Goal: Task Accomplishment & Management: Complete application form

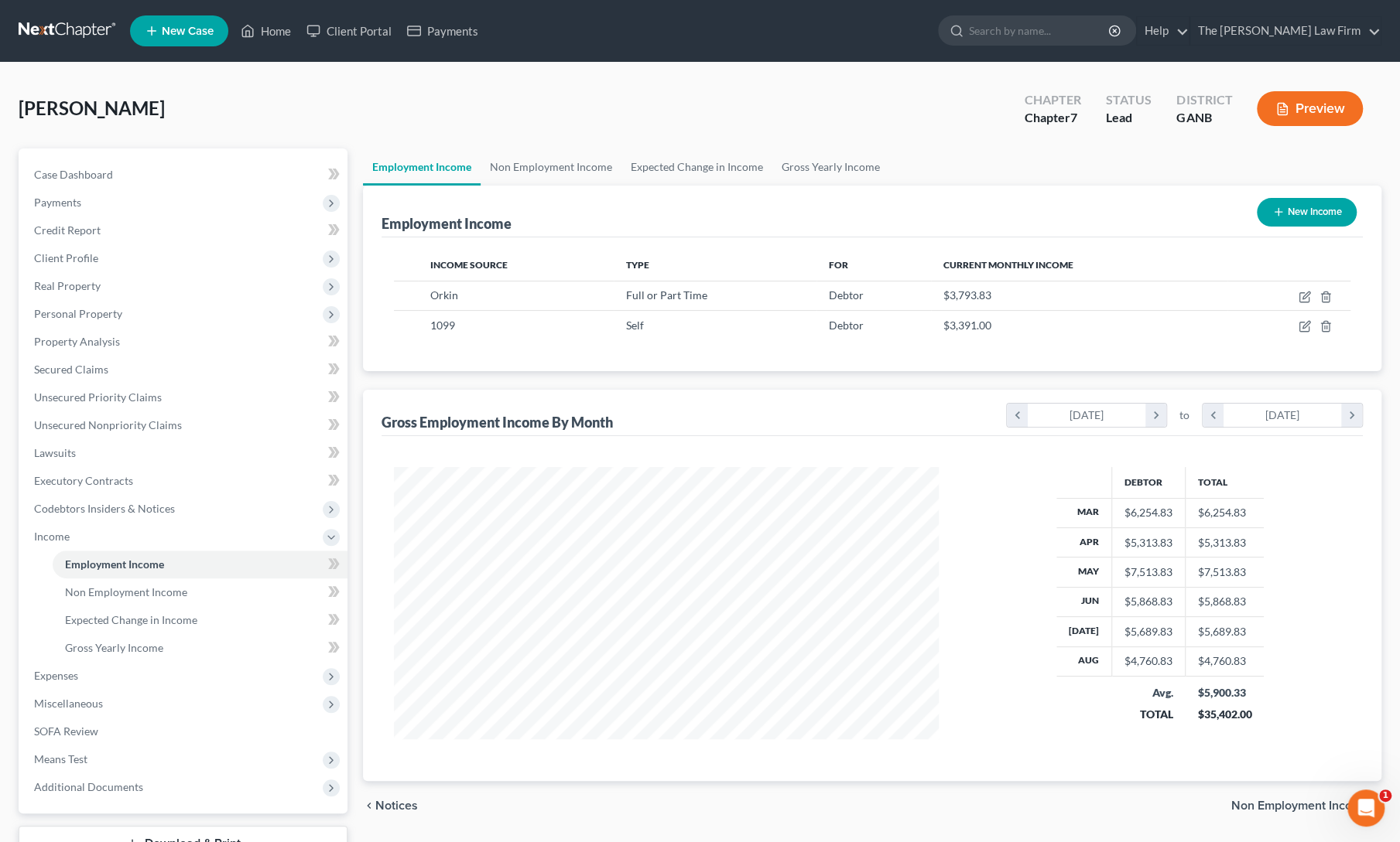
scroll to position [276, 575]
click at [276, 21] on link "Home" at bounding box center [265, 31] width 66 height 28
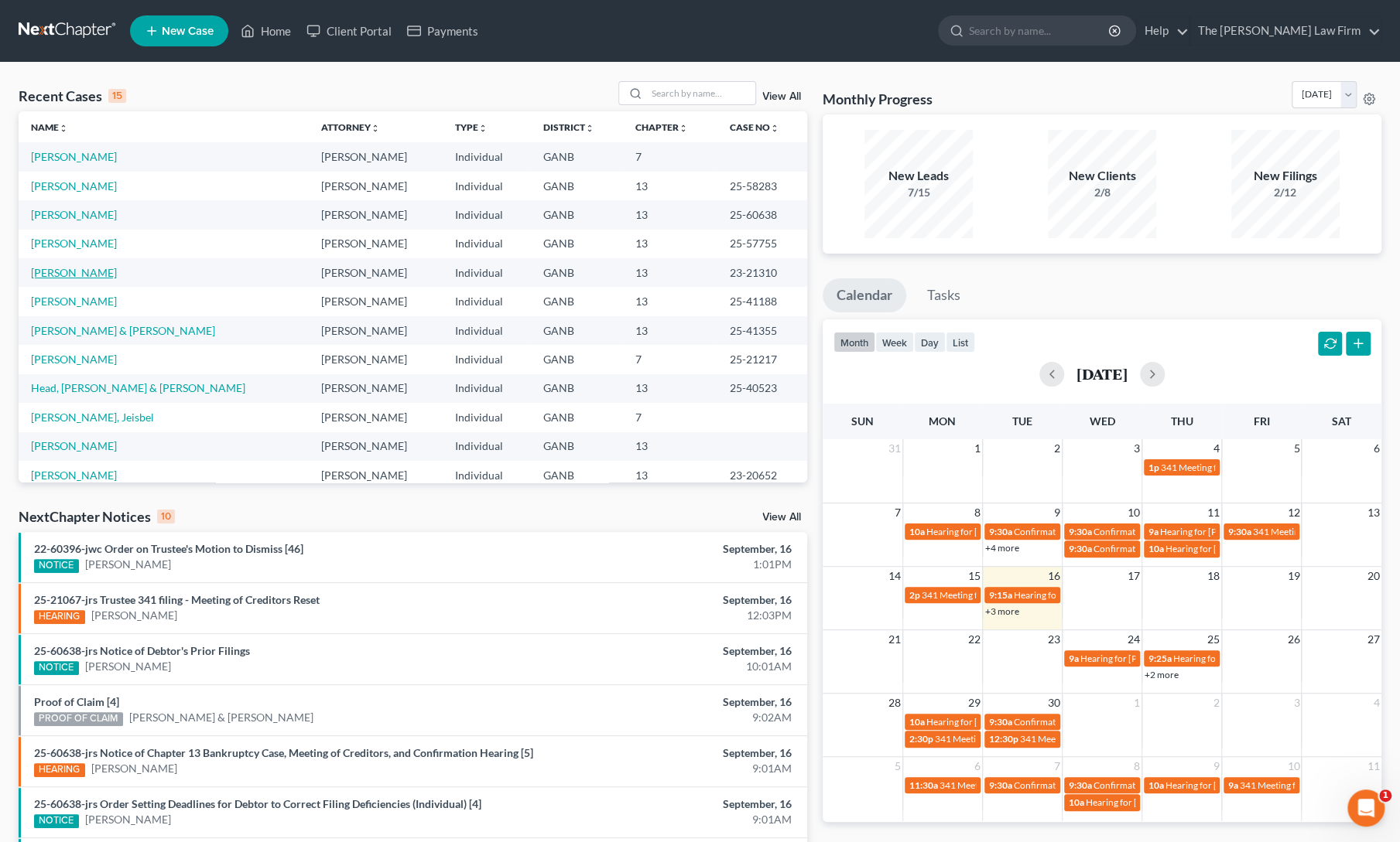
click at [73, 271] on link "[PERSON_NAME]" at bounding box center [73, 272] width 85 height 13
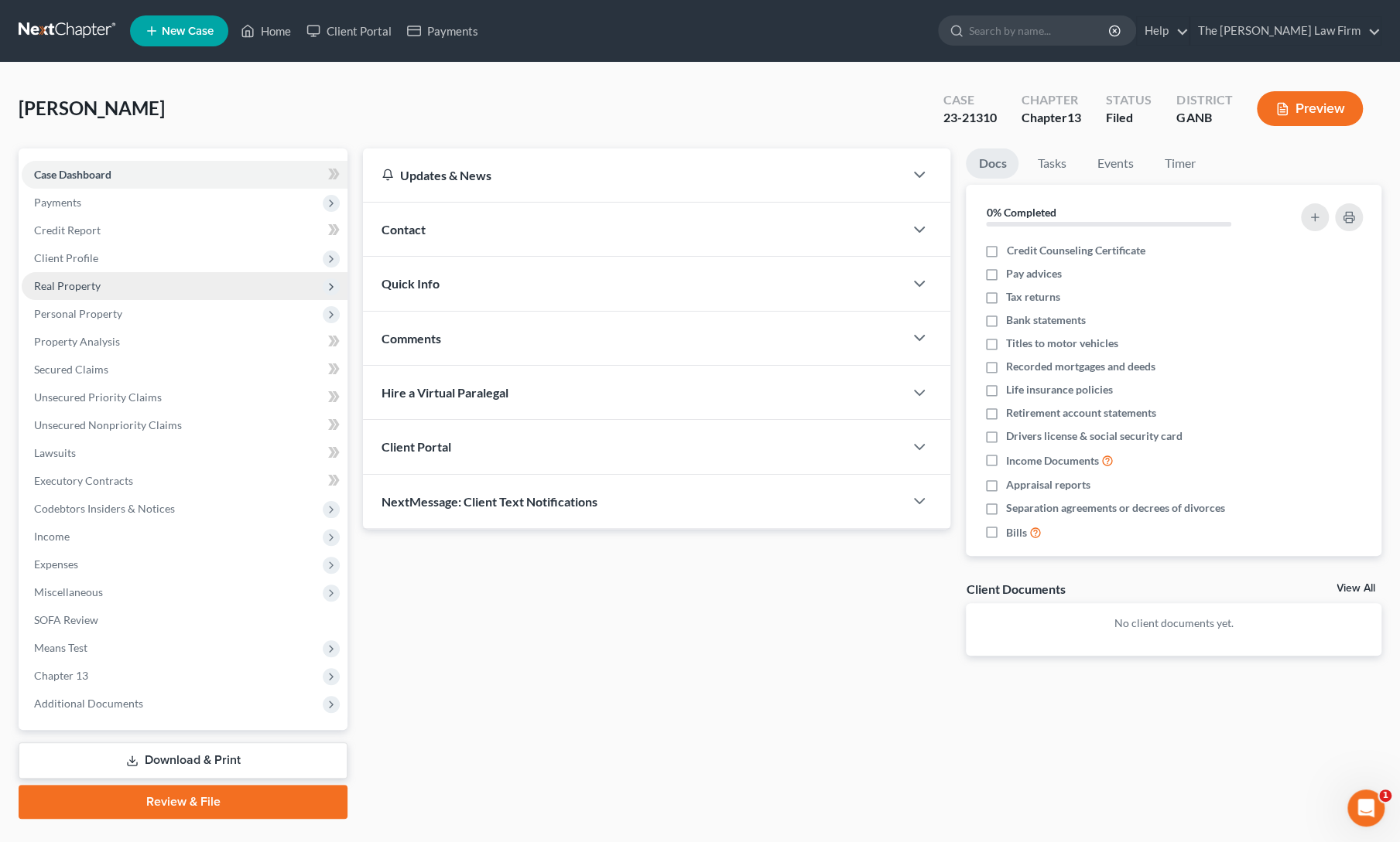
click at [74, 282] on span "Real Property" at bounding box center [68, 285] width 67 height 13
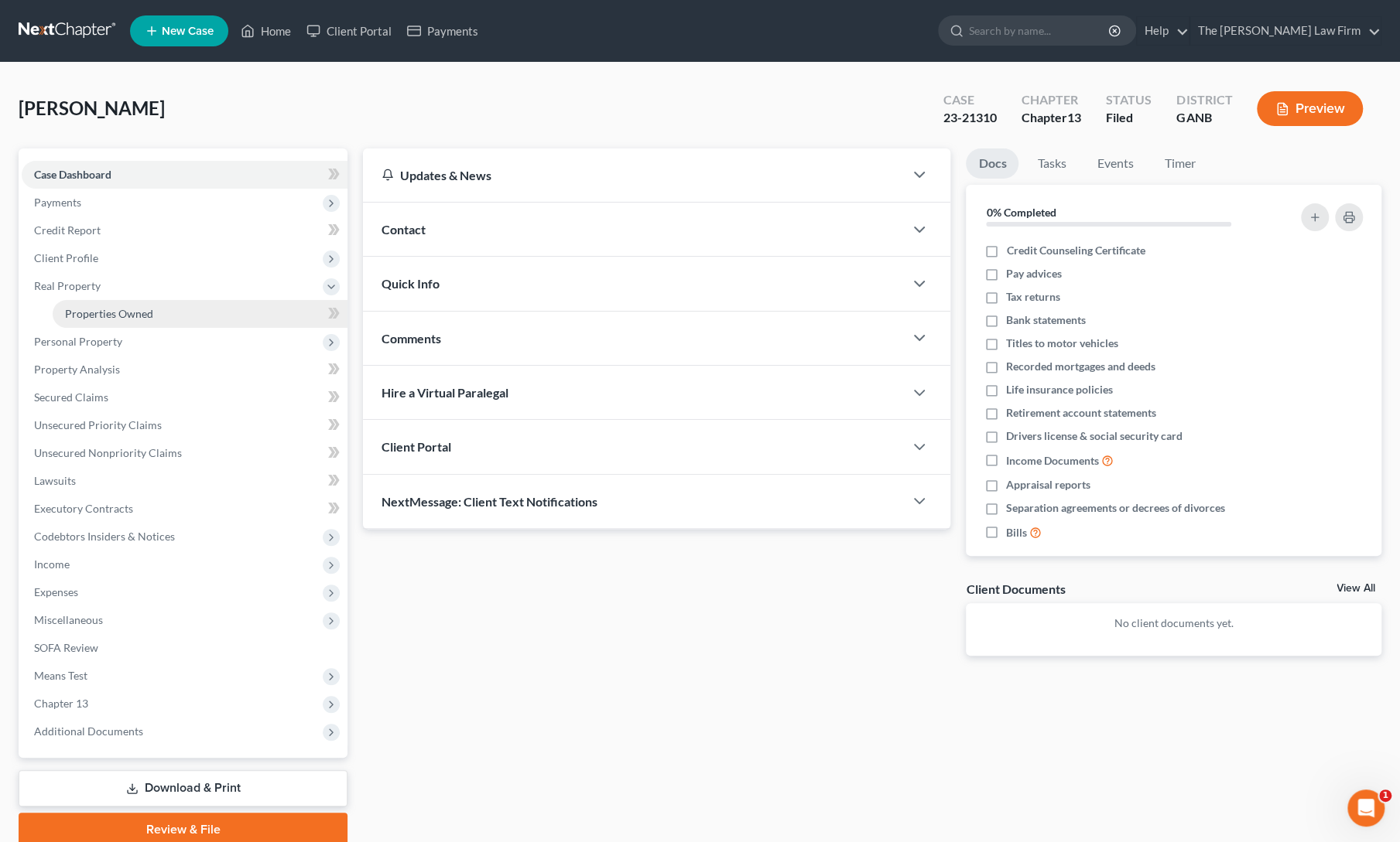
click at [90, 311] on span "Properties Owned" at bounding box center [109, 314] width 88 height 13
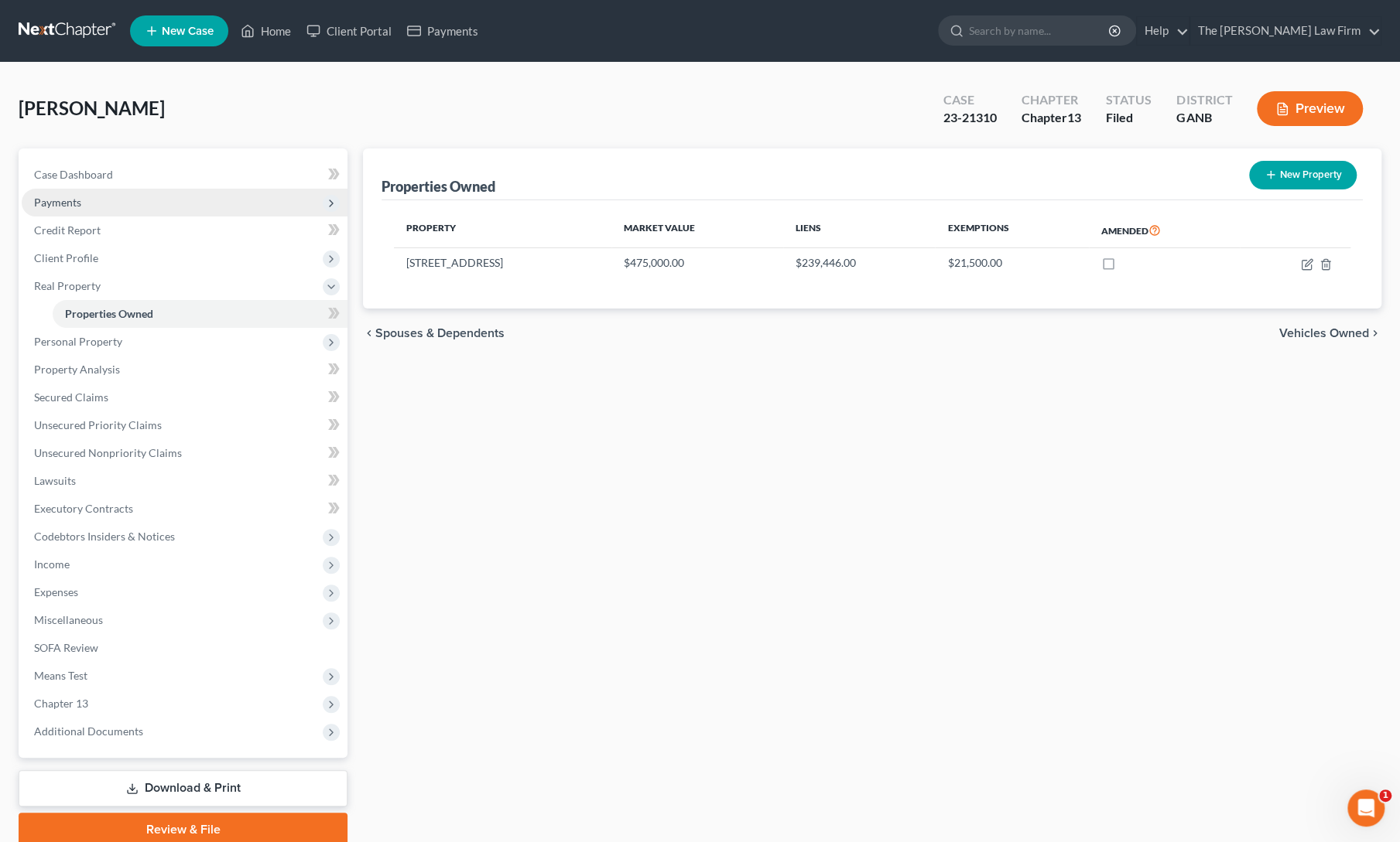
click at [52, 206] on span "Payments" at bounding box center [58, 202] width 48 height 13
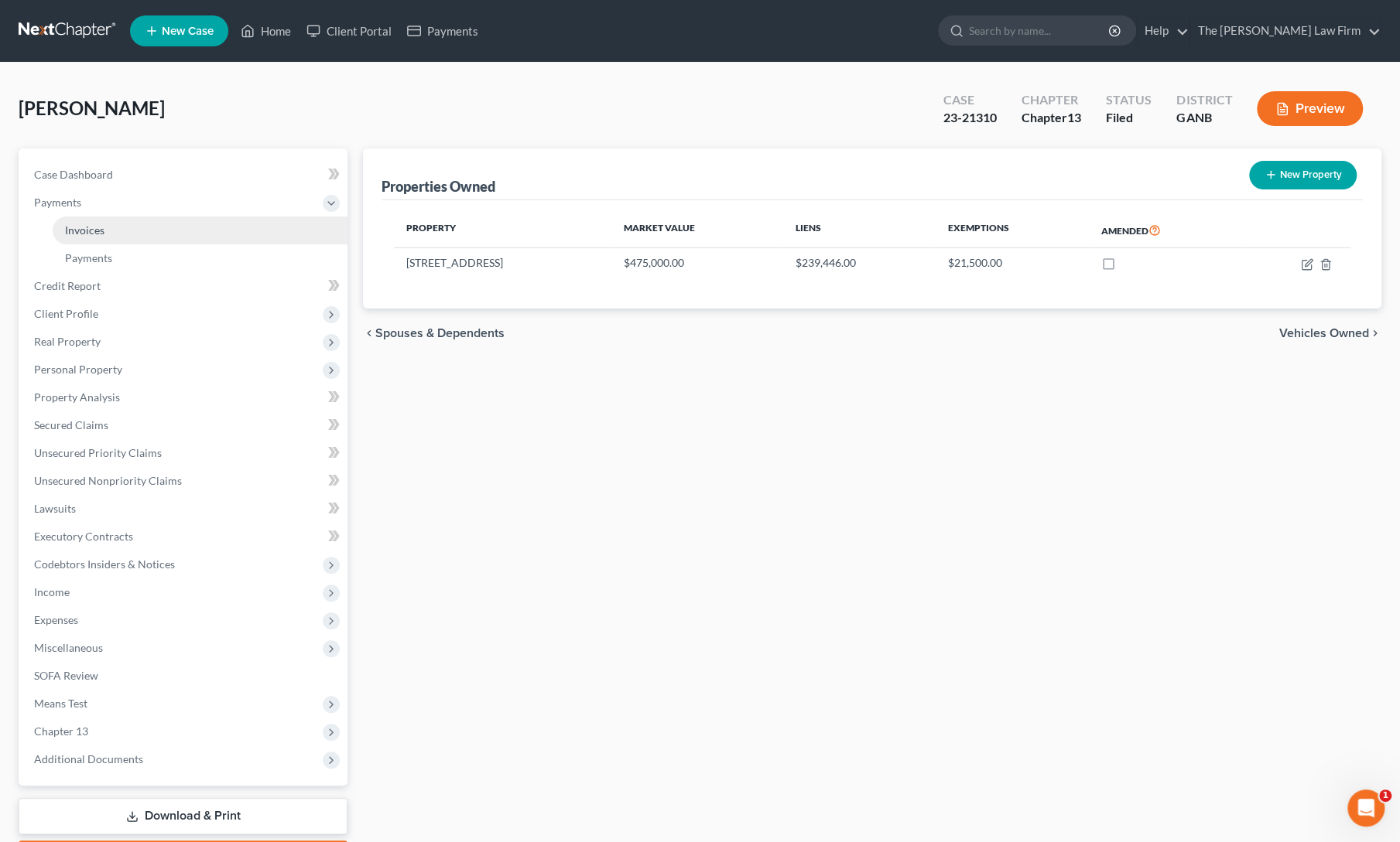
click at [79, 228] on span "Invoices" at bounding box center [85, 230] width 40 height 13
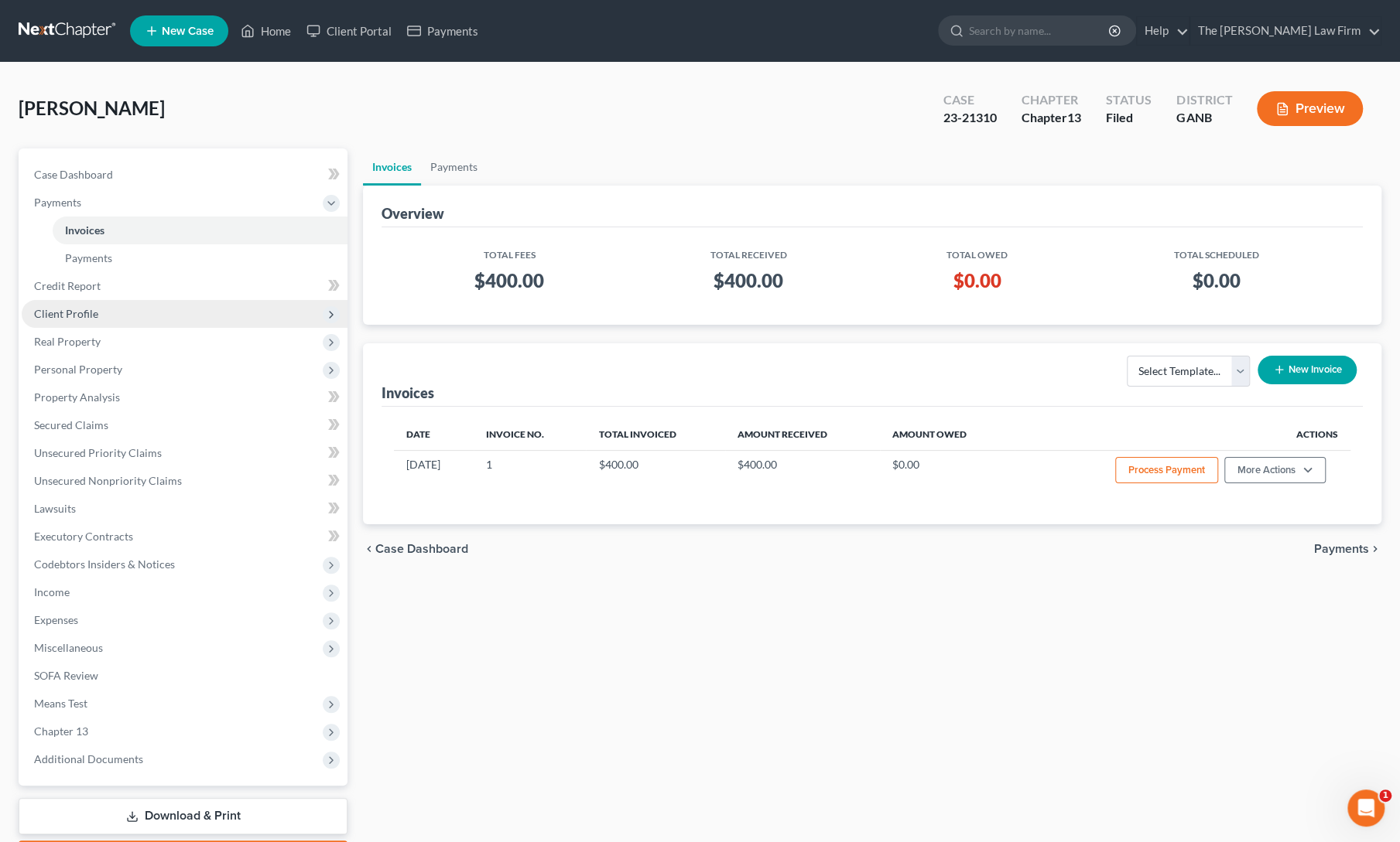
click at [78, 310] on span "Client Profile" at bounding box center [66, 314] width 64 height 13
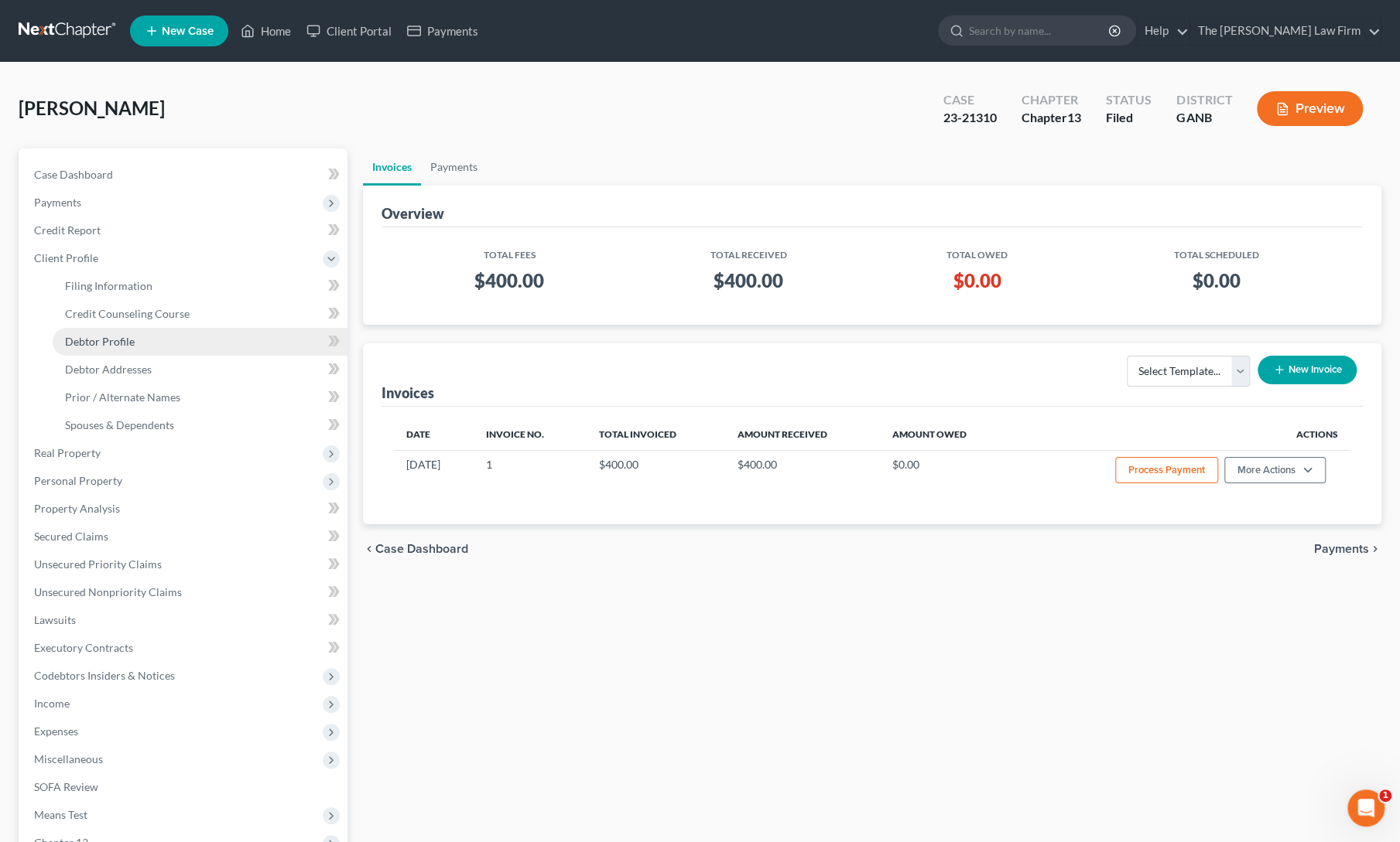
click at [114, 344] on span "Debtor Profile" at bounding box center [100, 341] width 70 height 13
select select "0"
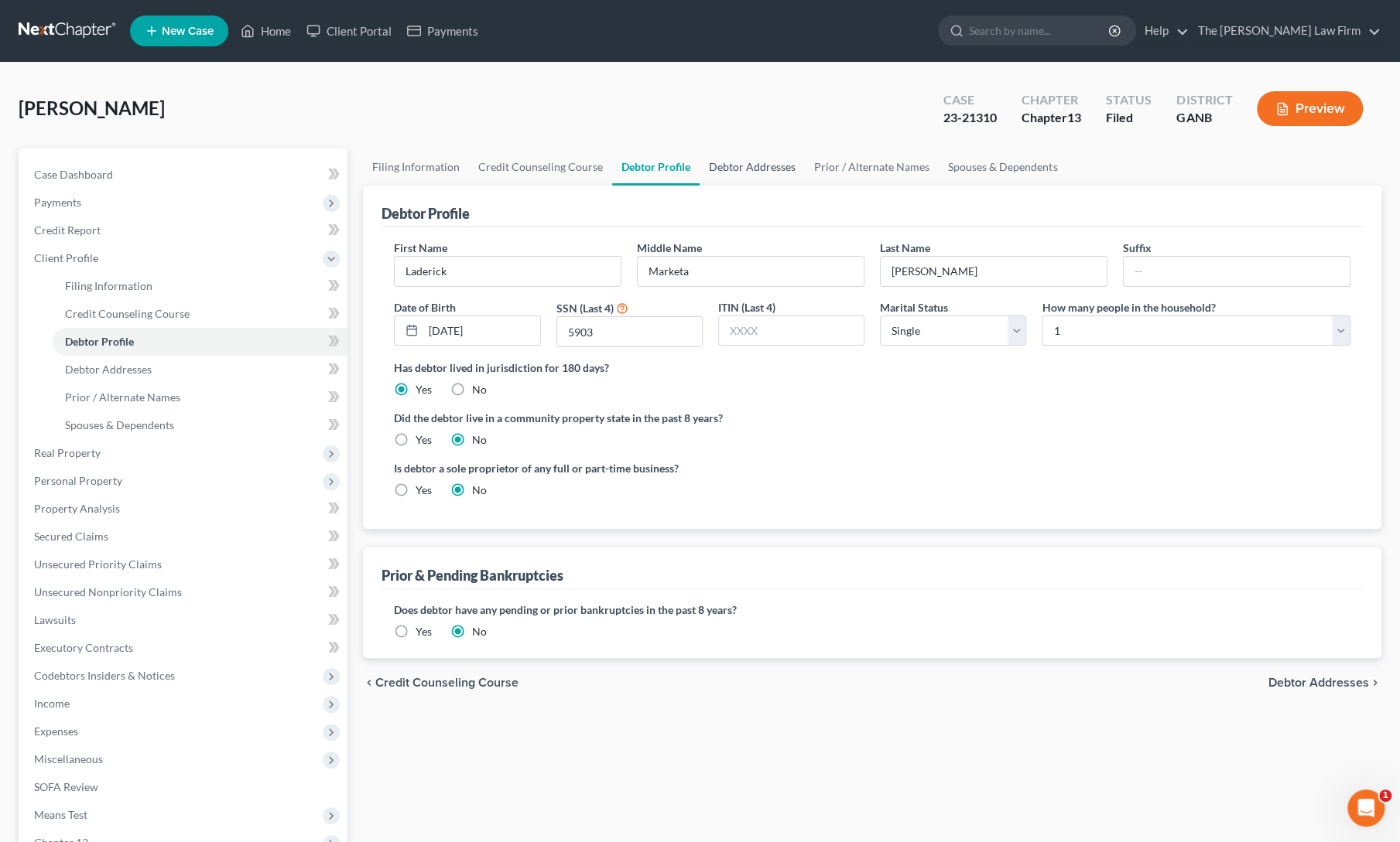
drag, startPoint x: 739, startPoint y: 168, endPoint x: 716, endPoint y: 166, distance: 23.1
click at [716, 166] on link "Debtor Addresses" at bounding box center [752, 167] width 105 height 37
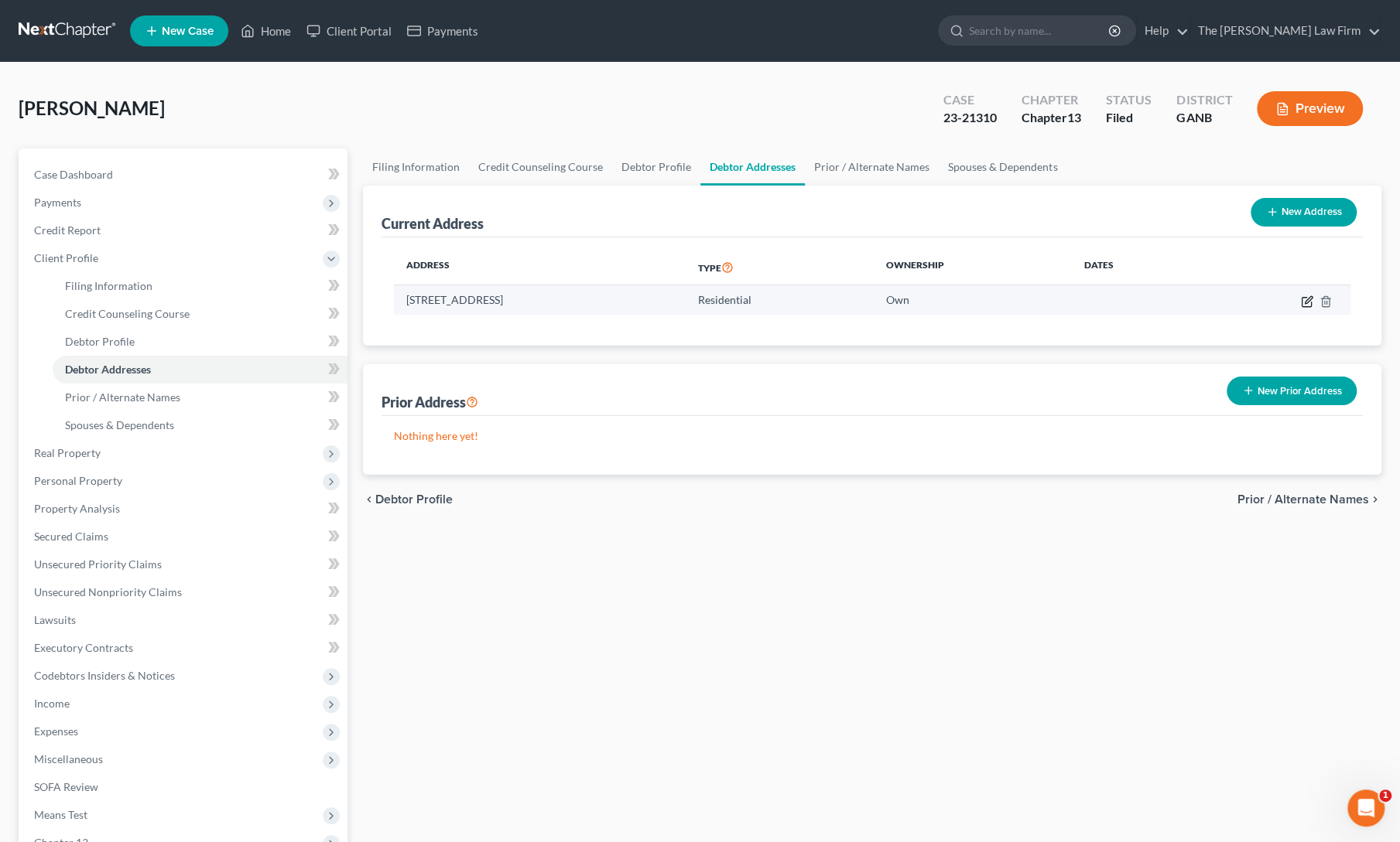
click at [1304, 302] on icon "button" at bounding box center [1307, 301] width 12 height 12
select select "10"
select select "57"
select select "0"
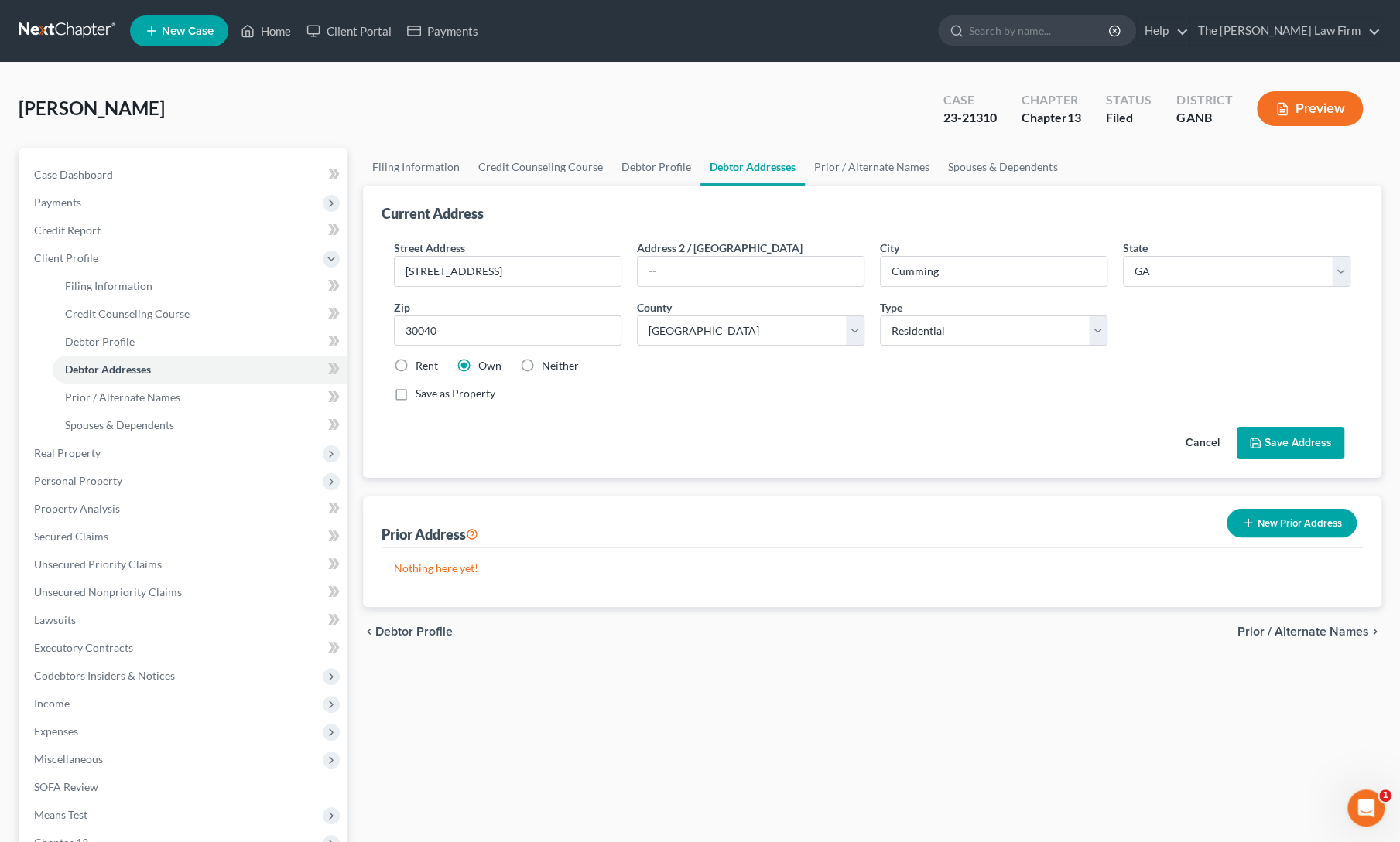
click at [594, 688] on div "Filing Information Credit Counseling Course Debtor Profile Debtor Addresses Pri…" at bounding box center [871, 567] width 1033 height 838
click at [268, 33] on link "Home" at bounding box center [265, 31] width 66 height 28
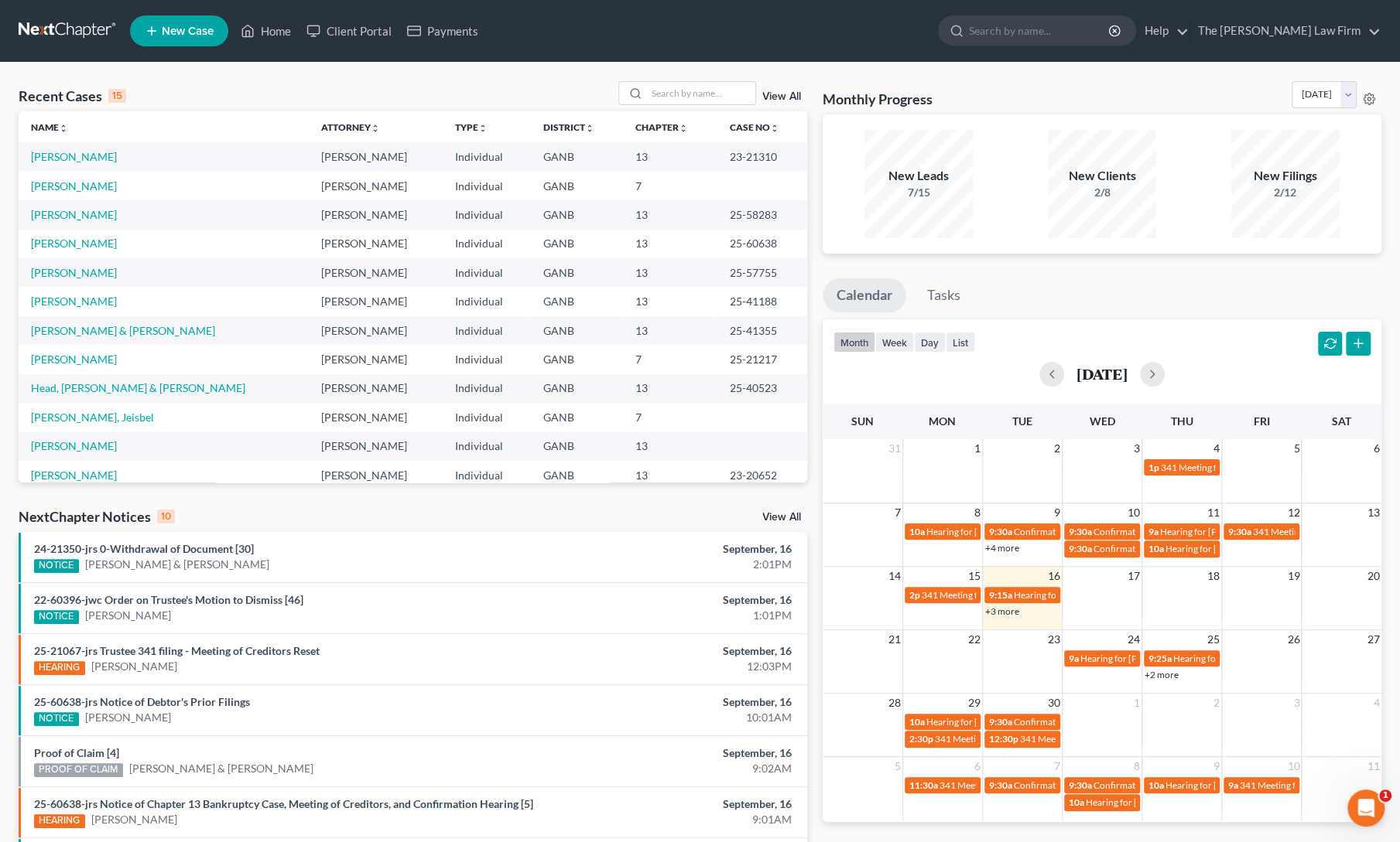
click at [515, 83] on div "Recent Cases 15 View All" at bounding box center [412, 96] width 789 height 30
click at [56, 417] on link "[PERSON_NAME], Jeisbel" at bounding box center [93, 417] width 123 height 13
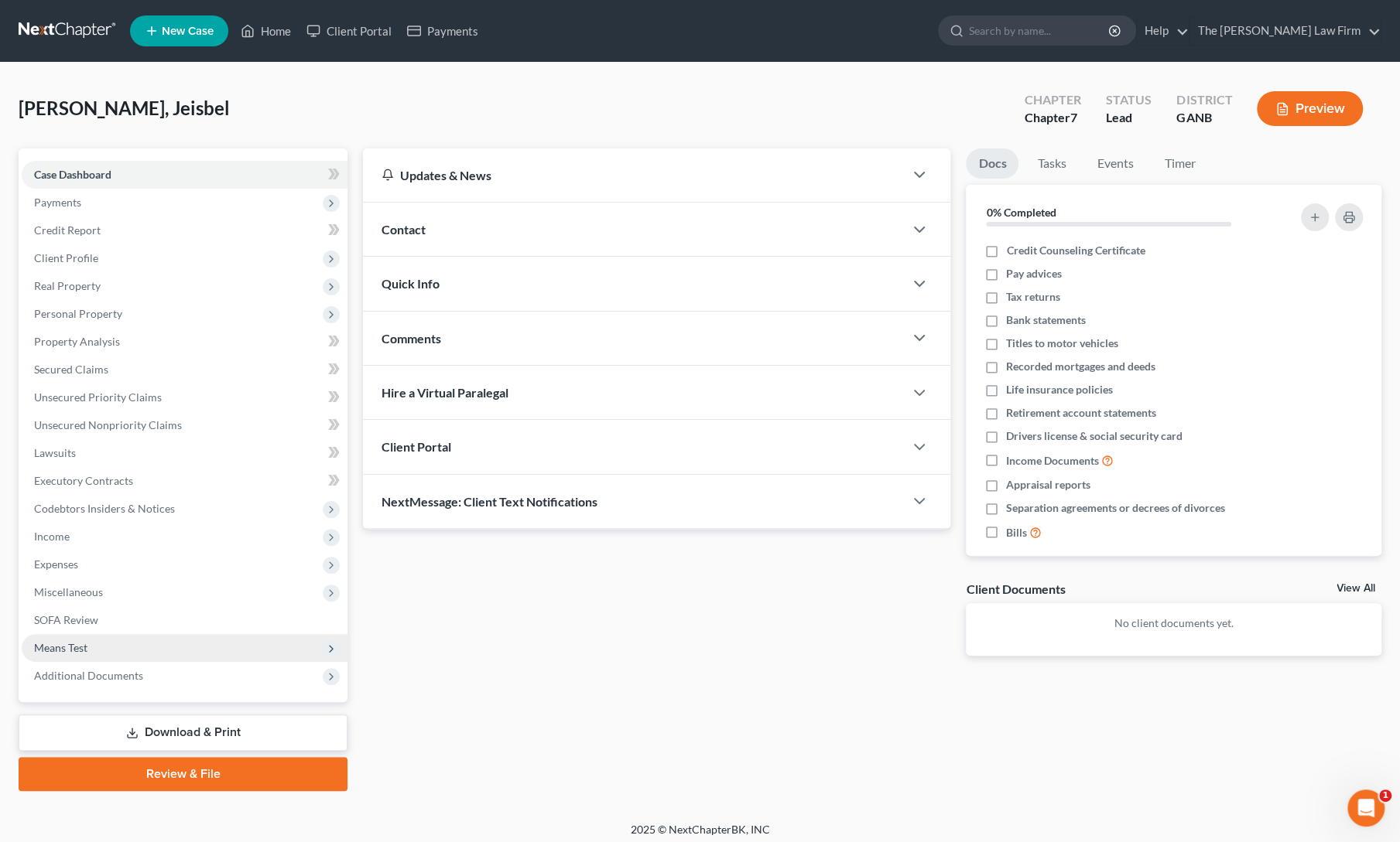
click at [66, 646] on span "Means Test" at bounding box center [61, 647] width 54 height 13
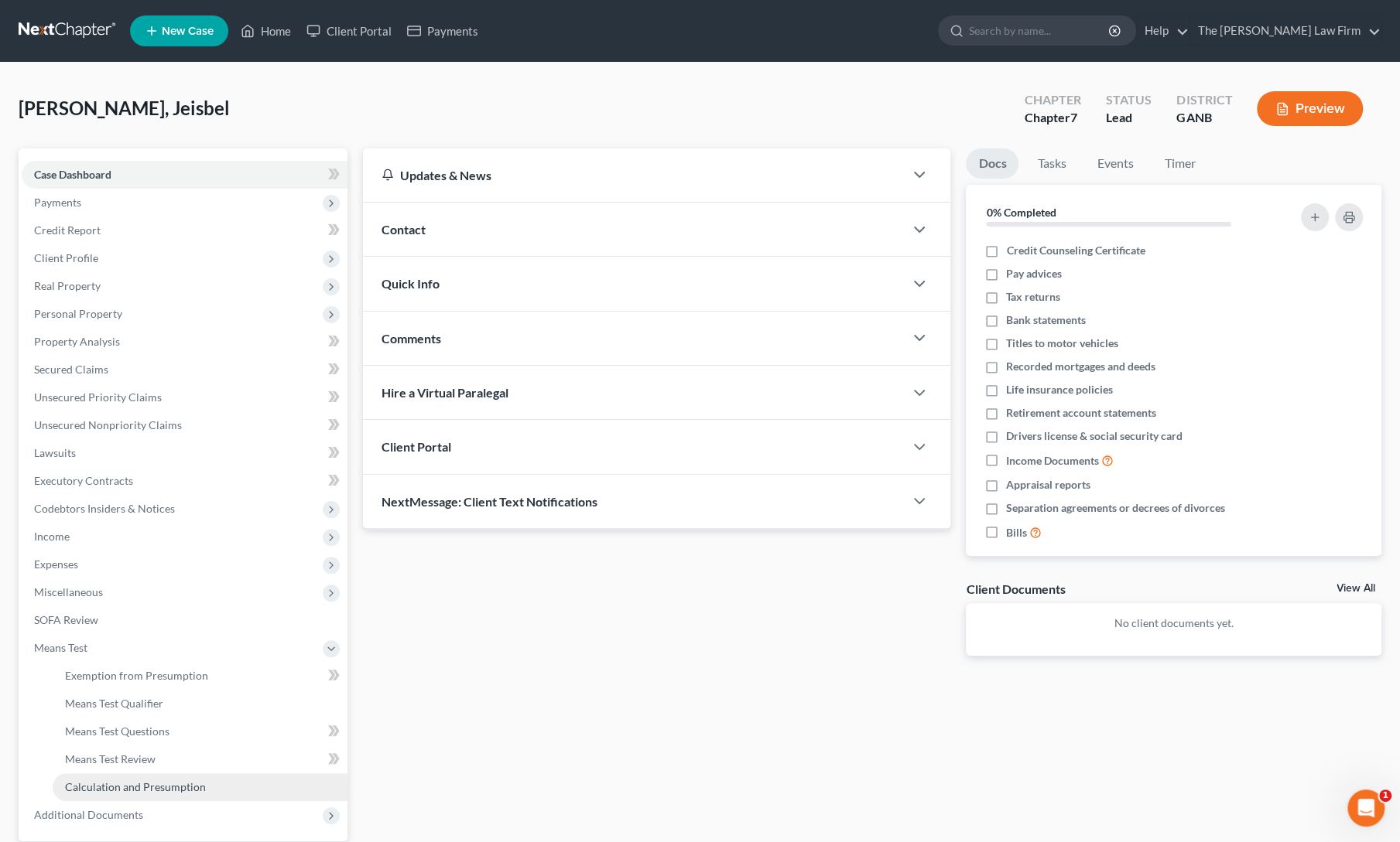
click at [107, 797] on link "Calculation and Presumption" at bounding box center [200, 787] width 295 height 28
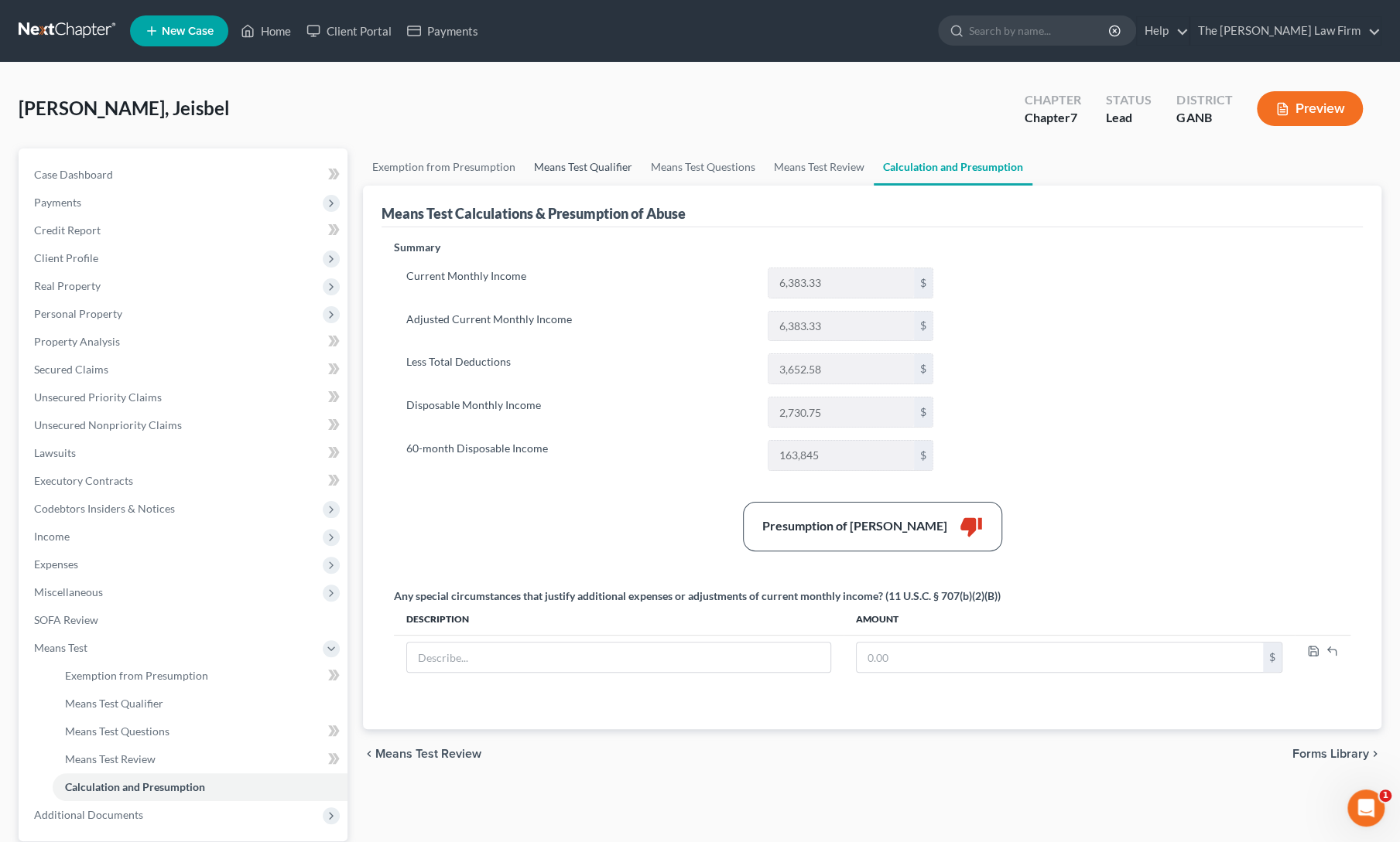
click at [578, 165] on link "Means Test Qualifier" at bounding box center [582, 167] width 117 height 37
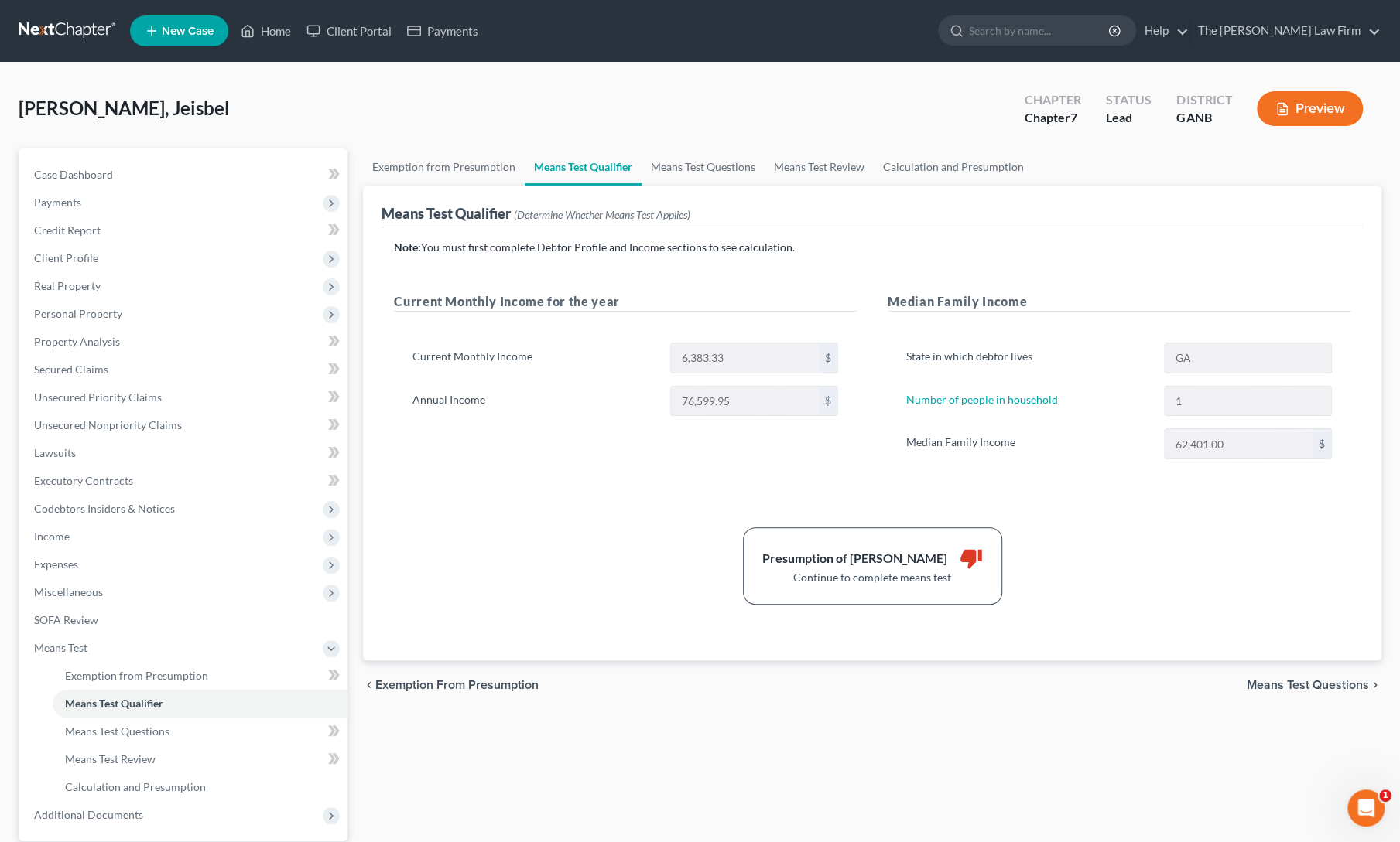
click at [478, 529] on div "Presumption of Abuse Arises thumb_down Continue to complete means test" at bounding box center [871, 566] width 972 height 78
click at [70, 255] on span "Client Profile" at bounding box center [66, 257] width 64 height 13
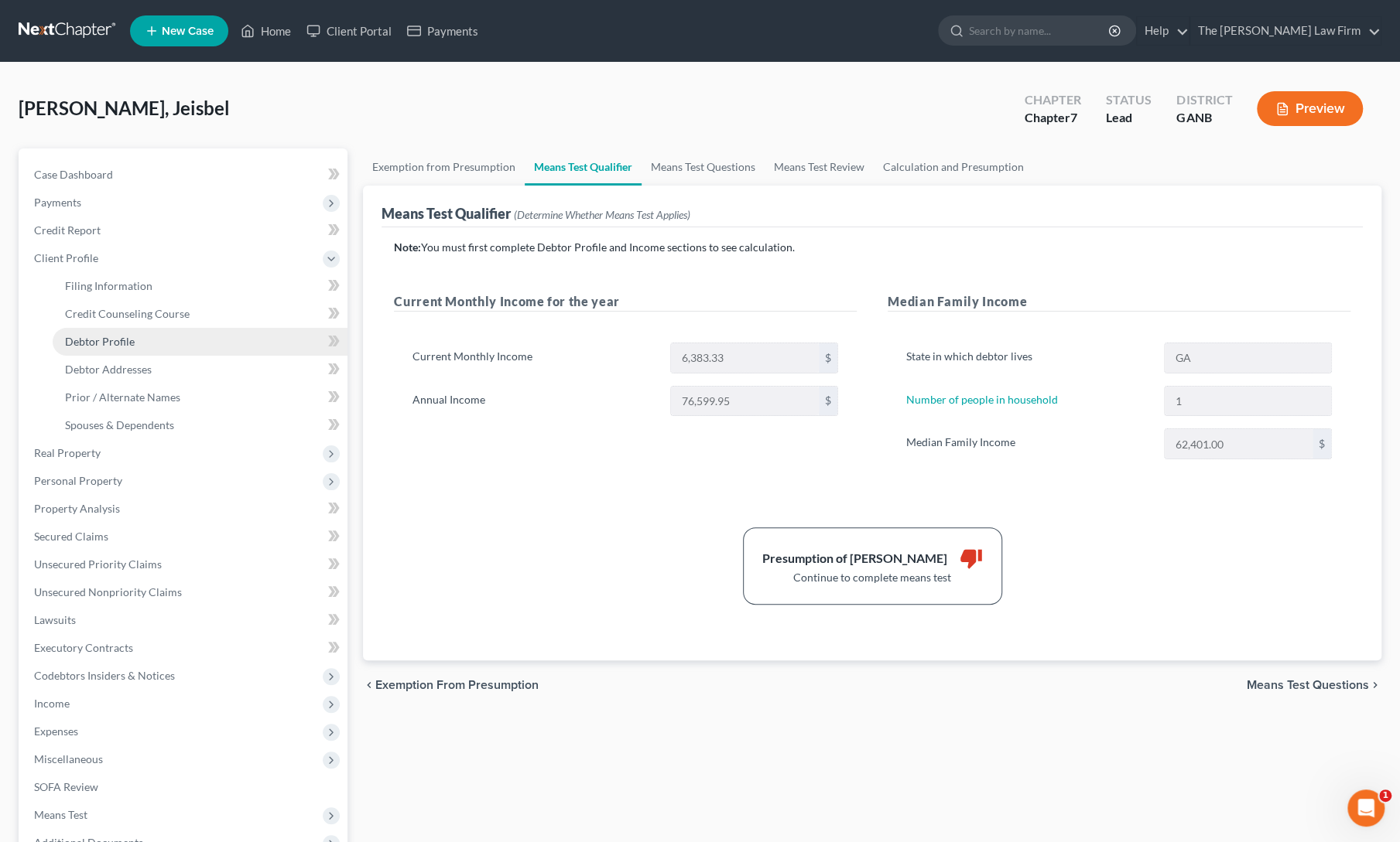
click at [89, 336] on span "Debtor Profile" at bounding box center [100, 341] width 70 height 13
select select "0"
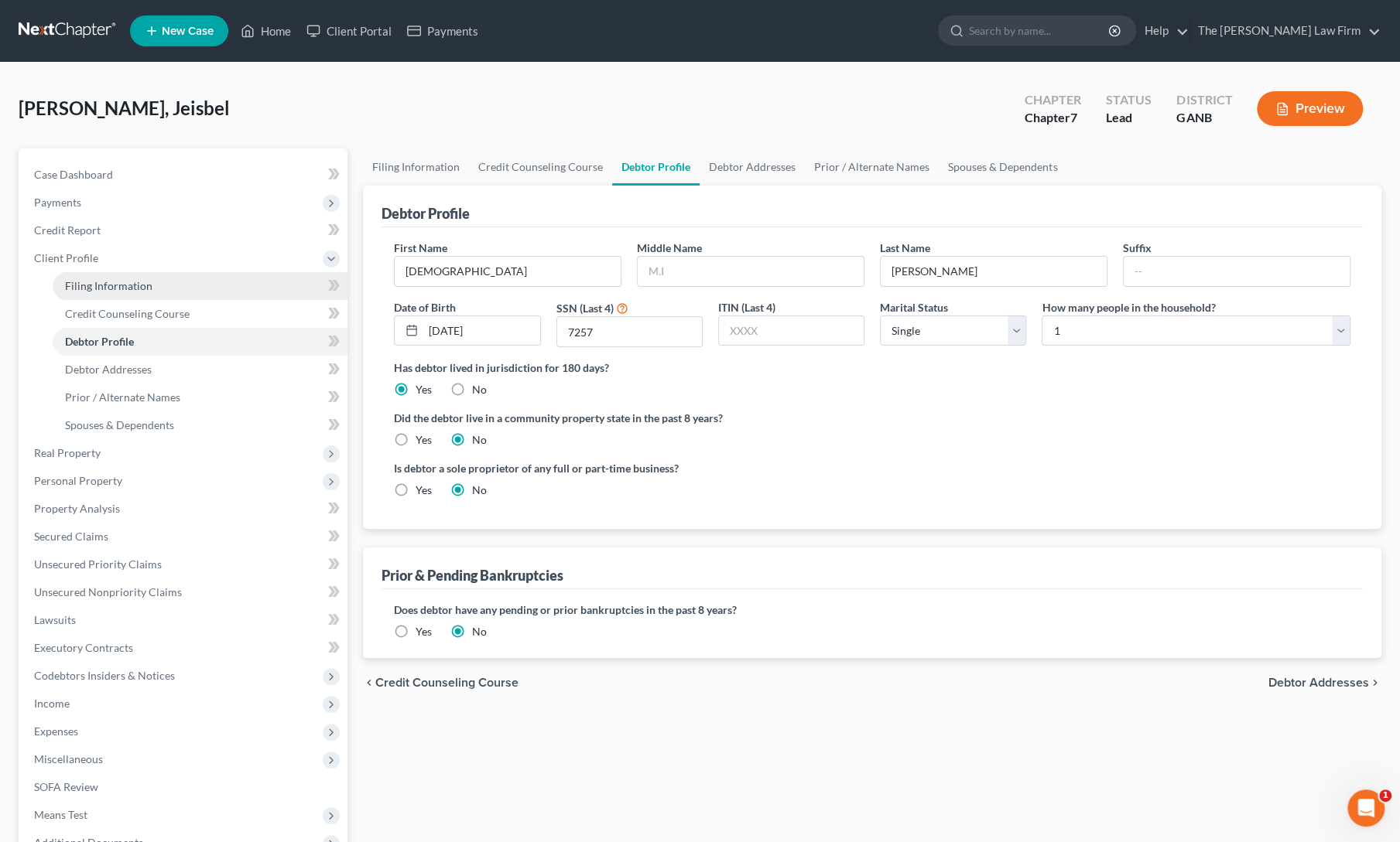
click at [117, 289] on span "Filing Information" at bounding box center [108, 285] width 87 height 13
select select "1"
select select "0"
select select "10"
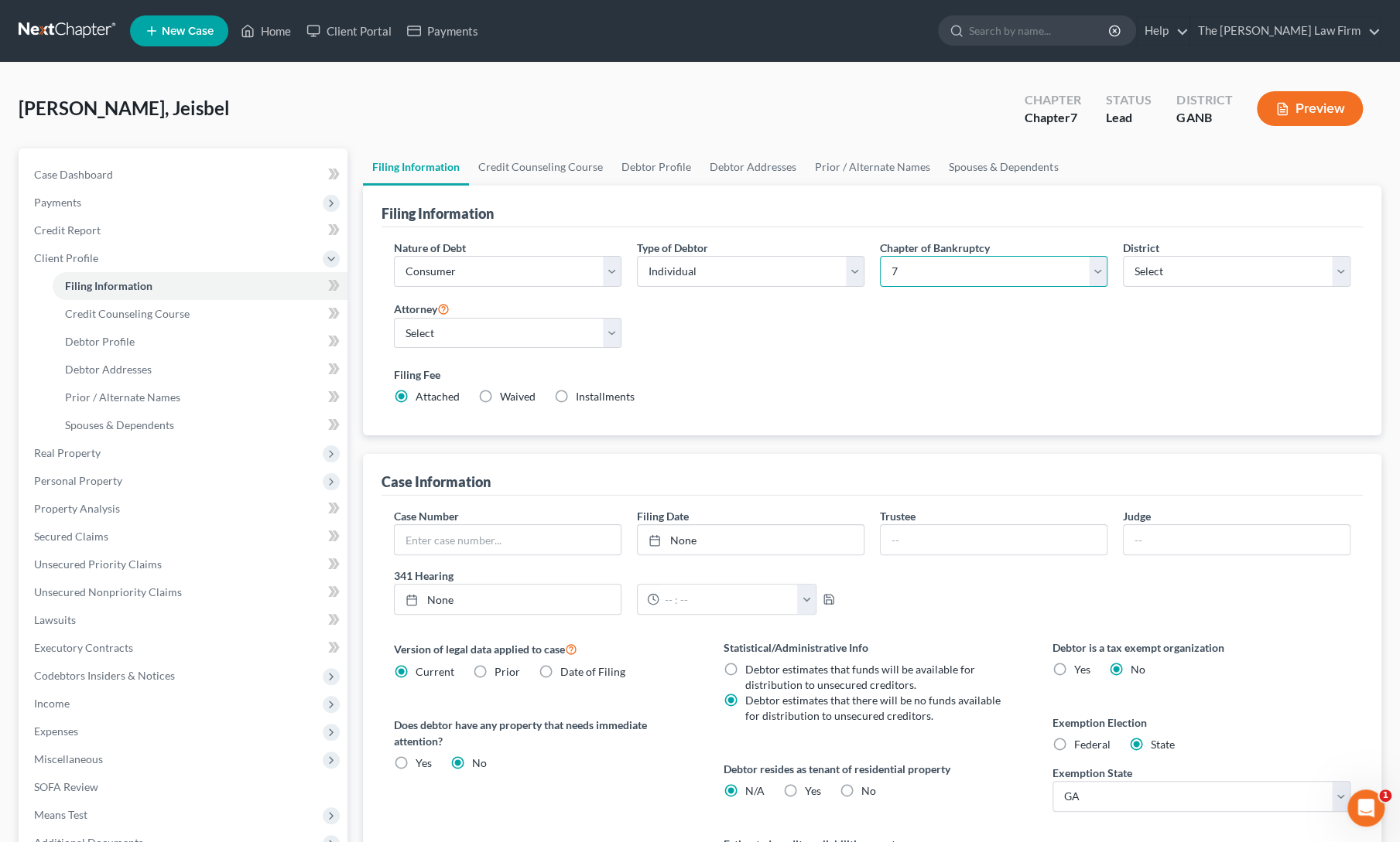
click at [974, 277] on select "Select 7 11 12 13" at bounding box center [993, 271] width 227 height 31
select select "3"
click at [879, 256] on select "Select 7 11 12 13" at bounding box center [993, 271] width 227 height 31
click at [803, 402] on div "Filing Fee Attached Installments Installments" at bounding box center [871, 385] width 956 height 38
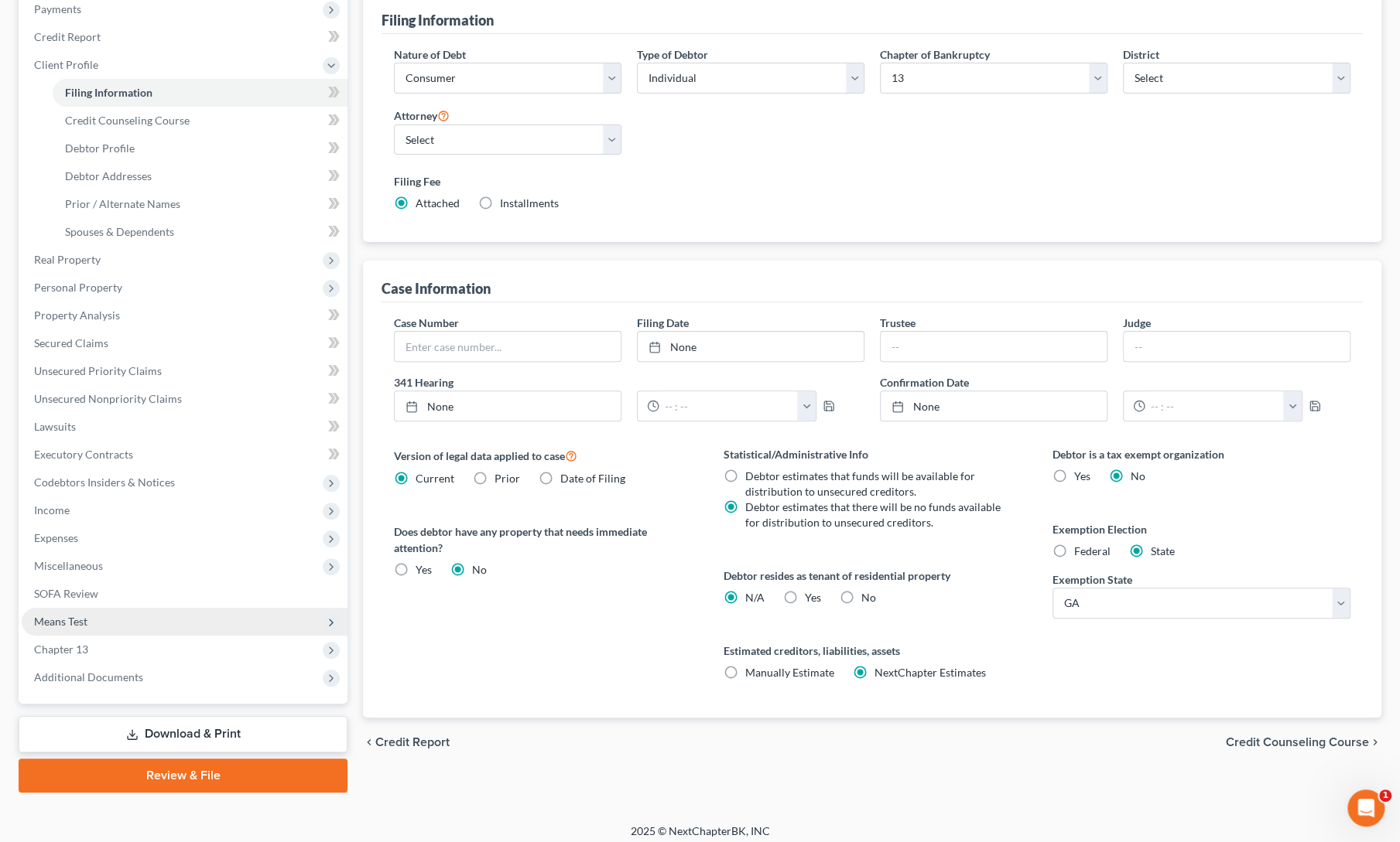
click at [56, 624] on span "Means Test" at bounding box center [61, 621] width 54 height 13
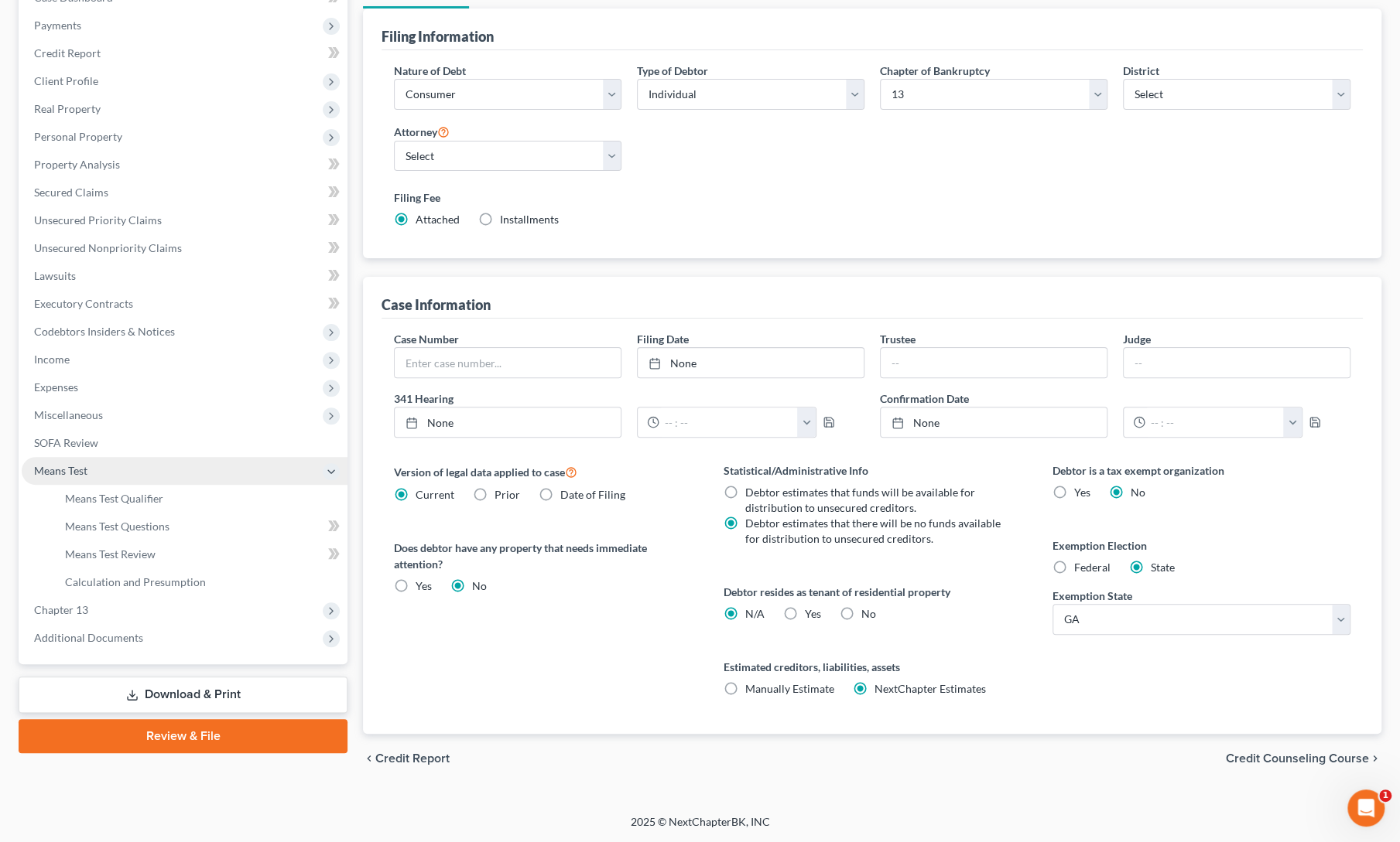
scroll to position [174, 0]
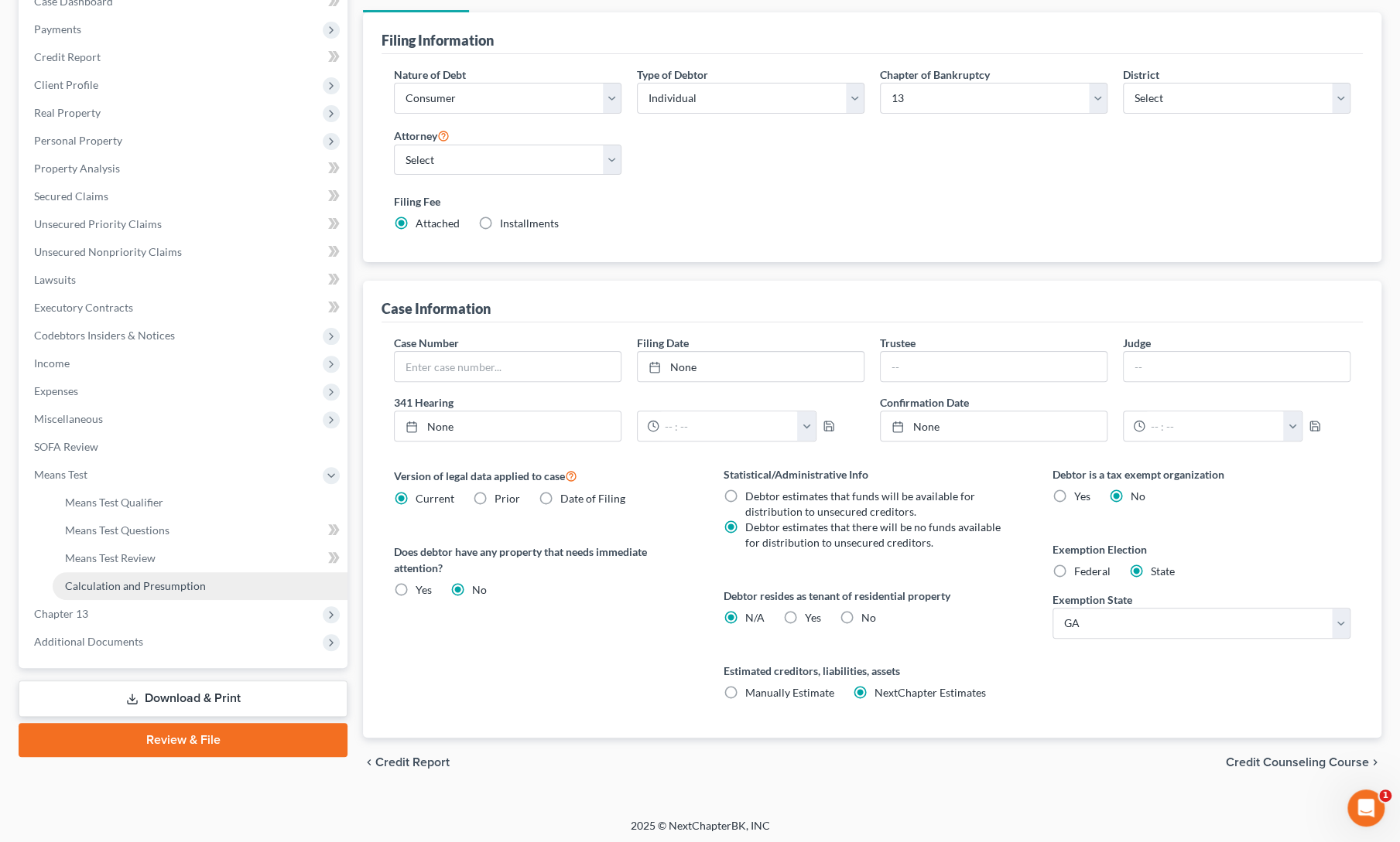
click at [103, 595] on link "Calculation and Presumption" at bounding box center [200, 587] width 295 height 28
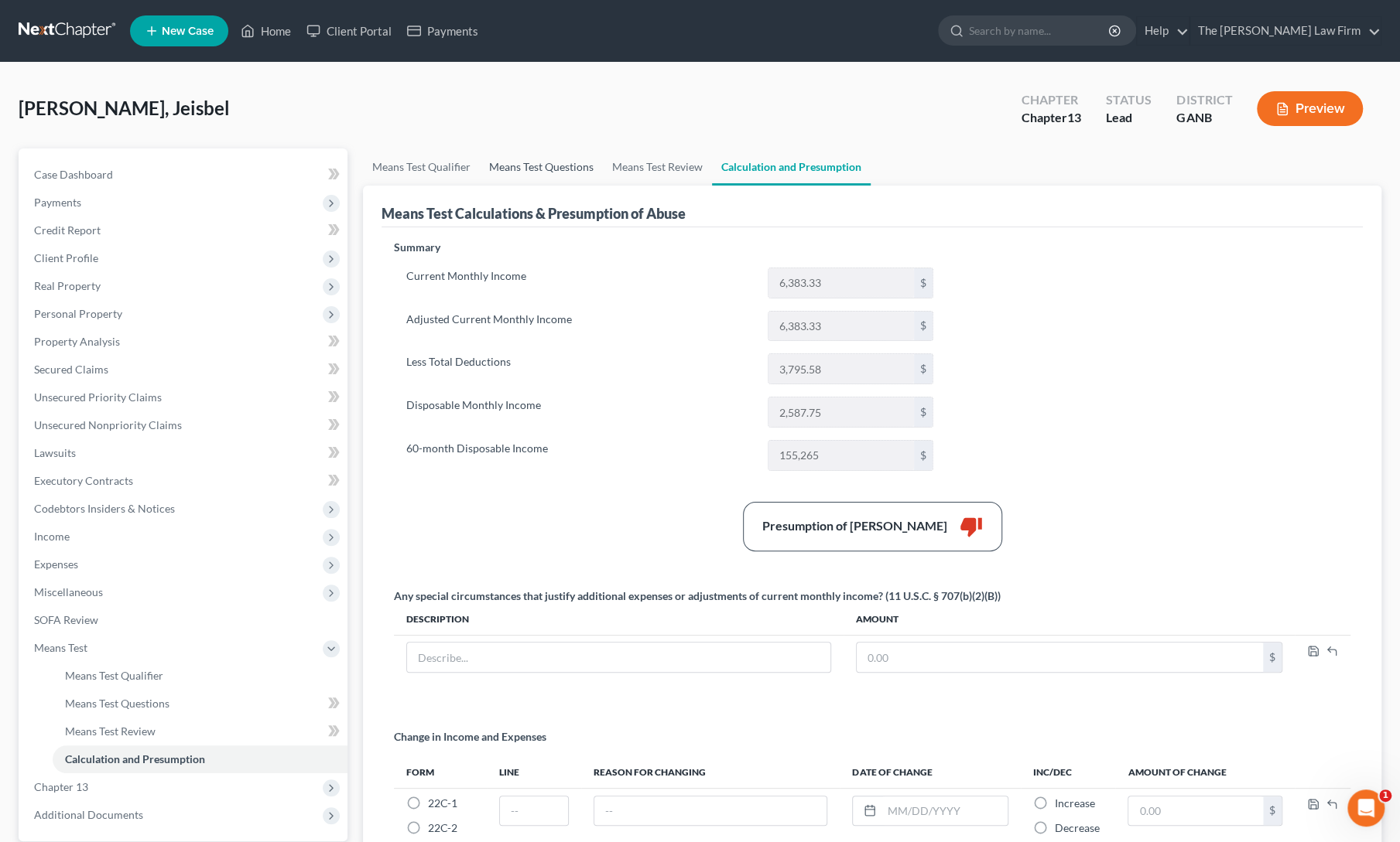
click at [543, 159] on link "Means Test Questions" at bounding box center [541, 167] width 123 height 37
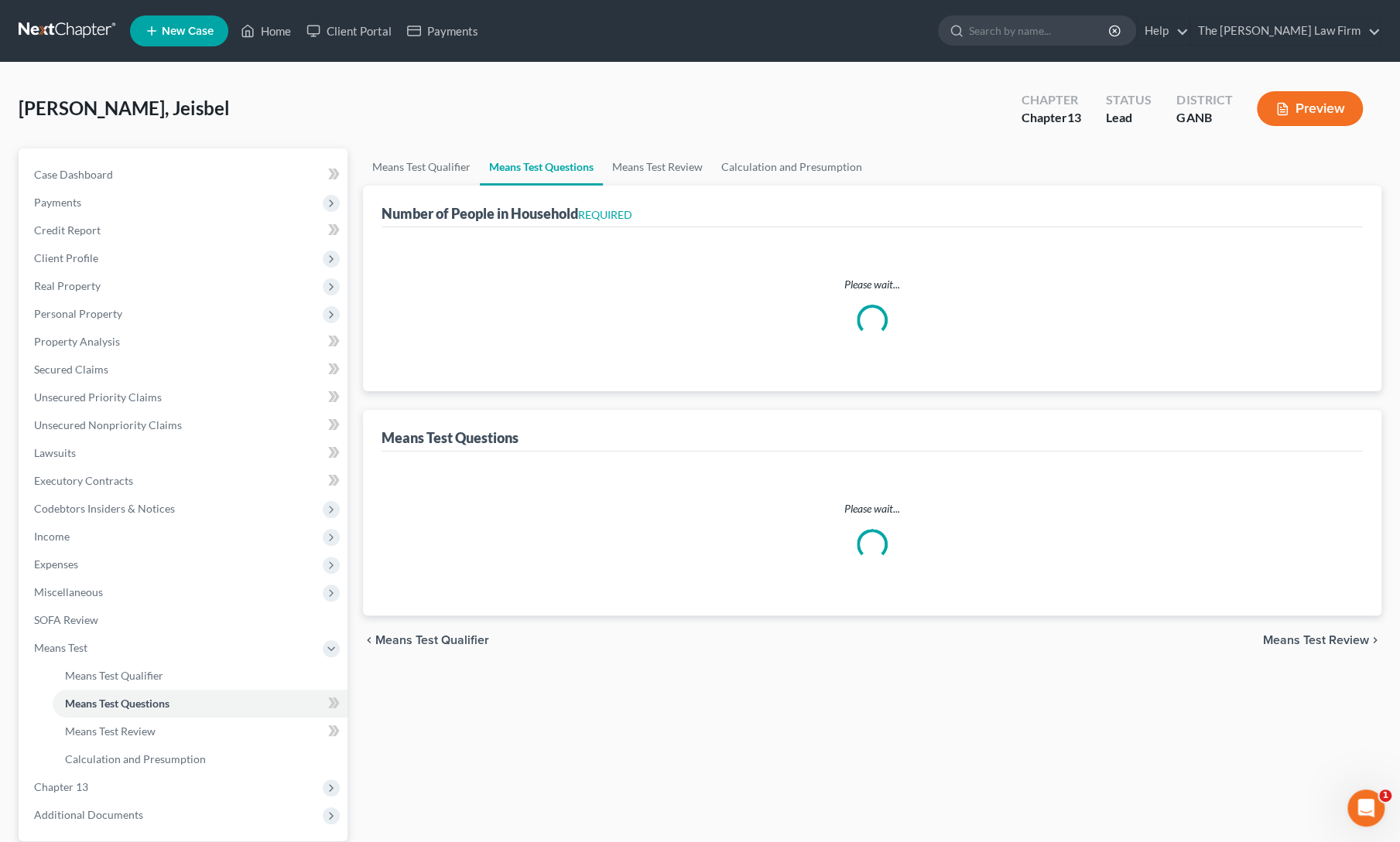
select select "1"
select select "0"
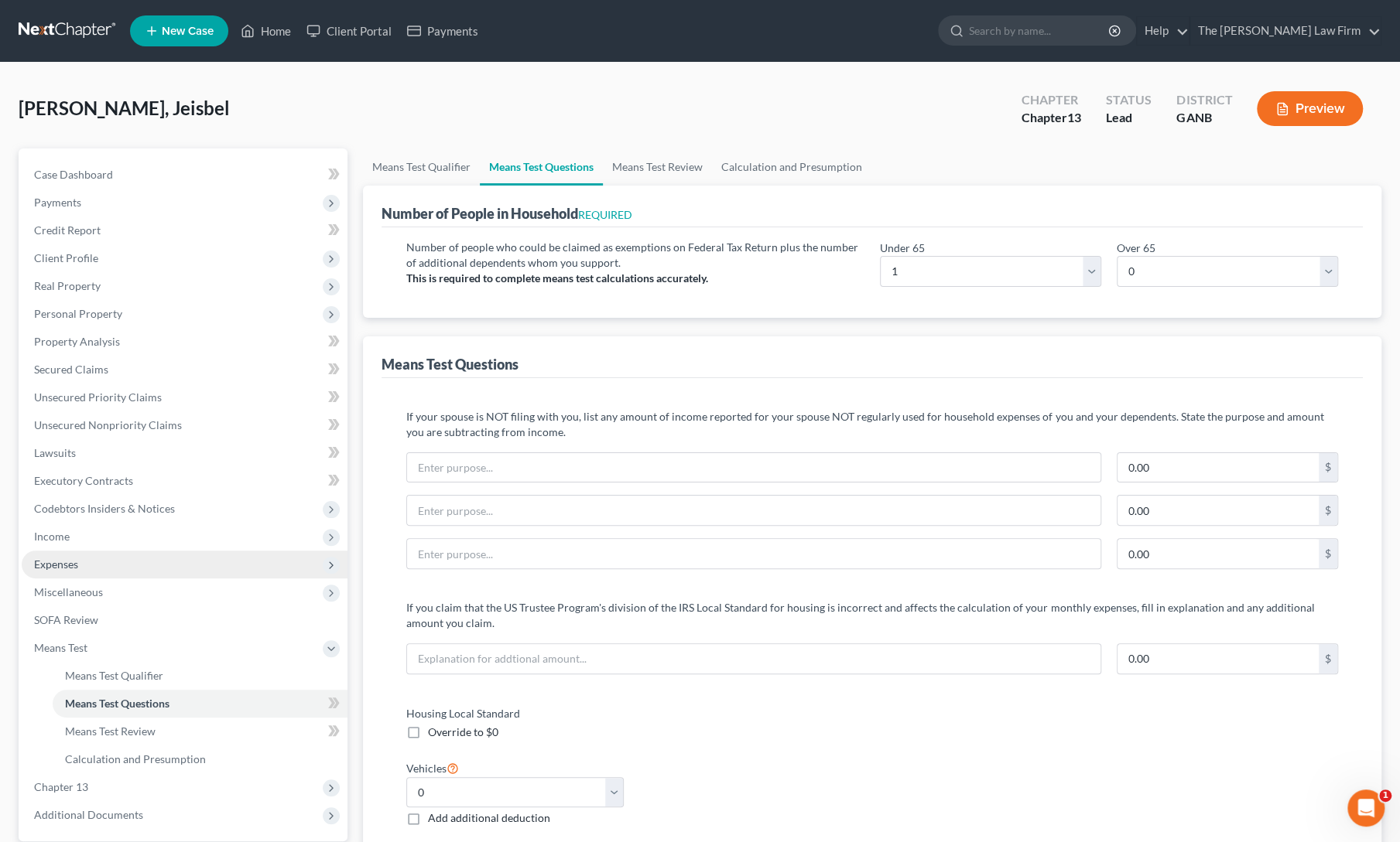
click at [67, 568] on span "Expenses" at bounding box center [56, 564] width 44 height 13
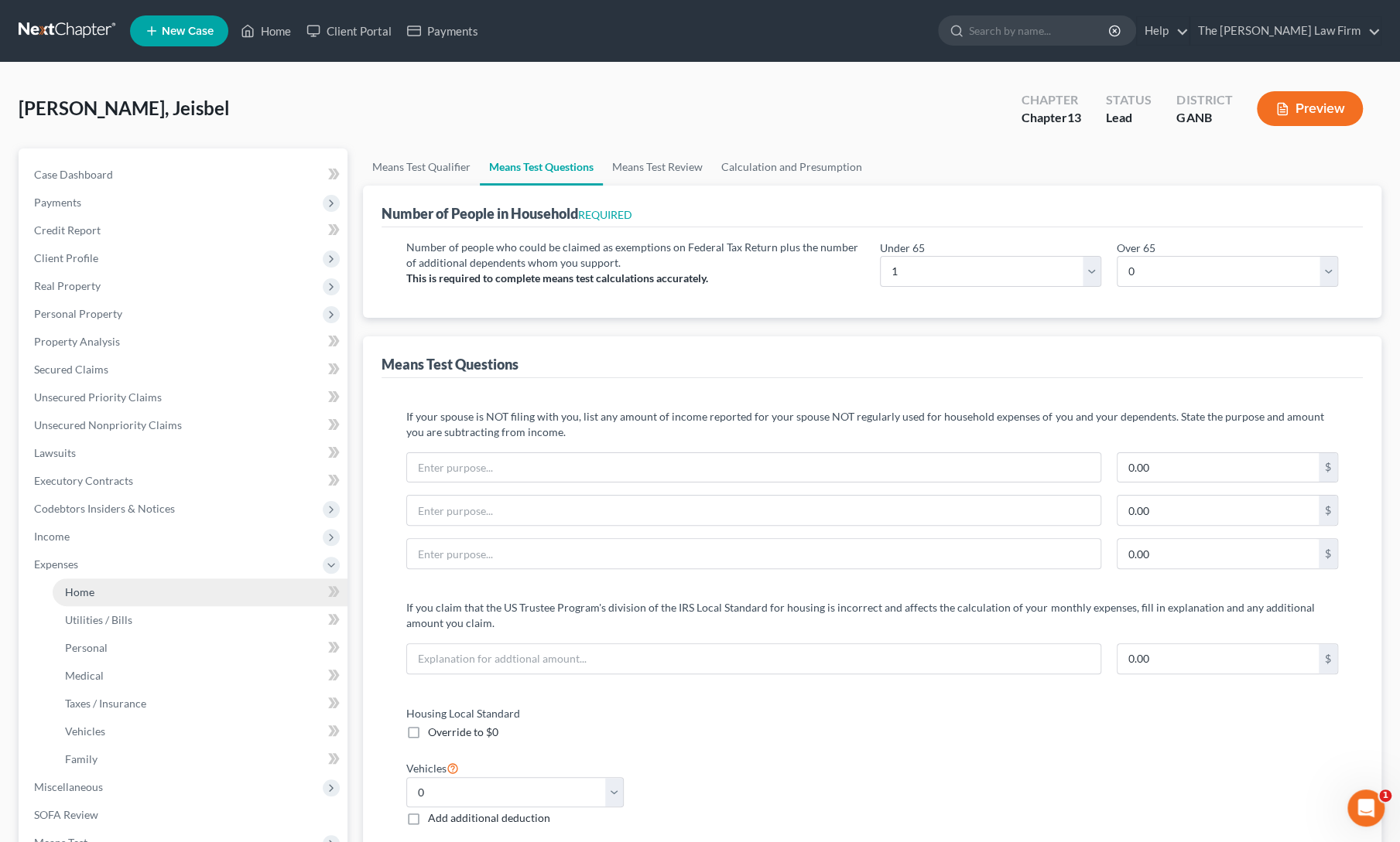
click at [109, 604] on link "Home" at bounding box center [200, 593] width 295 height 28
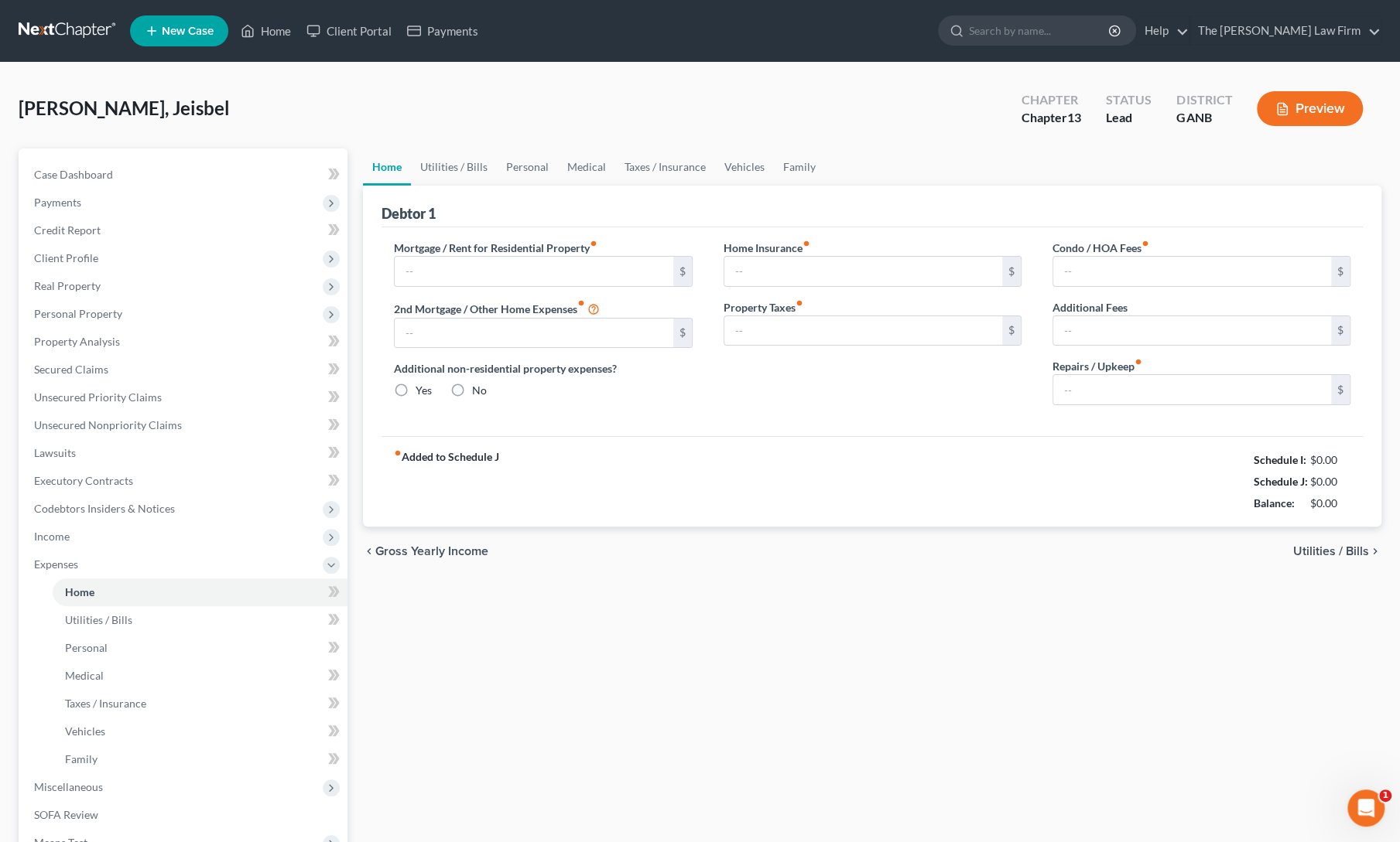
type input "1,000.00"
type input "0.00"
radio input "true"
type input "0.00"
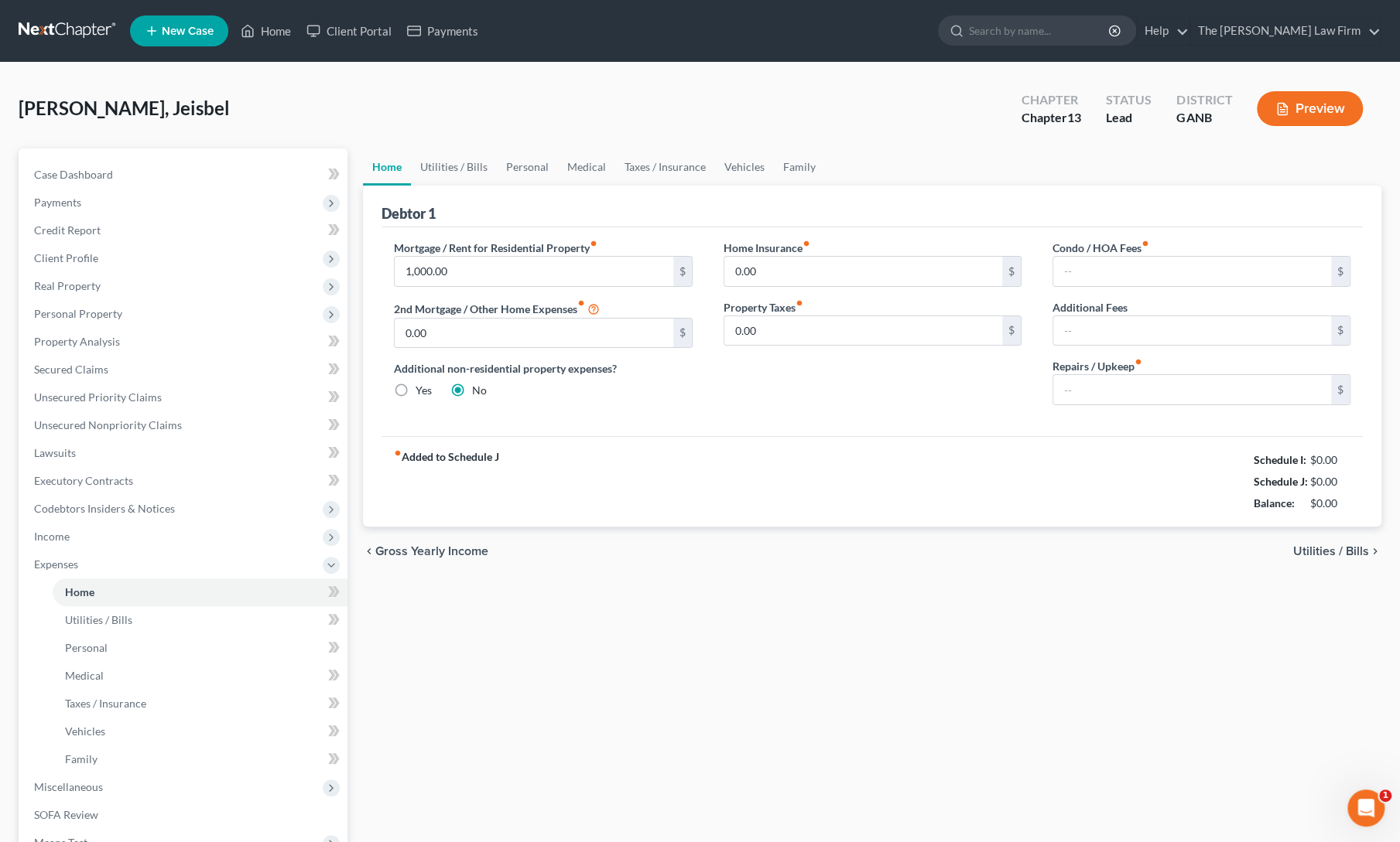
type input "0.00"
click at [457, 162] on link "Utilities / Bills" at bounding box center [453, 167] width 85 height 37
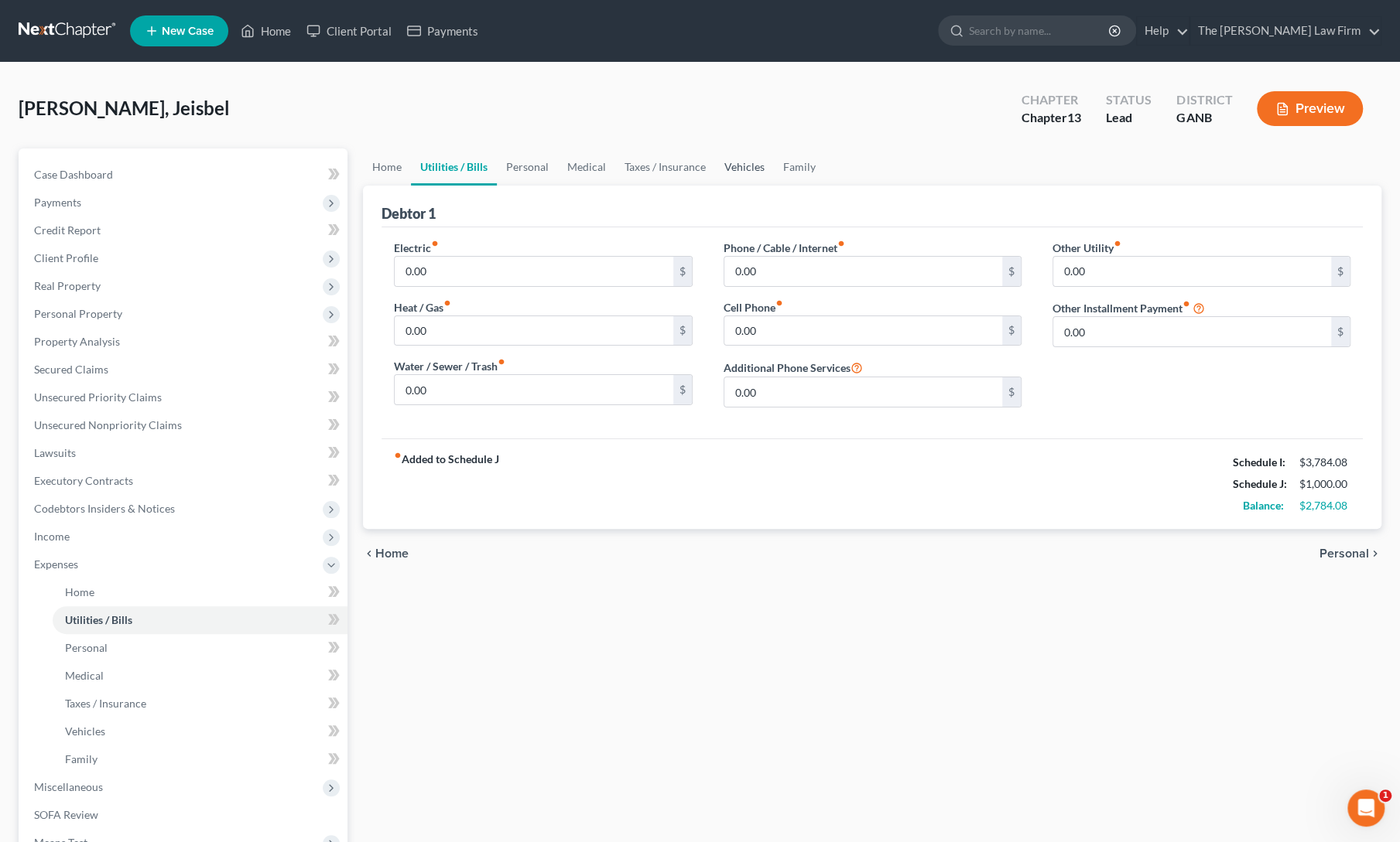
click at [735, 170] on link "Vehicles" at bounding box center [744, 167] width 59 height 37
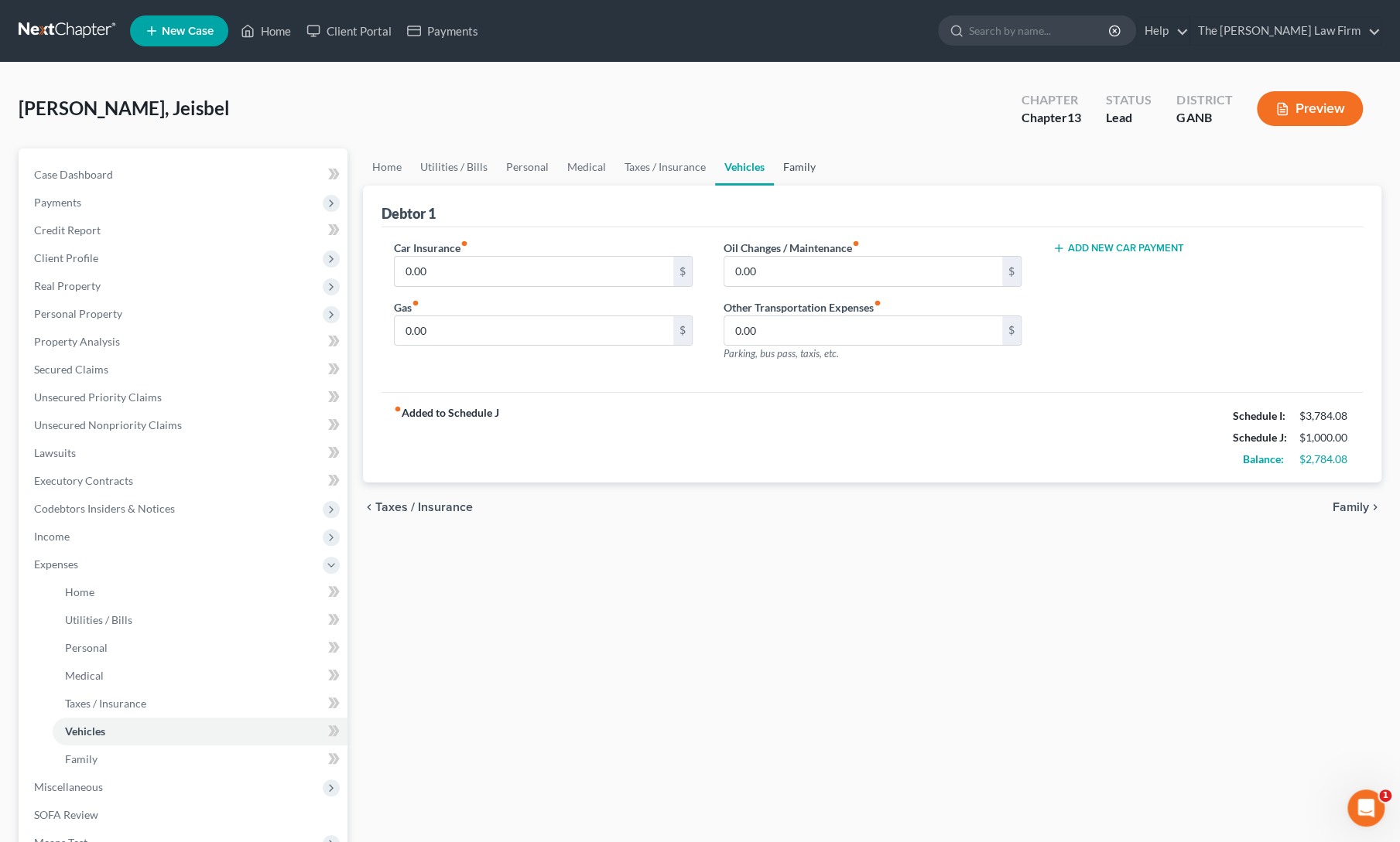
click at [781, 170] on link "Family" at bounding box center [799, 167] width 51 height 37
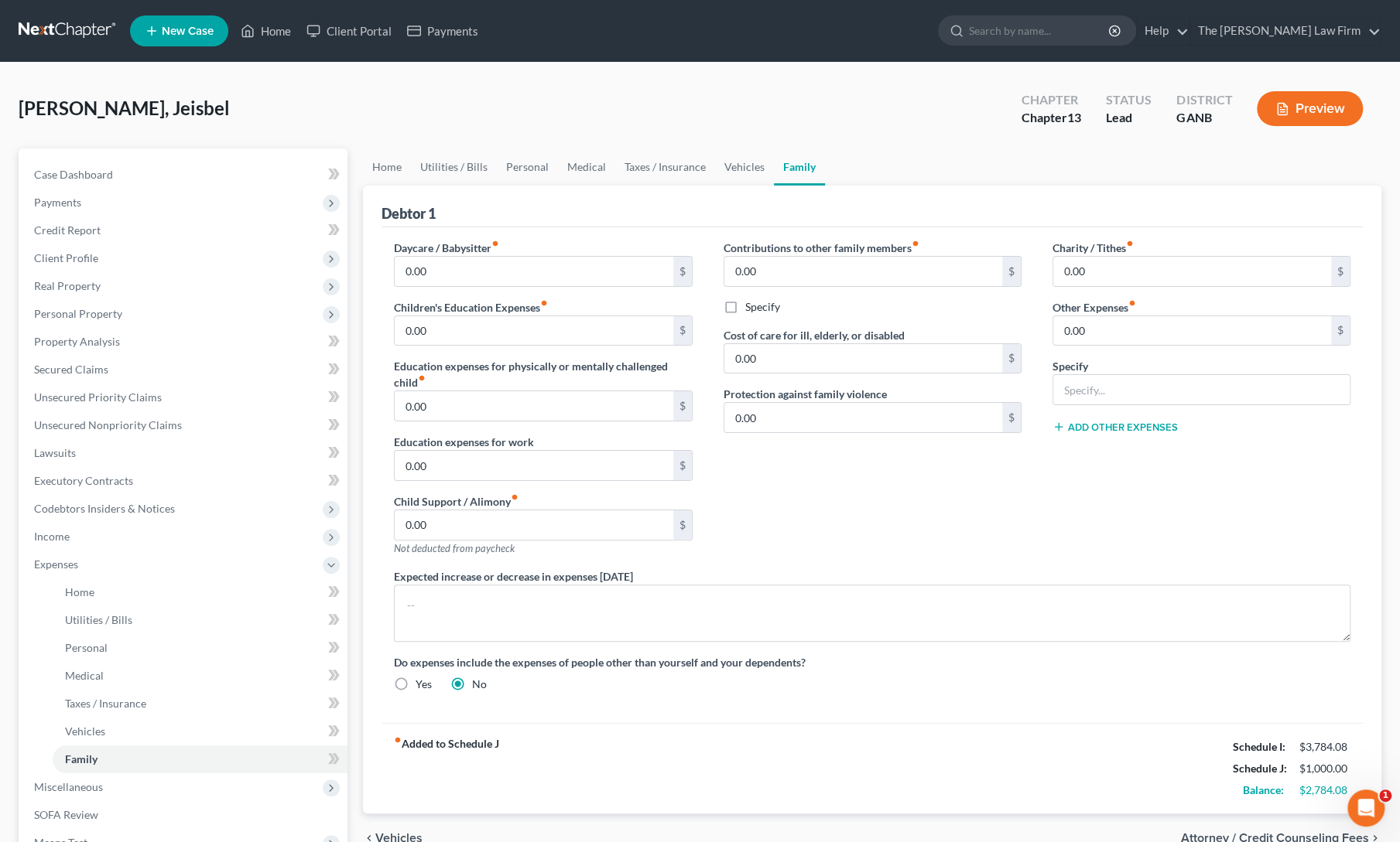
click at [371, 438] on div "Debtor 1 Daycare / Babysitter fiber_manual_record 0.00 $ Children's Education E…" at bounding box center [872, 499] width 1019 height 628
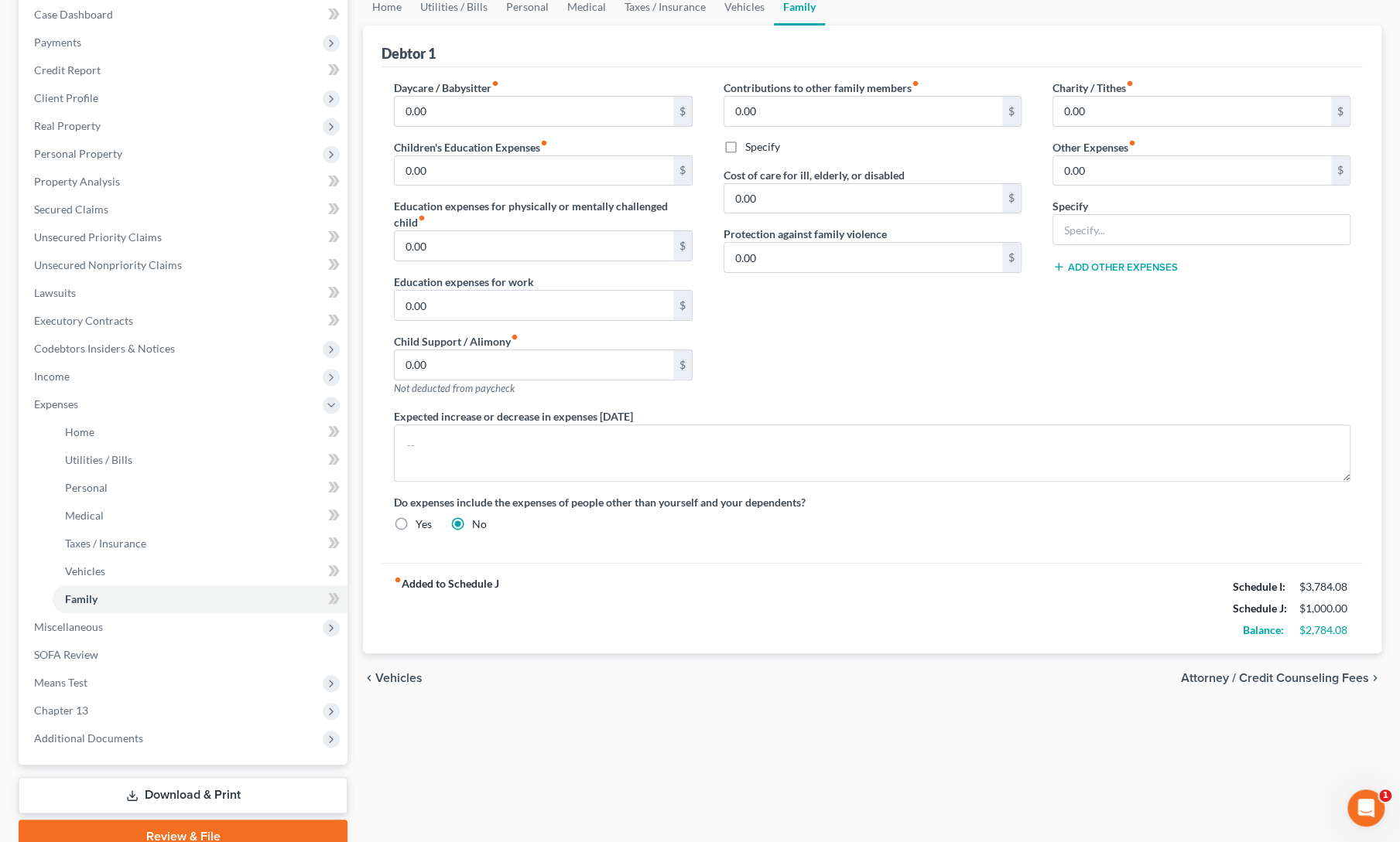
scroll to position [228, 0]
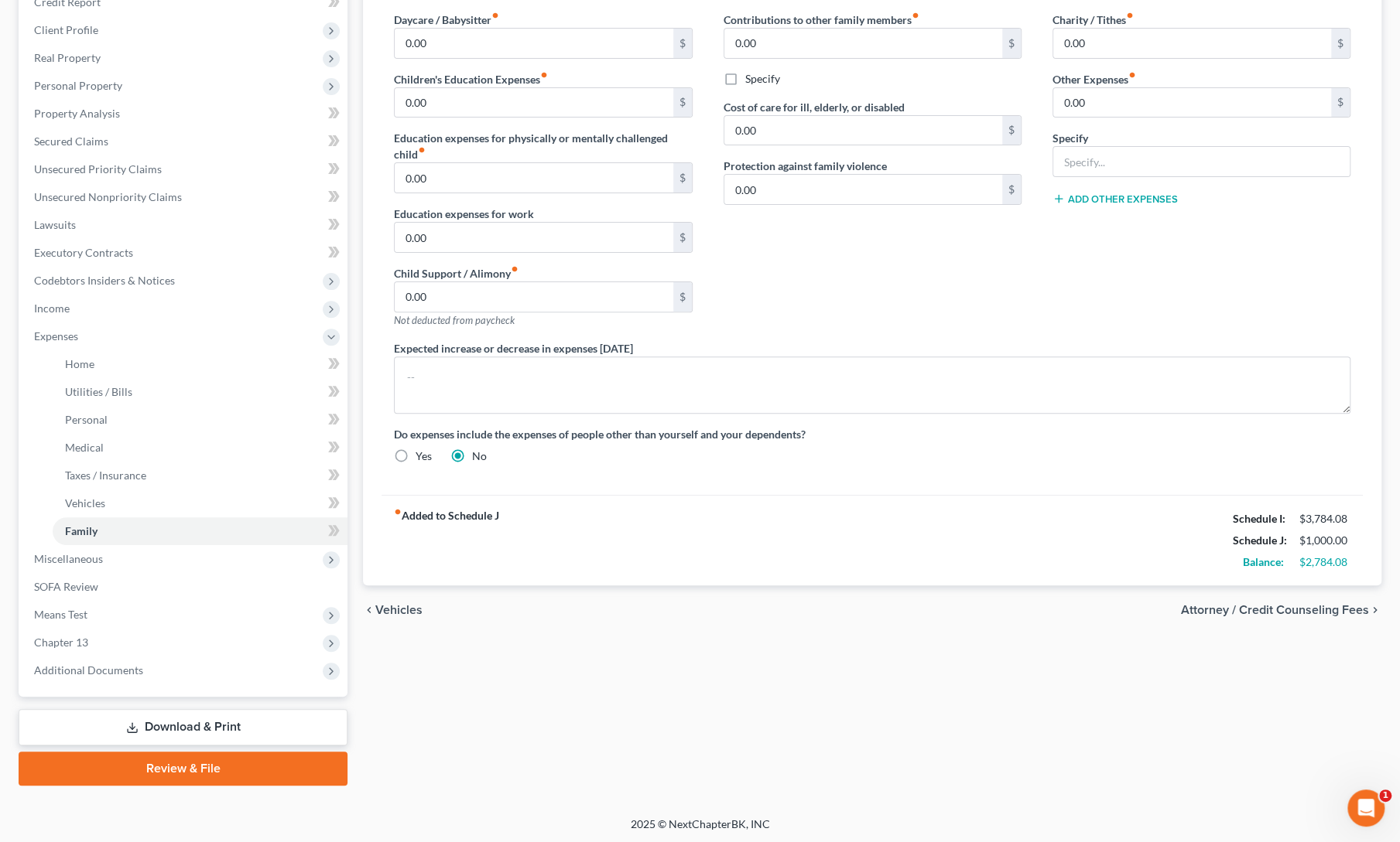
click at [173, 716] on link "Download & Print" at bounding box center [182, 727] width 329 height 36
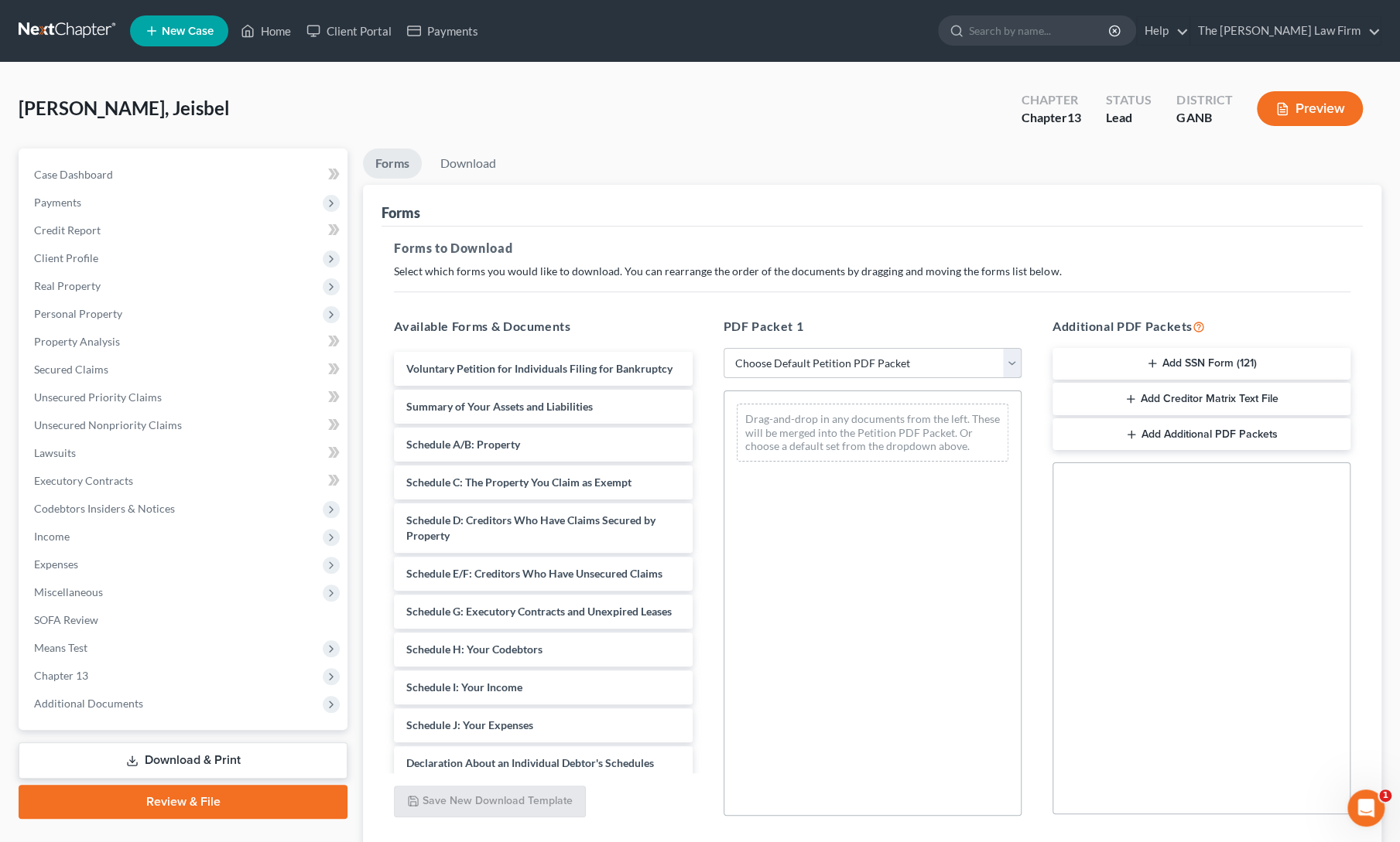
click at [895, 369] on select "Choose Default Petition PDF Packet Complete Bankruptcy Petition (all forms and …" at bounding box center [872, 363] width 298 height 31
select select "0"
click at [728, 348] on select "Choose Default Petition PDF Packet Complete Bankruptcy Petition (all forms and …" at bounding box center [872, 363] width 298 height 31
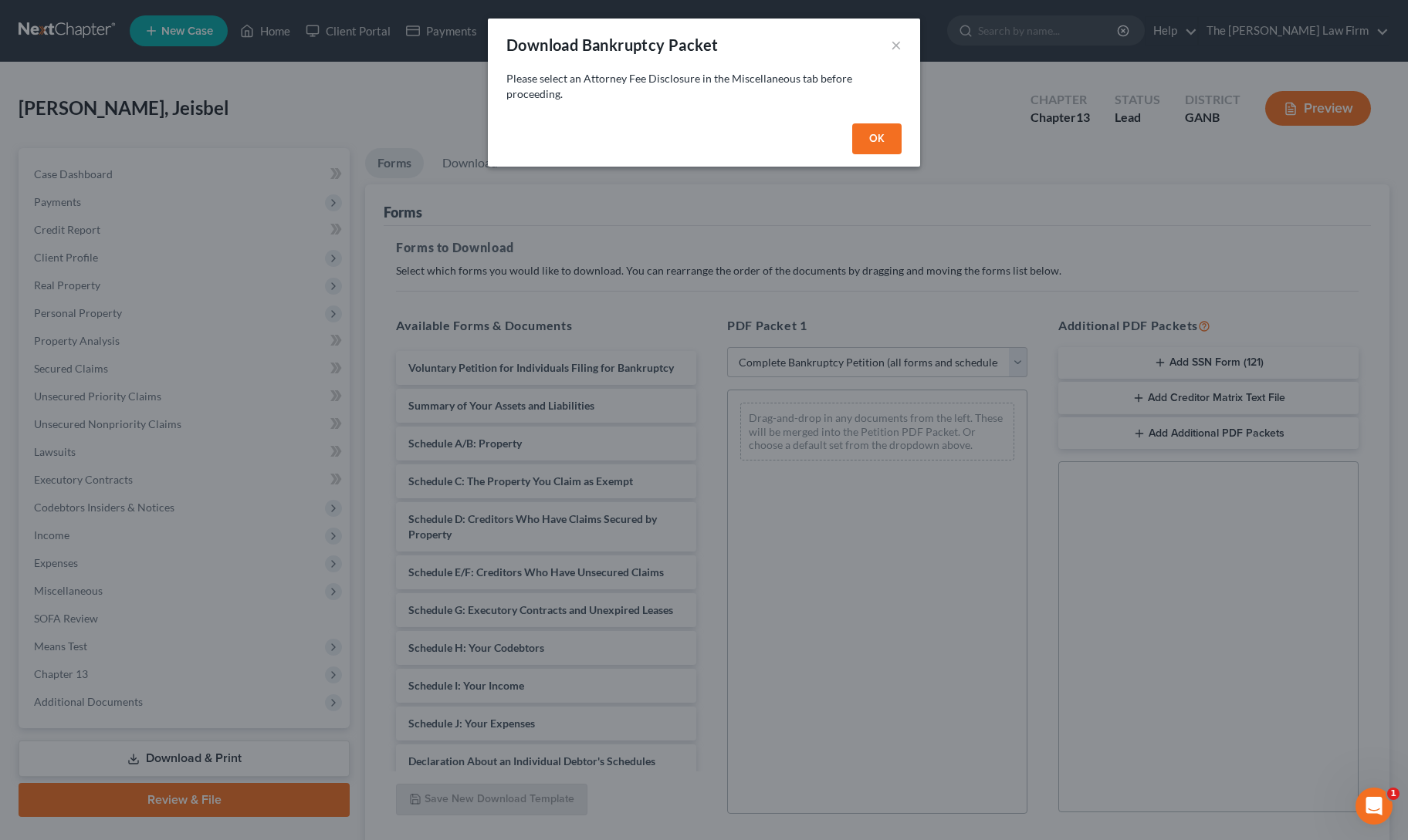
click at [878, 140] on button "OK" at bounding box center [876, 138] width 49 height 31
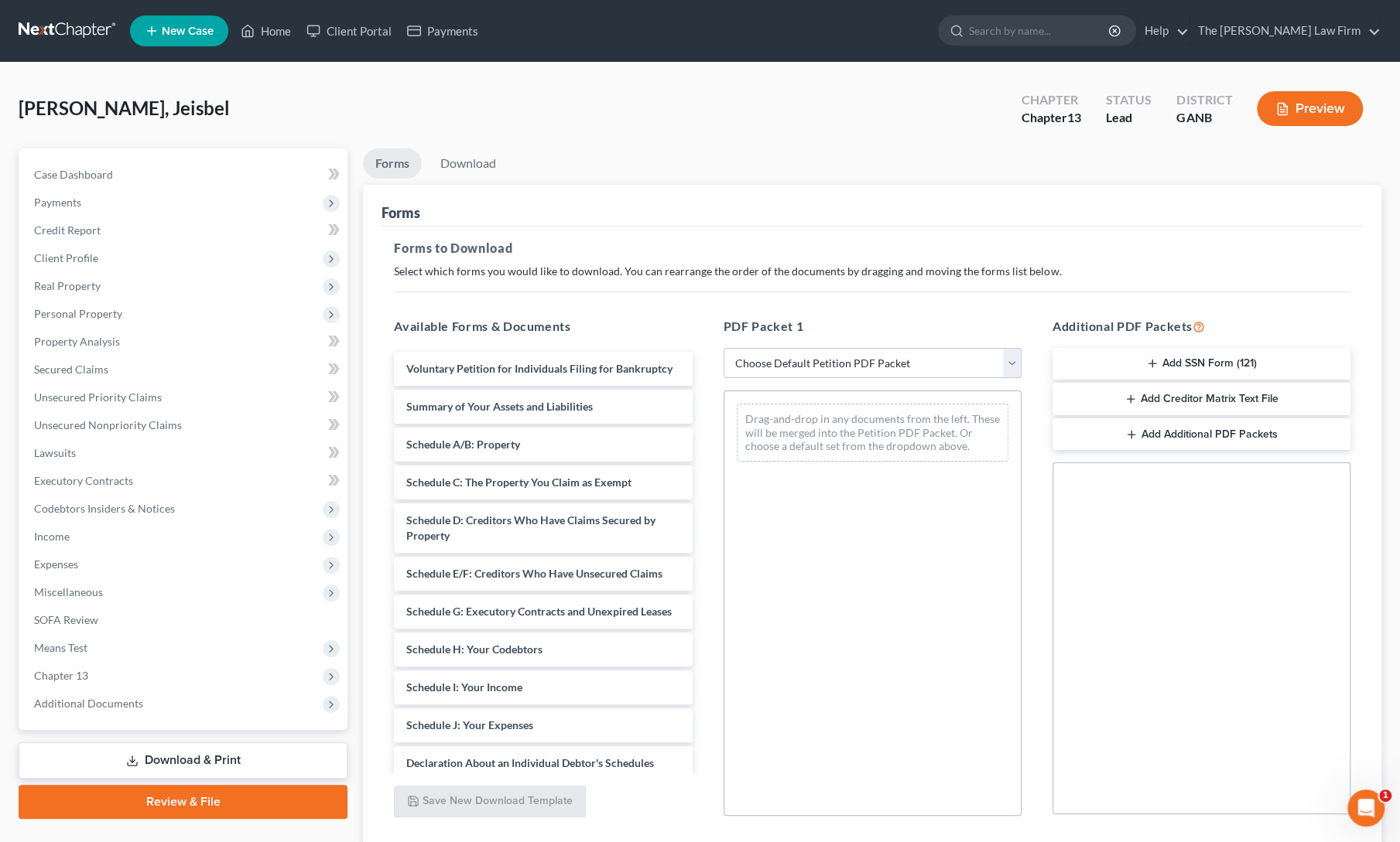
click at [863, 352] on select "Choose Default Petition PDF Packet Complete Bankruptcy Petition (all forms and …" at bounding box center [872, 363] width 298 height 31
select select "0"
click at [728, 348] on select "Choose Default Petition PDF Packet Complete Bankruptcy Petition (all forms and …" at bounding box center [872, 363] width 298 height 31
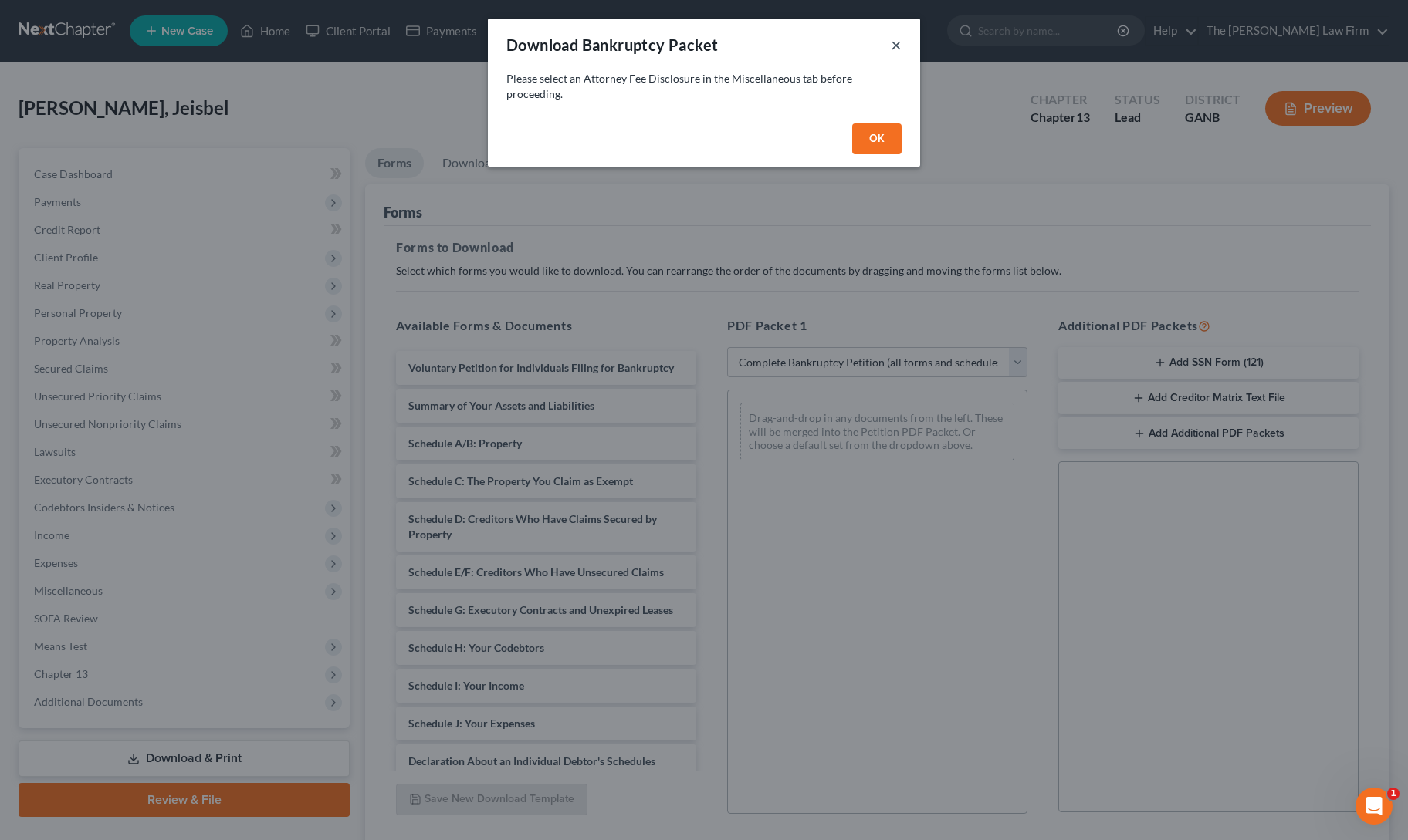
click at [896, 48] on button "×" at bounding box center [896, 44] width 11 height 18
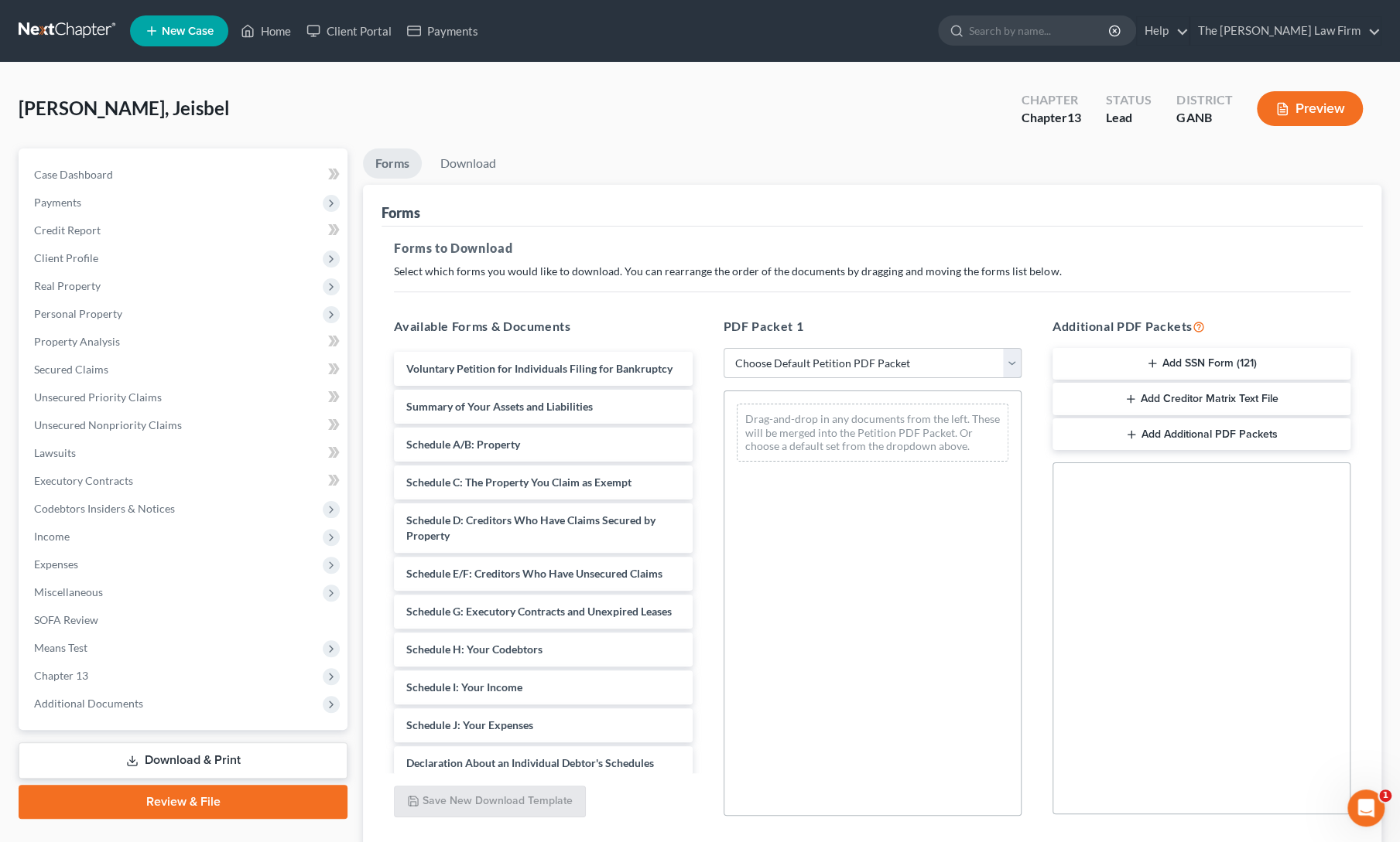
click at [826, 358] on select "Choose Default Petition PDF Packet Complete Bankruptcy Petition (all forms and …" at bounding box center [872, 363] width 298 height 31
select select "1"
click at [723, 348] on select "Choose Default Petition PDF Packet Complete Bankruptcy Petition (all forms and …" at bounding box center [872, 363] width 298 height 31
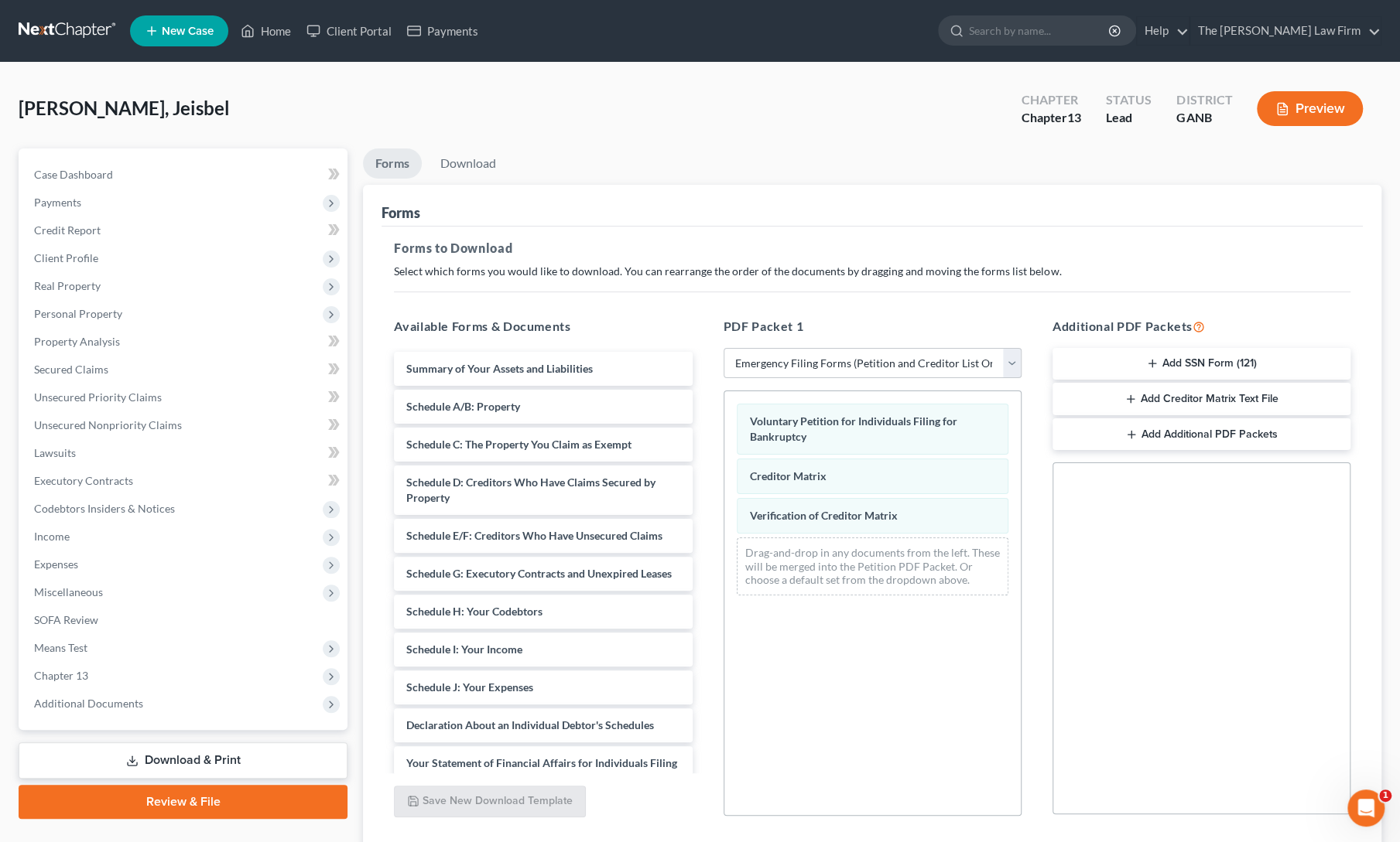
click at [1241, 365] on button "Add SSN Form (121)" at bounding box center [1201, 364] width 298 height 33
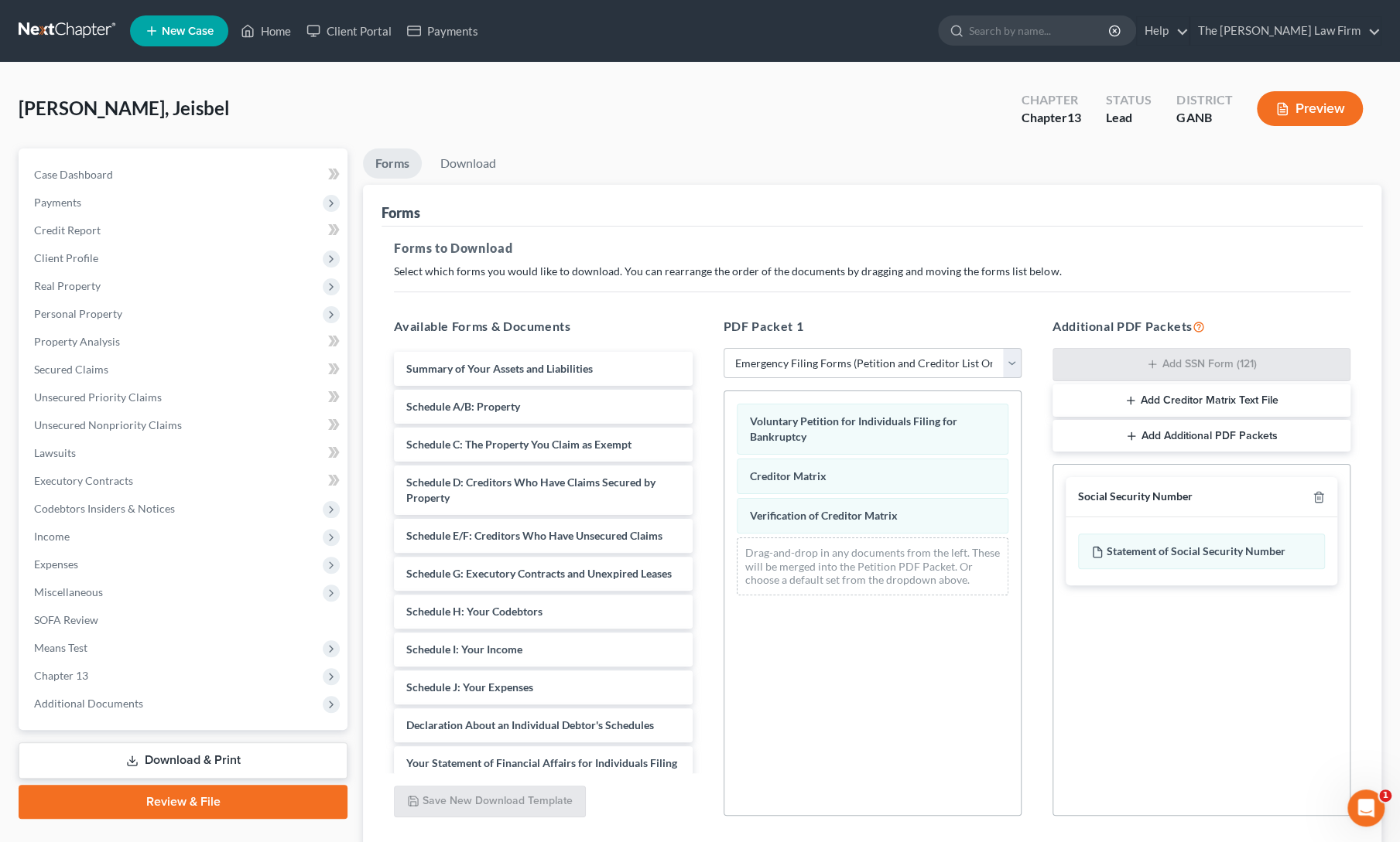
scroll to position [111, 0]
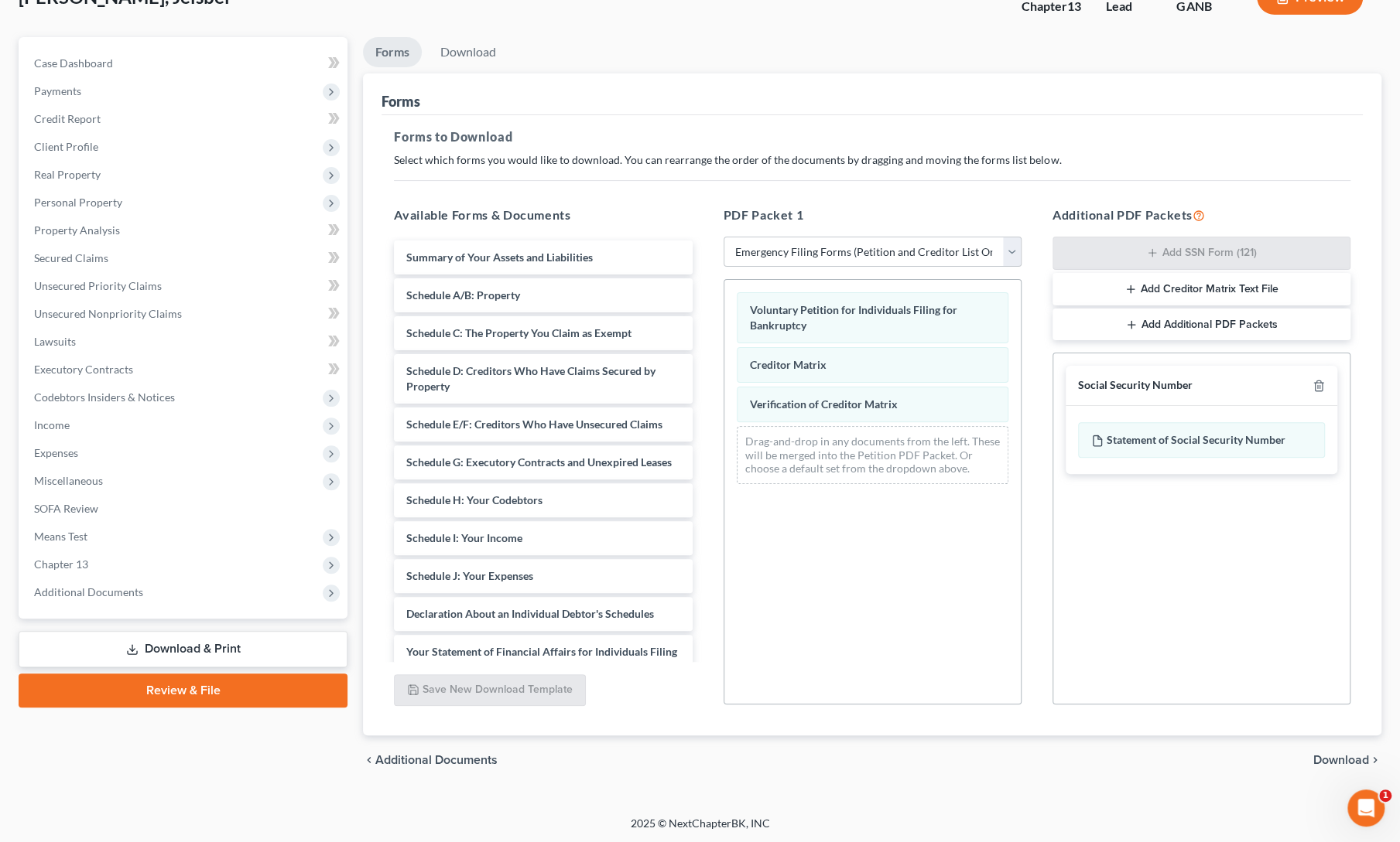
click at [1335, 764] on span "Download" at bounding box center [1340, 760] width 56 height 12
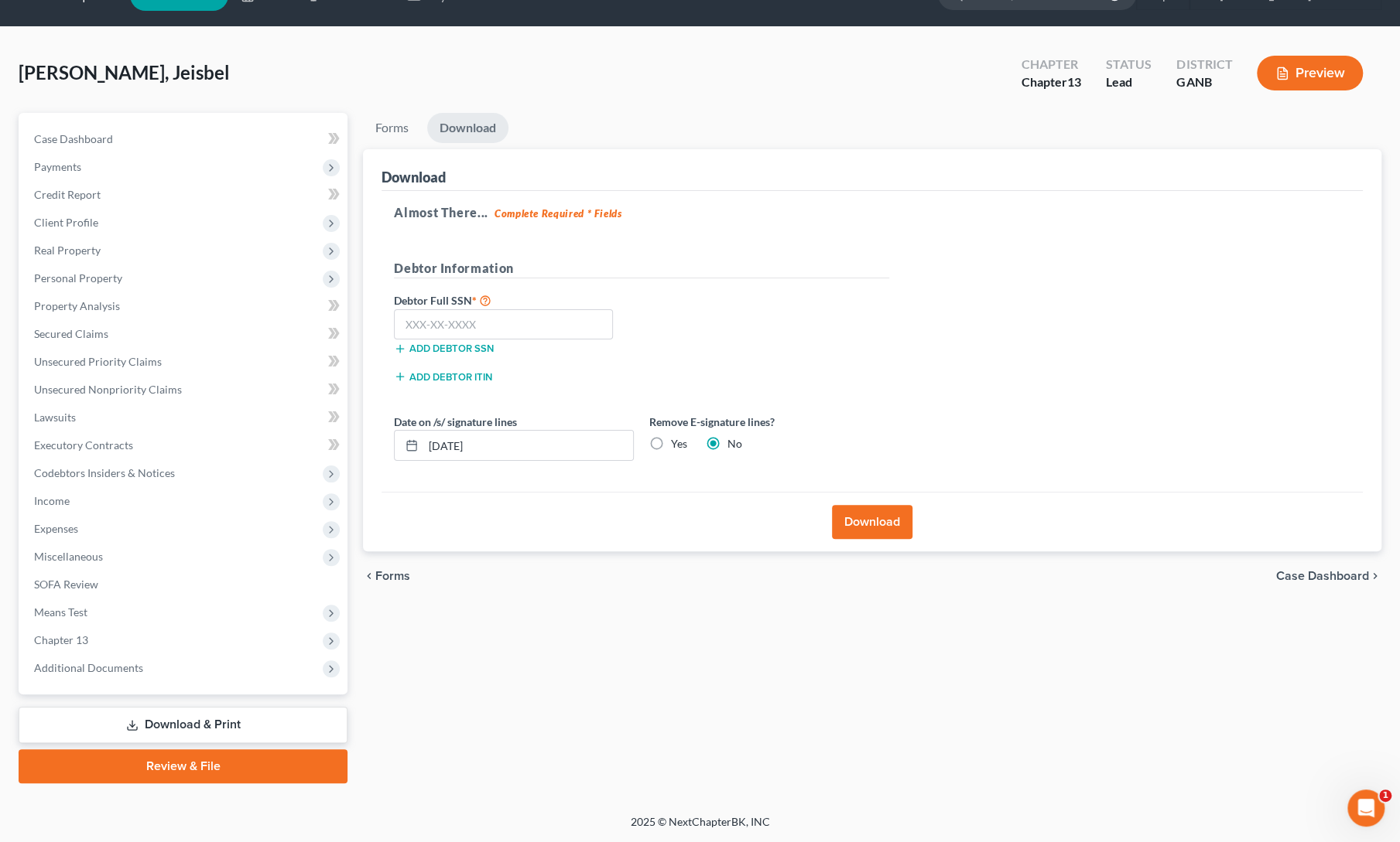
scroll to position [33, 0]
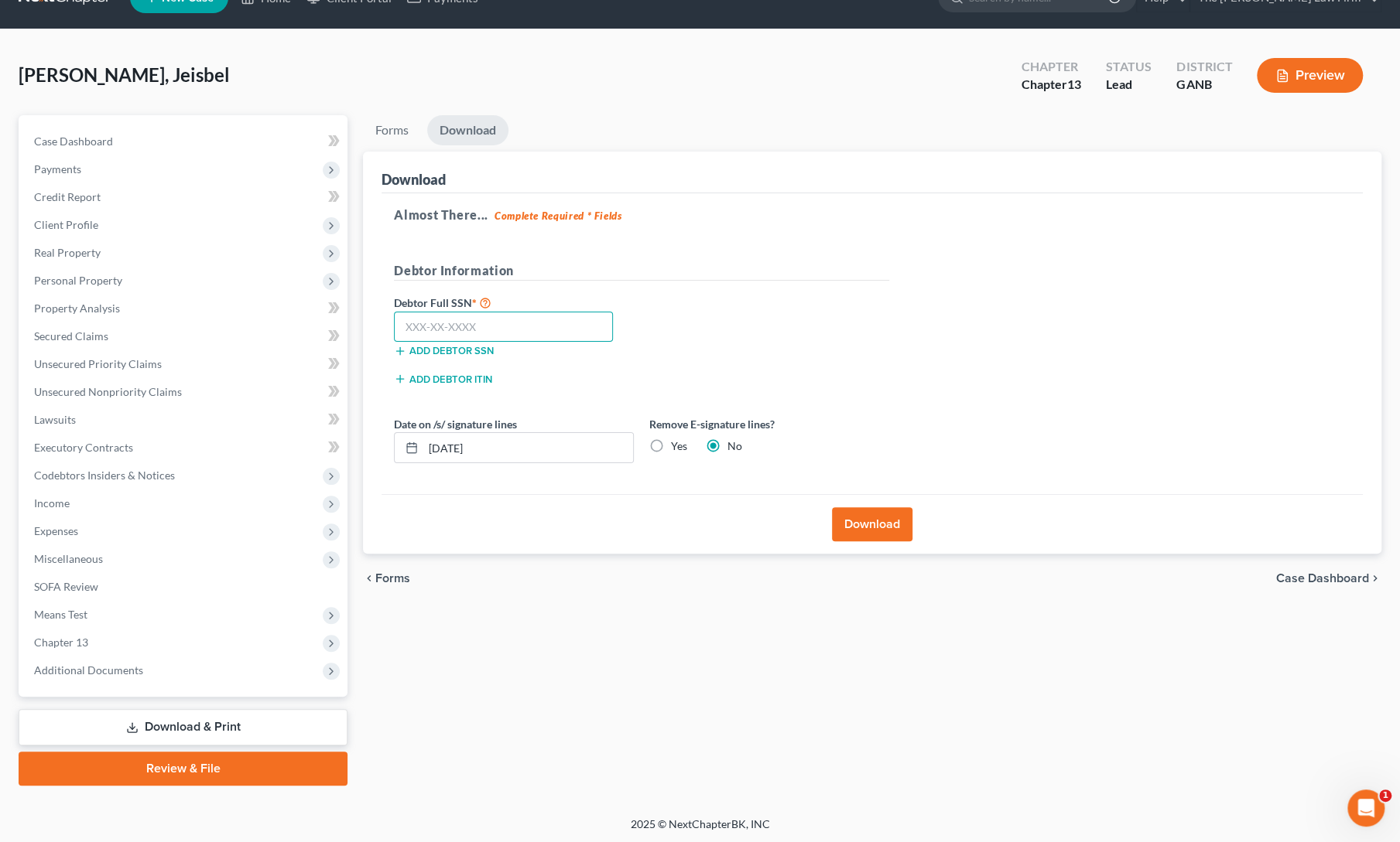
click at [515, 322] on input "text" at bounding box center [503, 327] width 219 height 31
type input "591-01-7257"
click at [868, 519] on button "Download" at bounding box center [871, 524] width 80 height 34
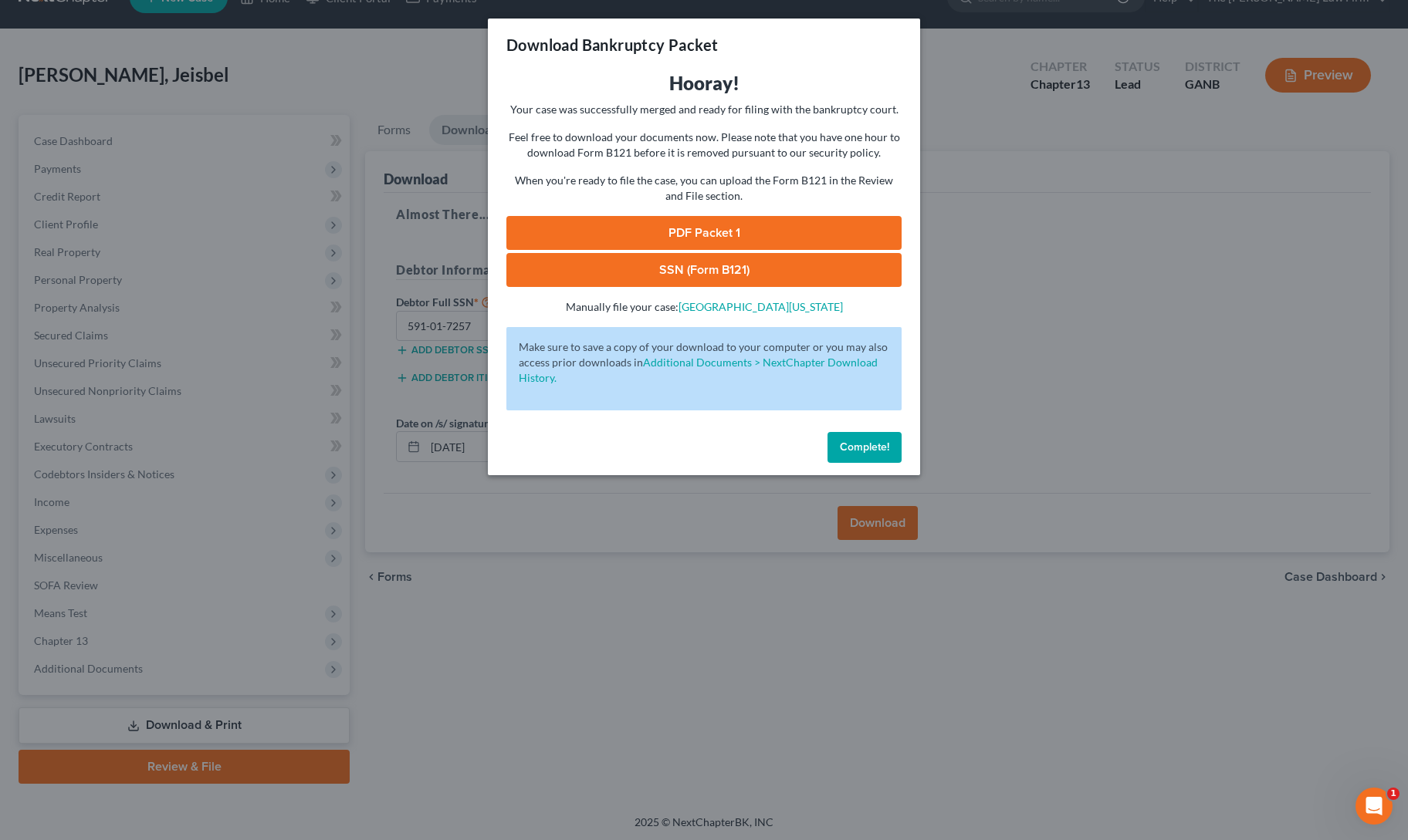
click at [792, 225] on link "PDF Packet 1" at bounding box center [704, 233] width 396 height 34
click at [534, 271] on link "SSN (Form B121)" at bounding box center [704, 270] width 396 height 34
click at [885, 454] on button "Complete!" at bounding box center [864, 447] width 74 height 31
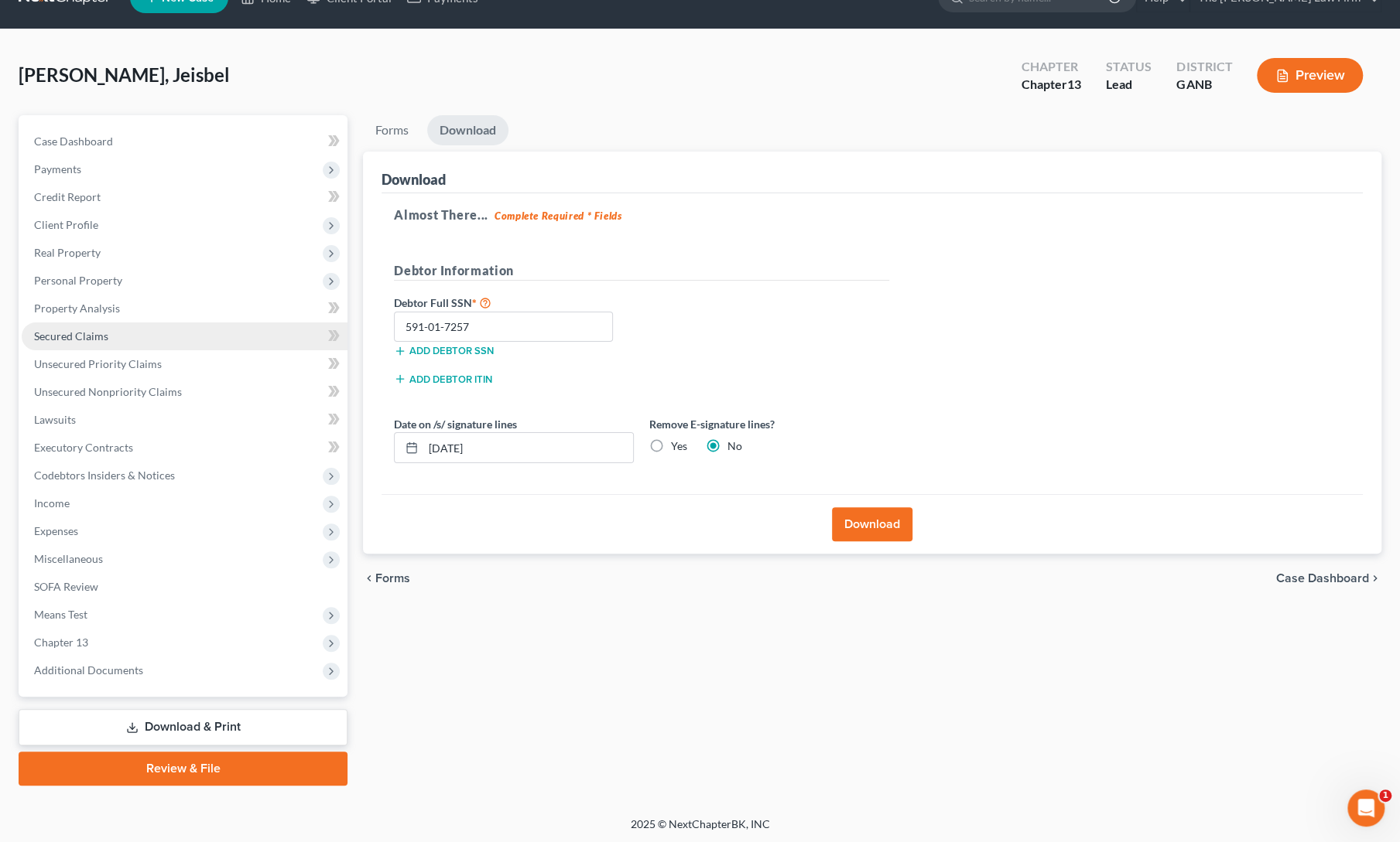
click at [91, 347] on link "Secured Claims" at bounding box center [185, 336] width 326 height 28
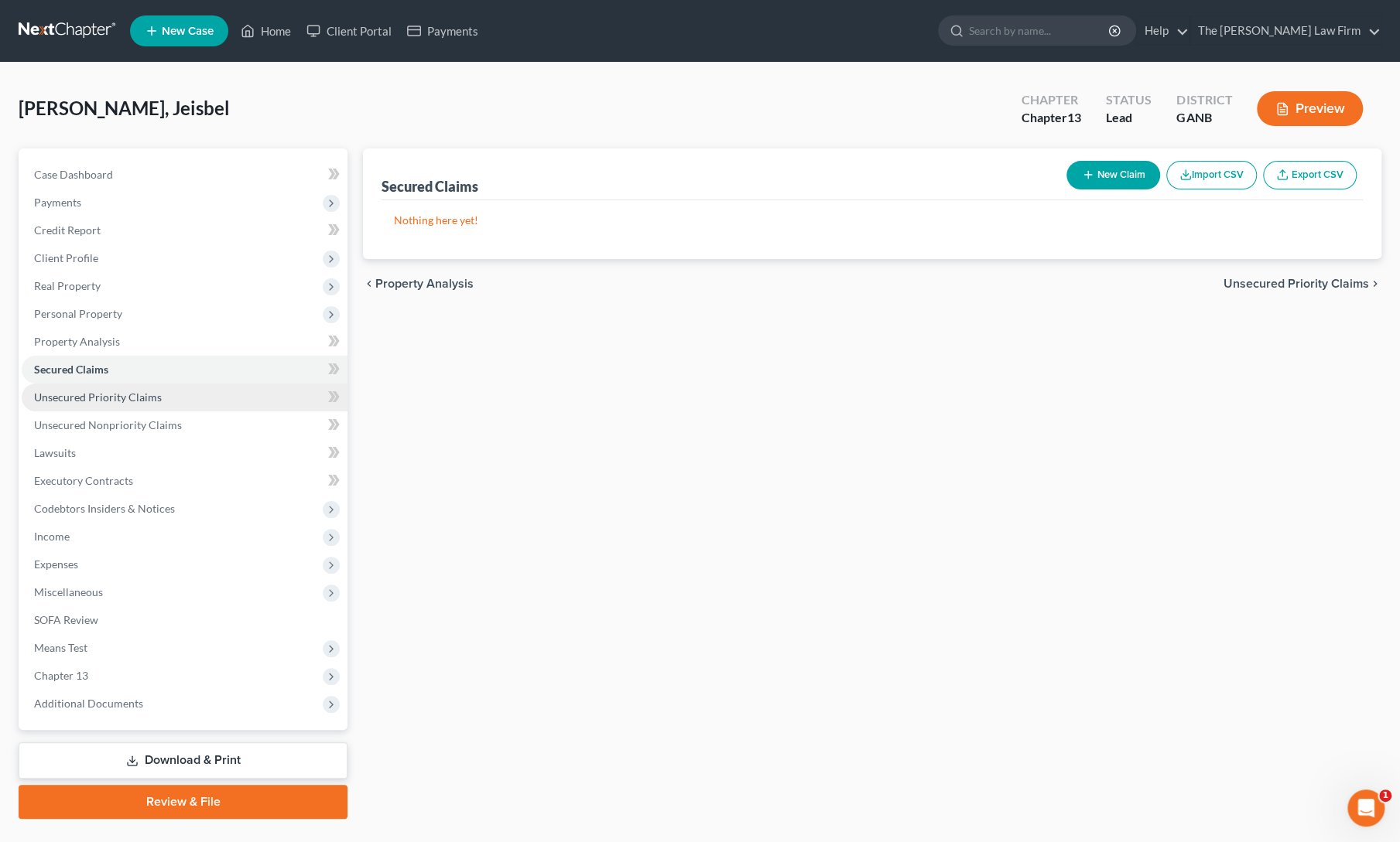
click at [97, 394] on span "Unsecured Priority Claims" at bounding box center [98, 396] width 128 height 13
click at [107, 427] on span "Unsecured Nonpriority Claims" at bounding box center [108, 425] width 148 height 13
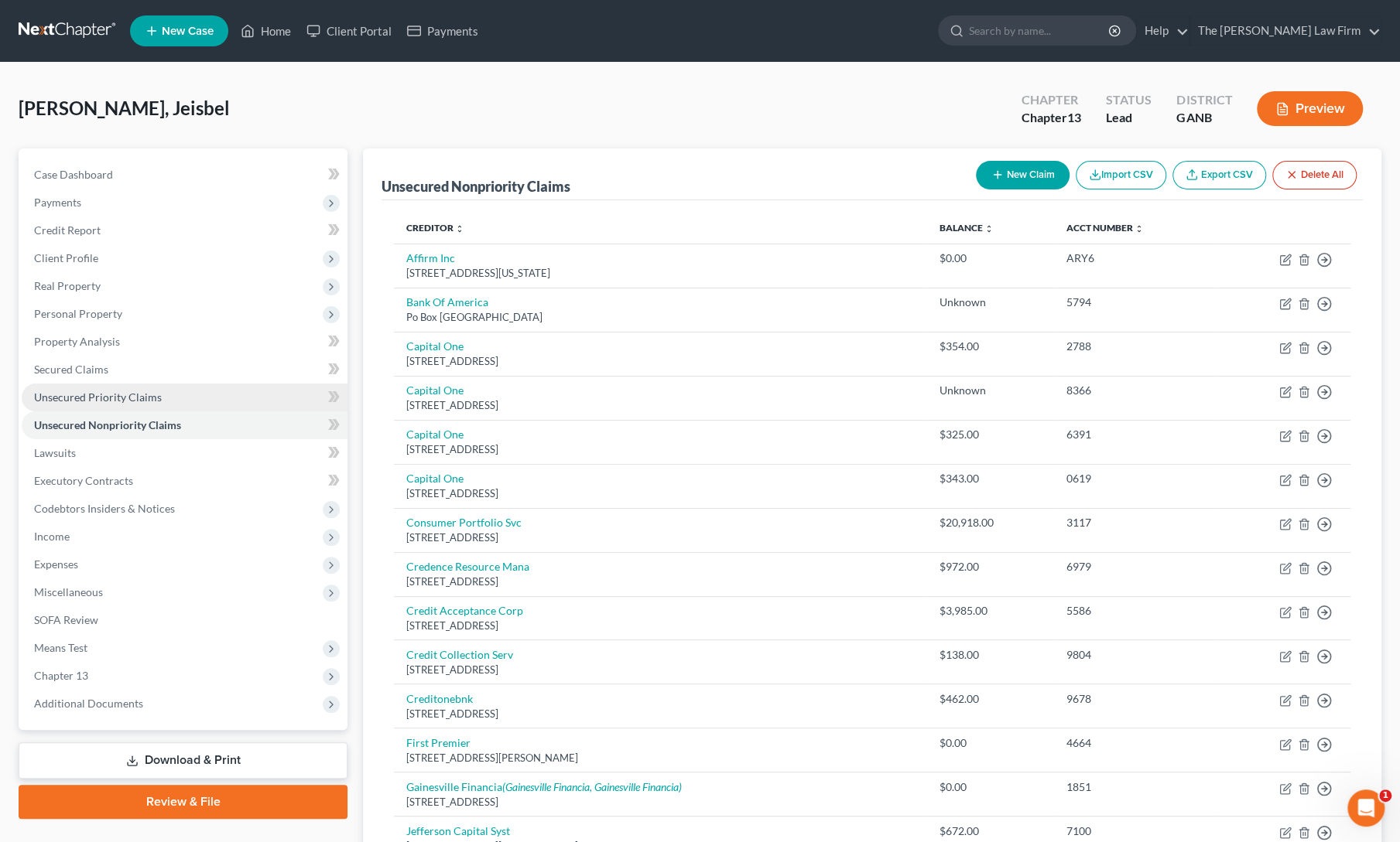
click at [96, 393] on span "Unsecured Priority Claims" at bounding box center [98, 396] width 128 height 13
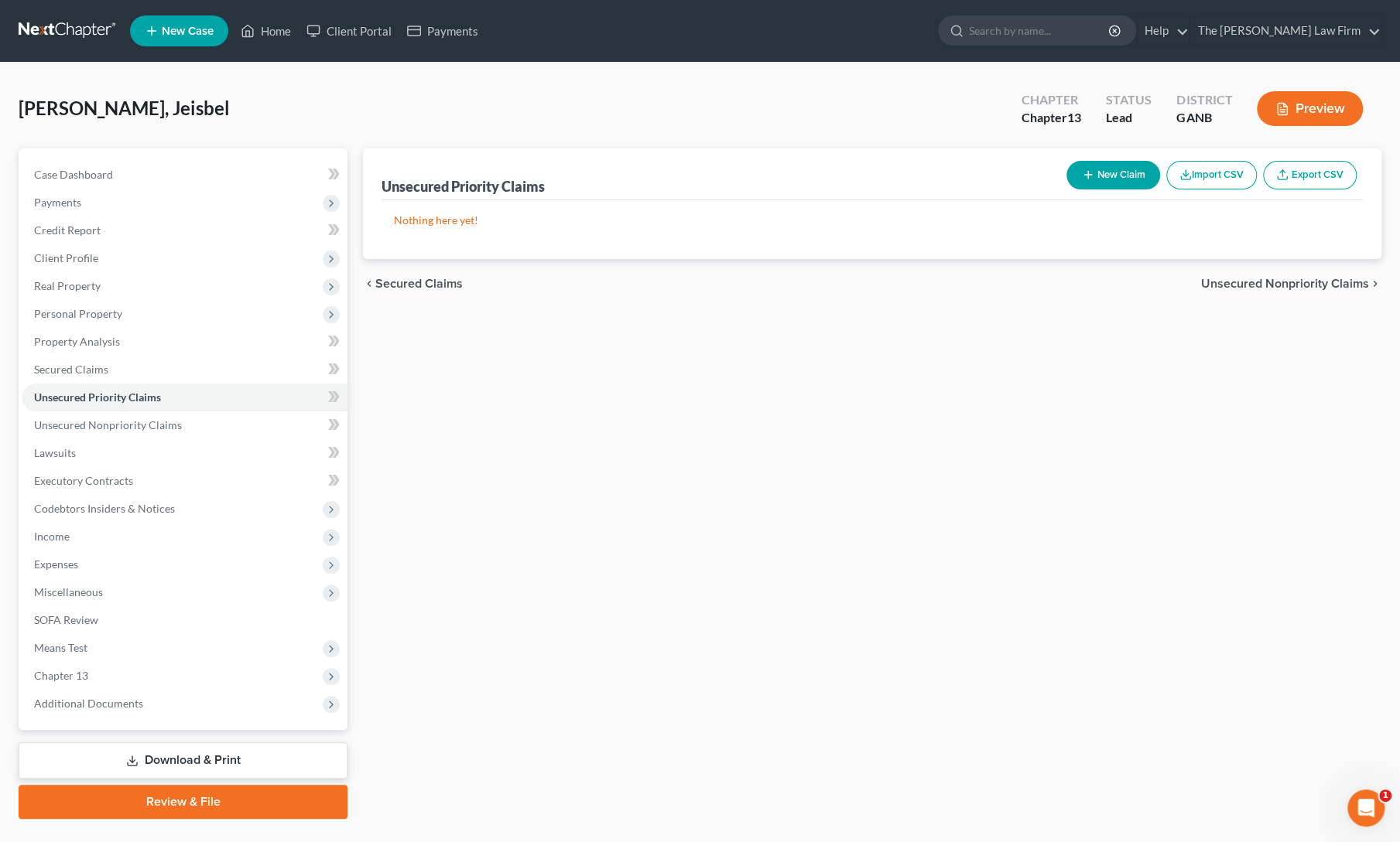
click at [1103, 177] on button "New Claim" at bounding box center [1113, 175] width 93 height 28
select select "0"
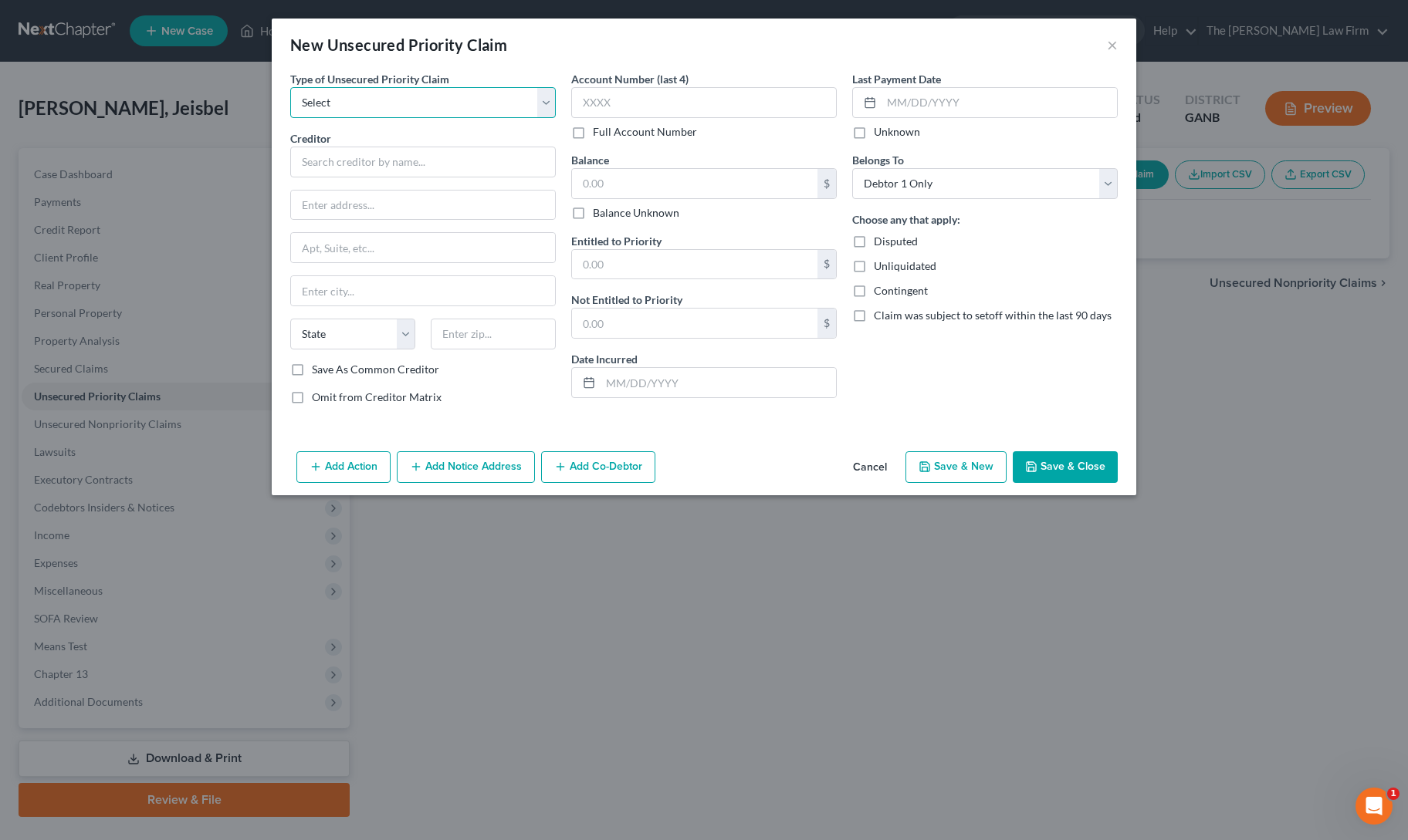
click at [427, 109] on select "Select Taxes & Other Government Units Domestic Support Obligations Extensions o…" at bounding box center [423, 102] width 265 height 31
select select "0"
click at [290, 87] on select "Select Taxes & Other Government Units Domestic Support Obligations Extensions o…" at bounding box center [423, 102] width 265 height 31
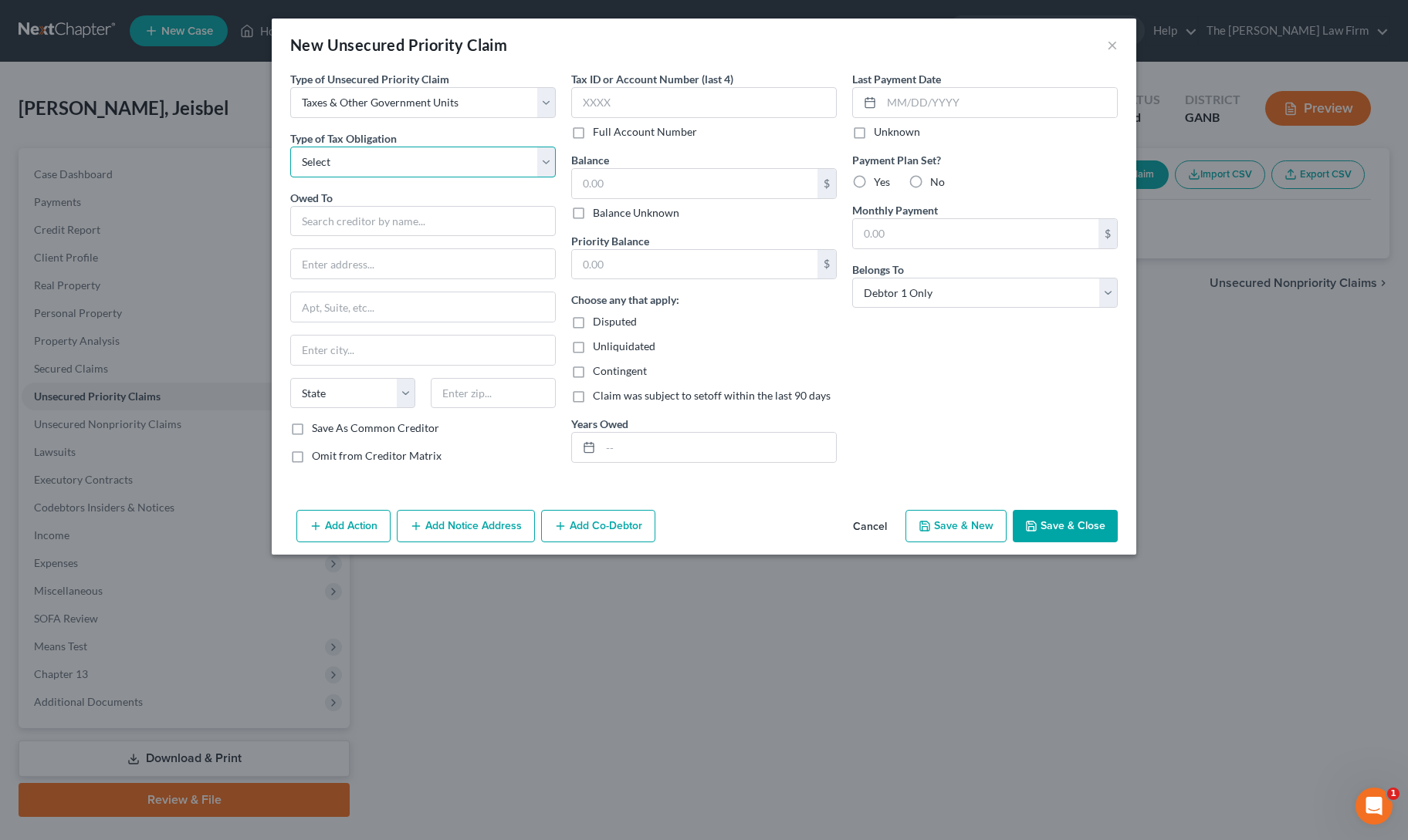
click at [422, 166] on select "Select Federal City State Franchise Tax Board Other" at bounding box center [423, 162] width 265 height 31
select select "0"
click at [290, 147] on select "Select Federal City State Franchise Tax Board Other" at bounding box center [423, 162] width 265 height 31
click at [417, 219] on input "text" at bounding box center [423, 221] width 265 height 31
click at [413, 246] on div "Internal Revenue Service" at bounding box center [382, 248] width 161 height 16
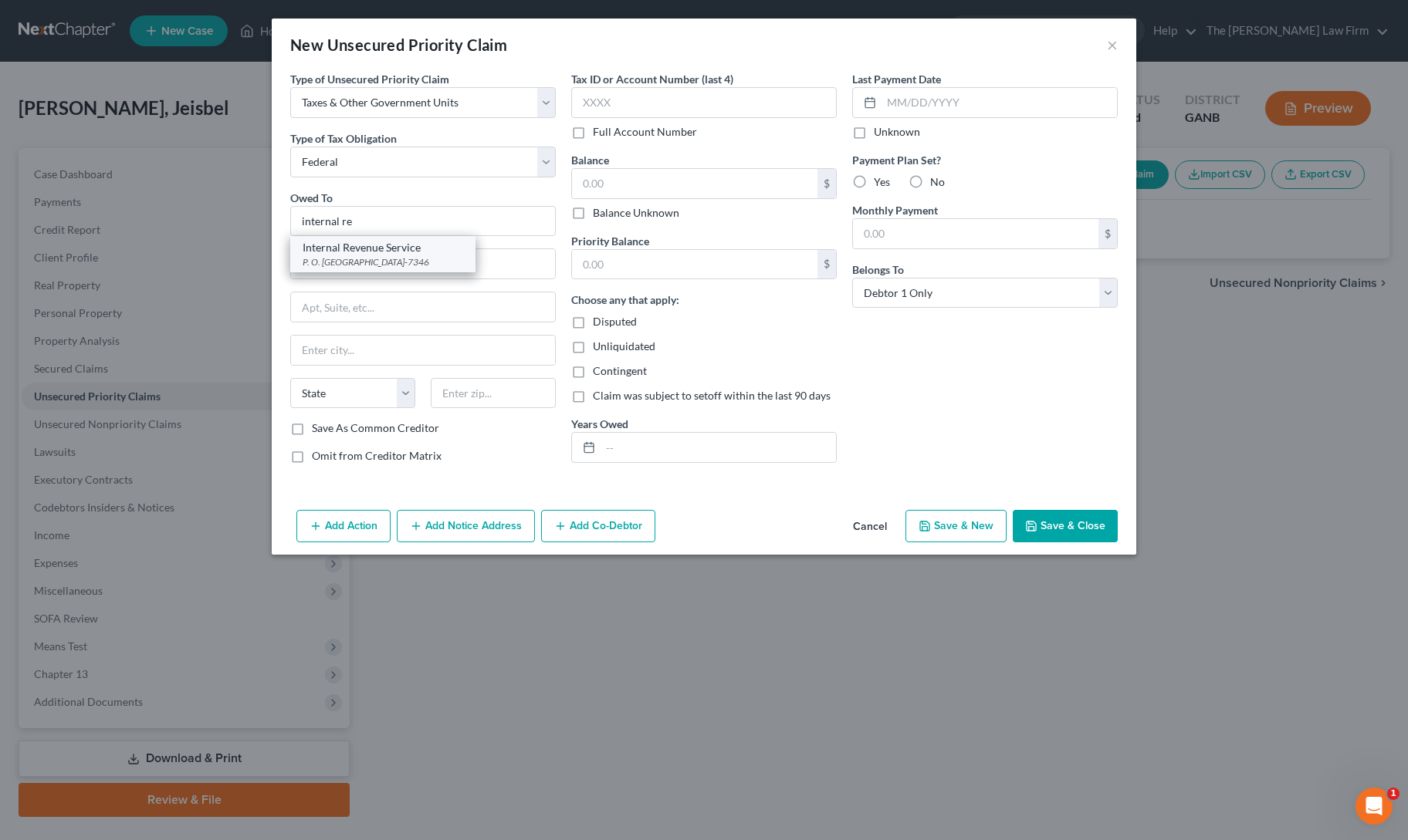
type input "Internal Revenue Service"
type input "P. O. Box 7346"
type input "[GEOGRAPHIC_DATA]"
select select "39"
type input "19101-7346"
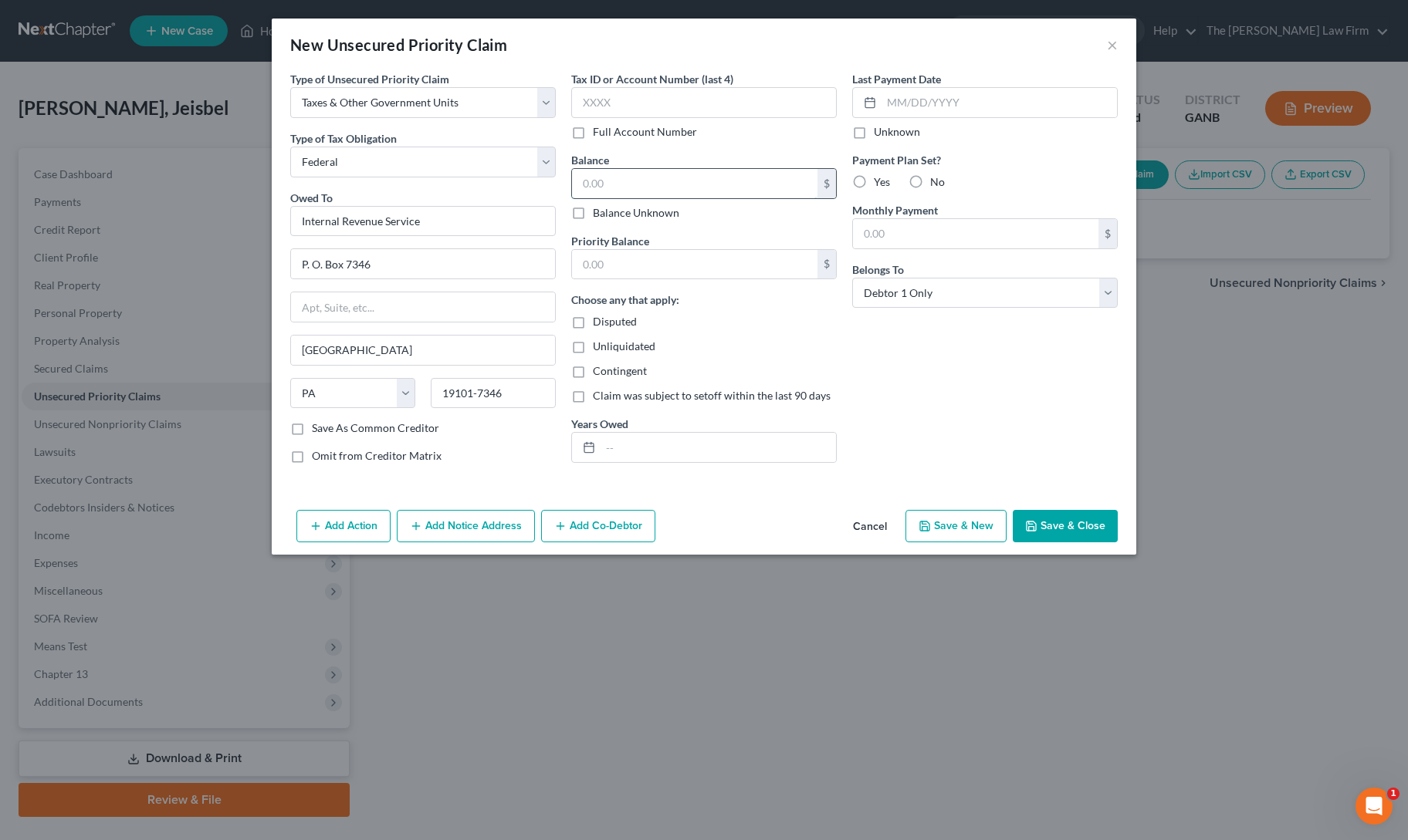
click at [630, 189] on input "text" at bounding box center [694, 183] width 245 height 29
type input "0"
click at [953, 395] on div "Last Payment Date Unknown Payment Plan Set? Yes No Monthly Payment $ Belongs To…" at bounding box center [985, 273] width 281 height 405
click at [1081, 521] on button "Save & Close" at bounding box center [1064, 525] width 105 height 33
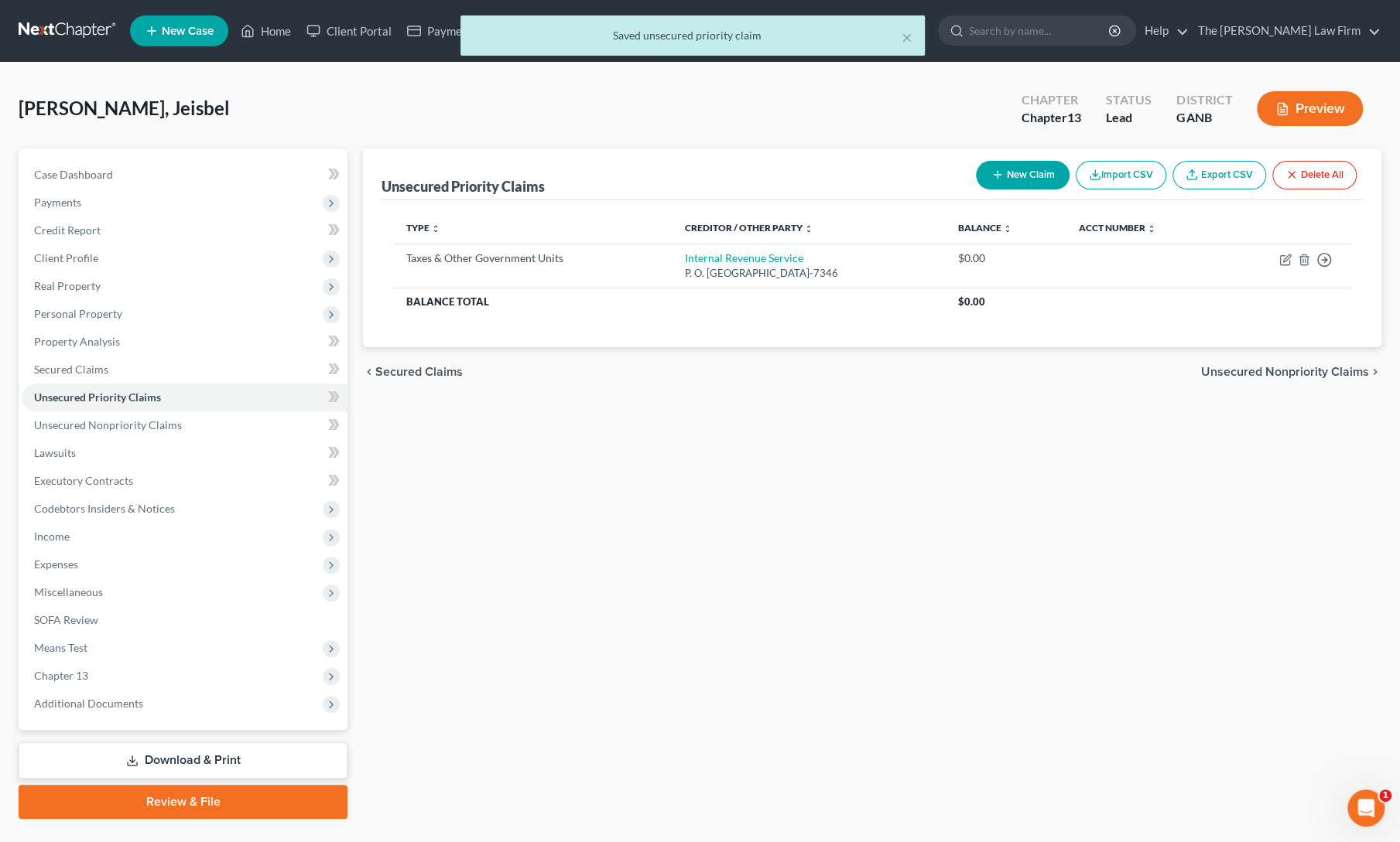
click at [992, 171] on icon "button" at bounding box center [997, 174] width 12 height 12
select select "0"
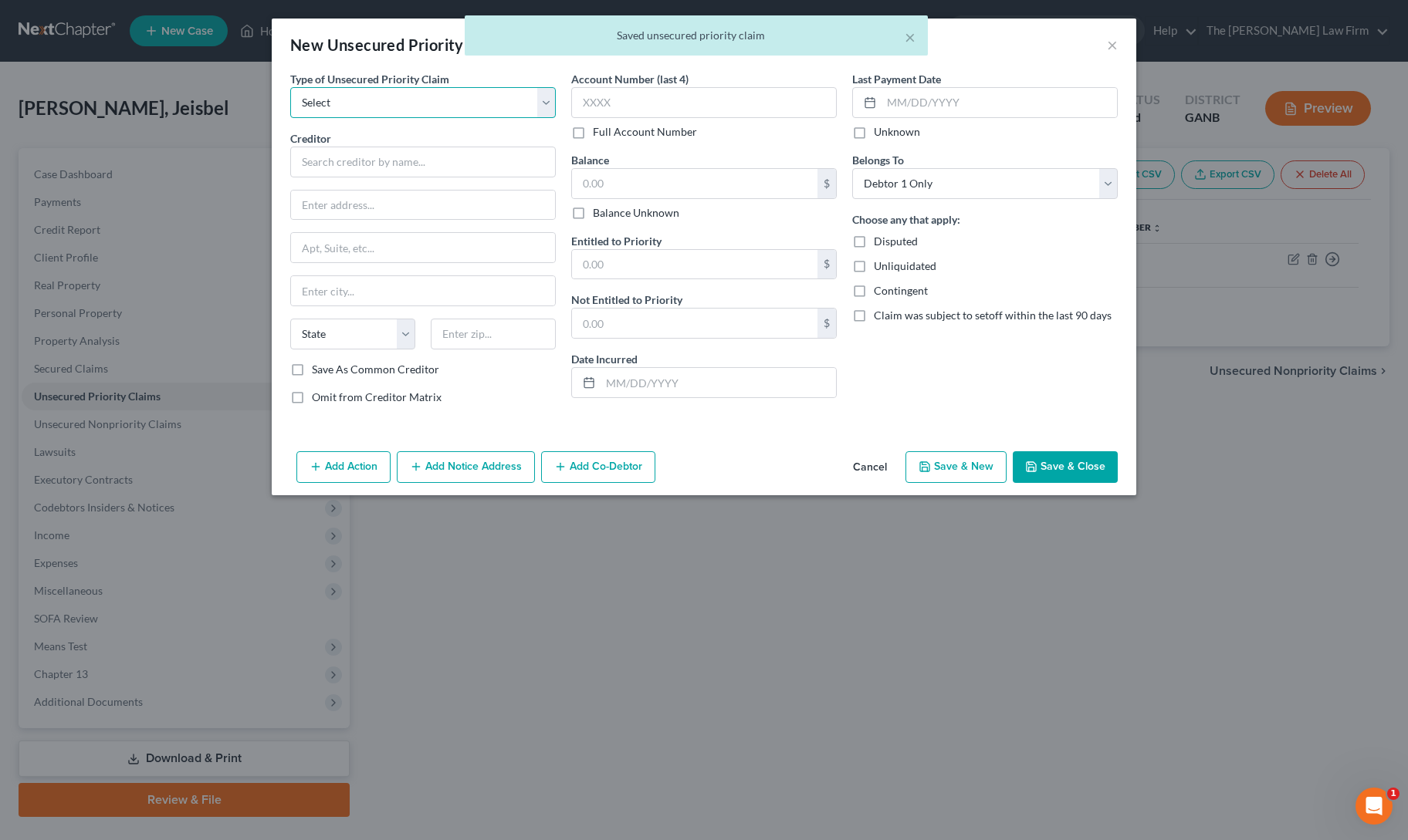
click at [370, 98] on select "Select Taxes & Other Government Units Domestic Support Obligations Extensions o…" at bounding box center [423, 102] width 265 height 31
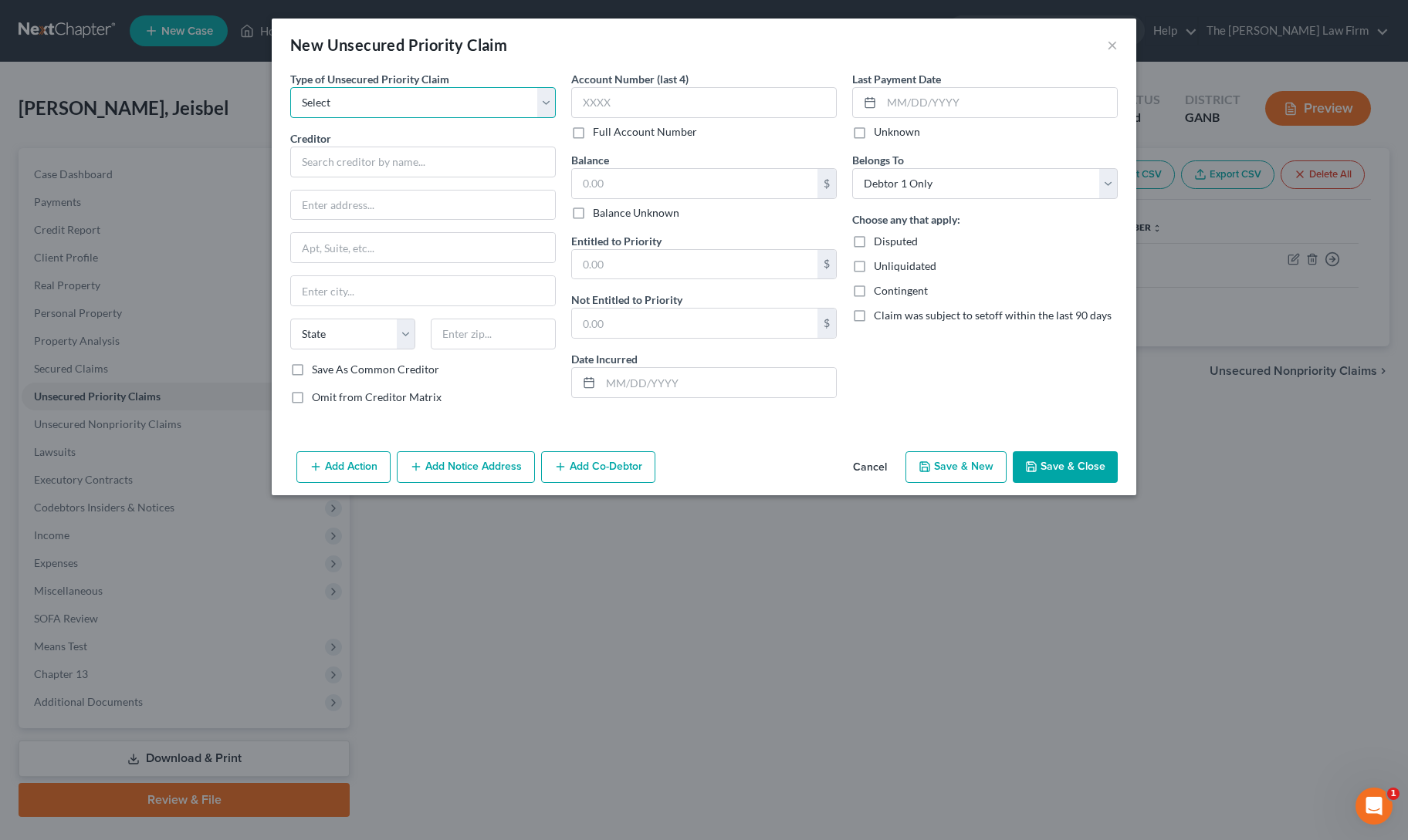
select select "0"
click at [290, 87] on select "Select Taxes & Other Government Units Domestic Support Obligations Extensions o…" at bounding box center [423, 102] width 265 height 31
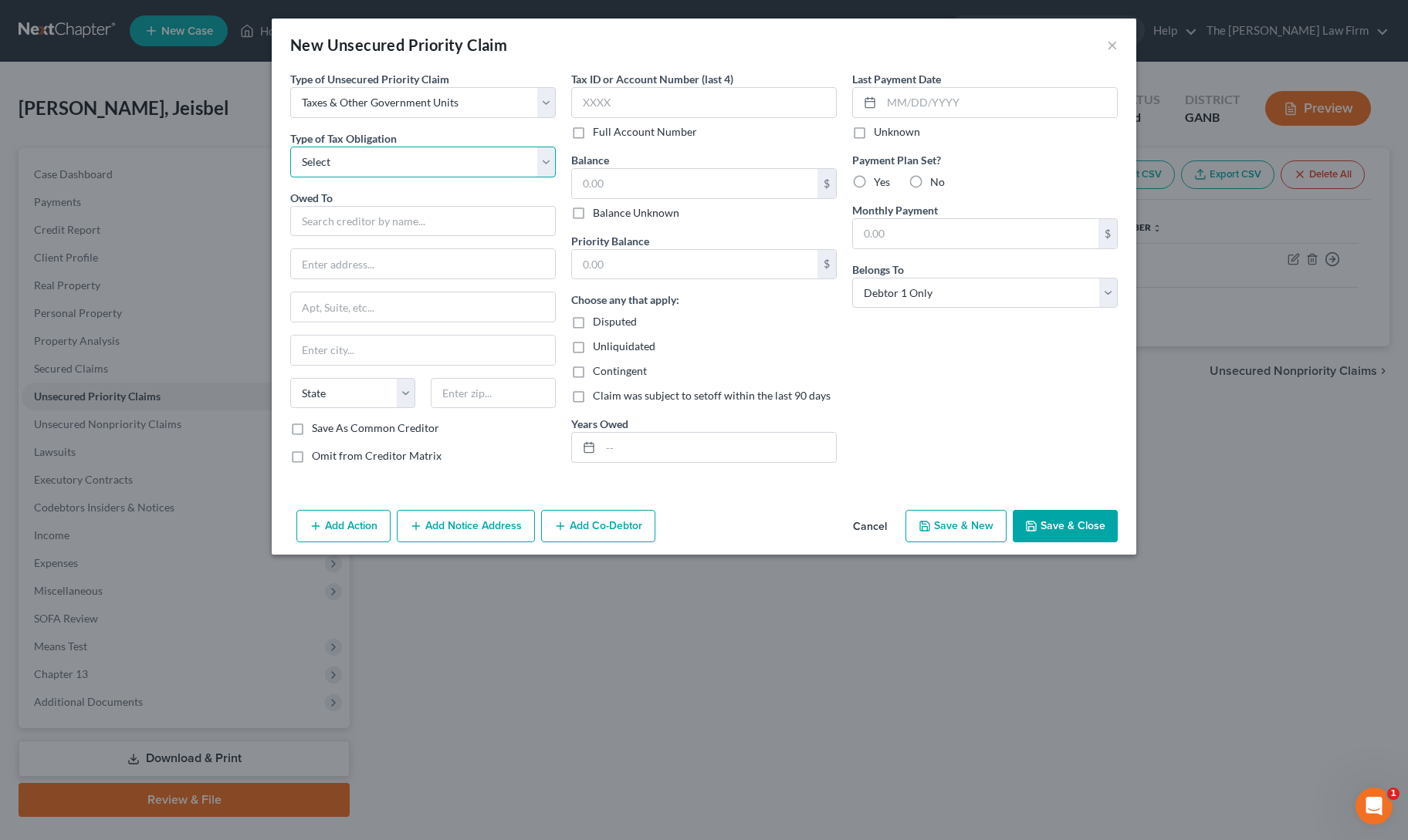
click at [366, 160] on select "Select Federal City State Franchise Tax Board Other" at bounding box center [423, 162] width 265 height 31
select select "2"
click at [290, 147] on select "Select Federal City State Franchise Tax Board Other" at bounding box center [423, 162] width 265 height 31
click at [396, 223] on input "text" at bounding box center [423, 221] width 265 height 31
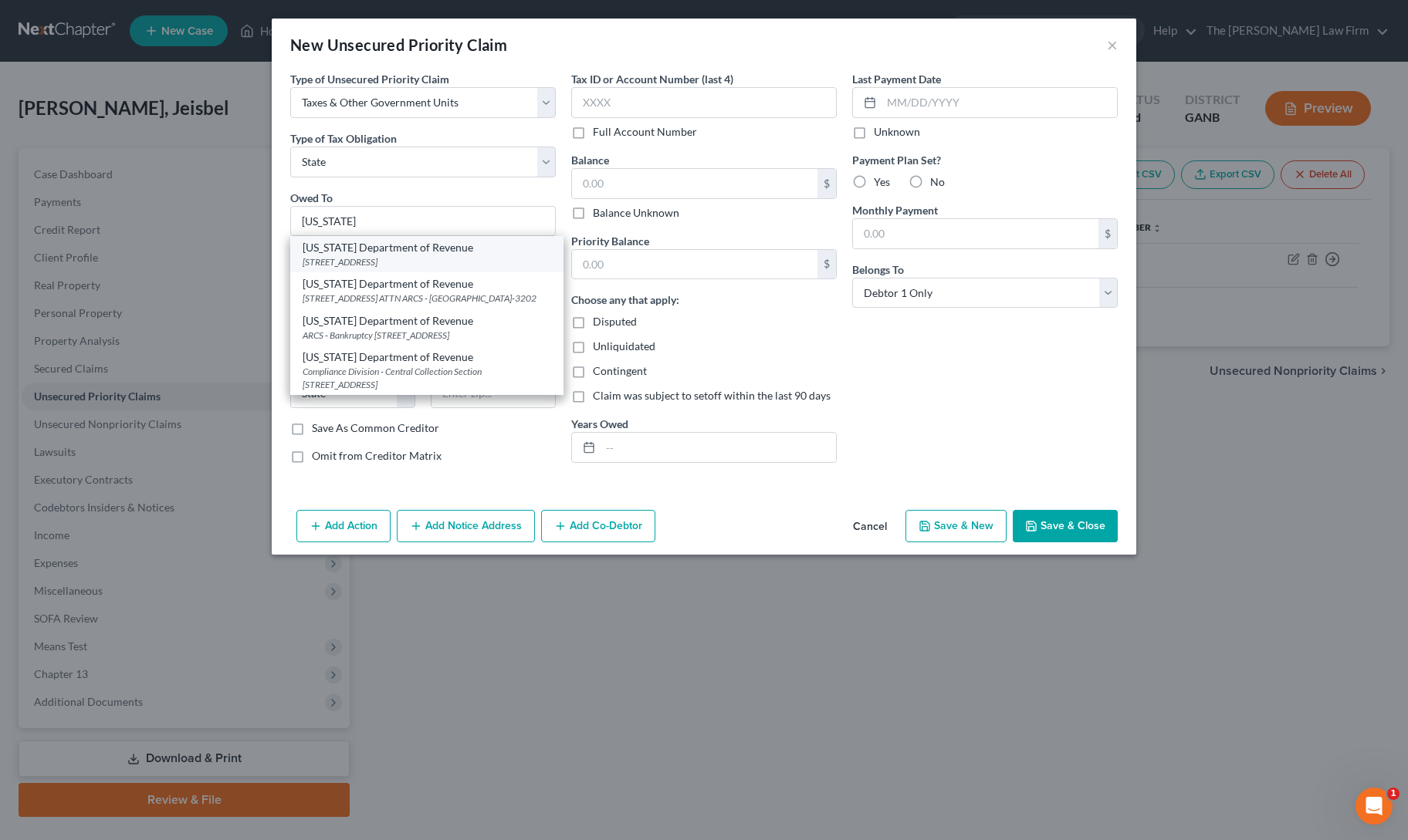
click at [377, 258] on div "[STREET_ADDRESS]" at bounding box center [426, 262] width 249 height 13
type input "[US_STATE] Department of Revenue"
type input "[STREET_ADDRESS]"
type input "ATTN Bankruptcy"
type input "[GEOGRAPHIC_DATA]"
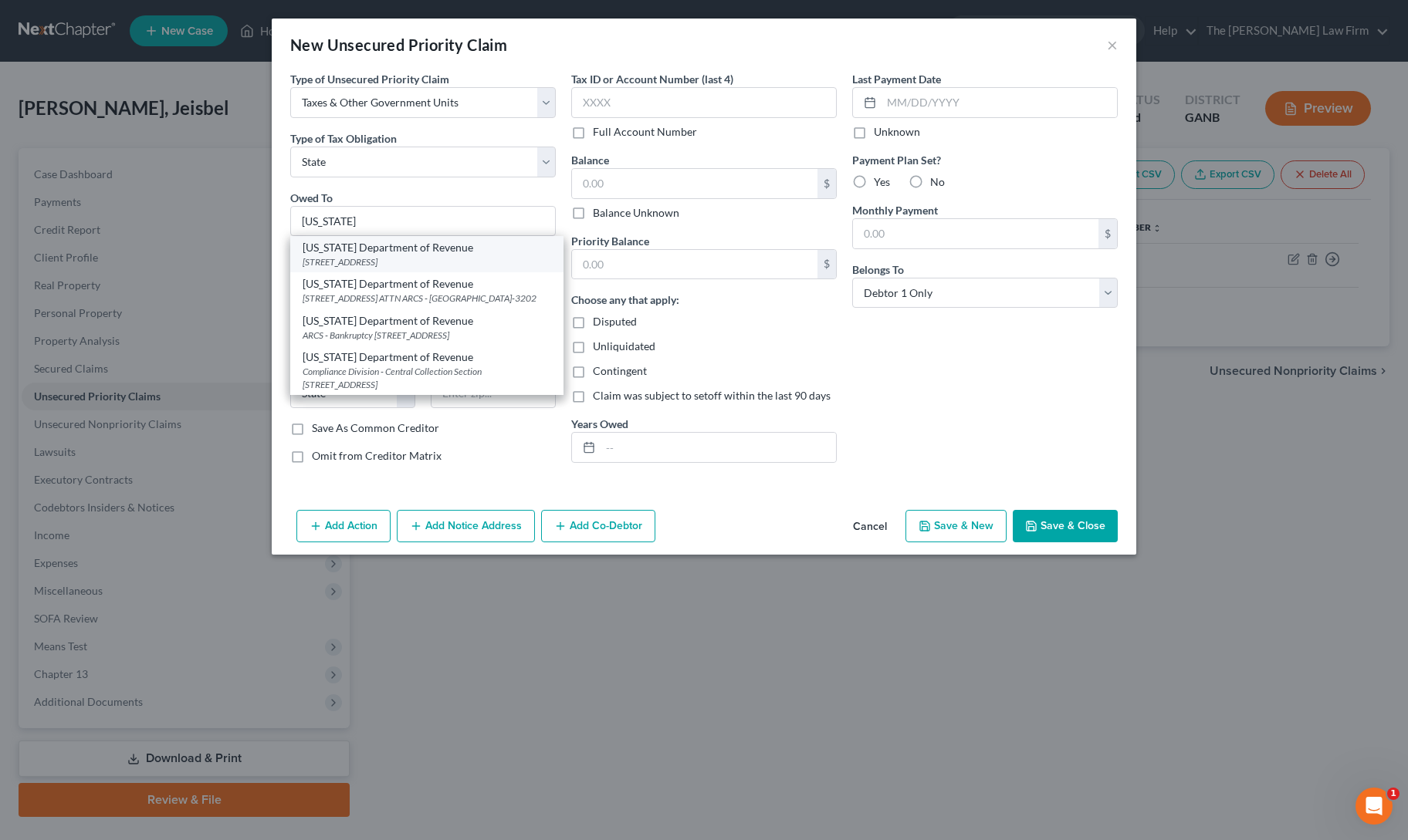
select select "10"
type input "30345"
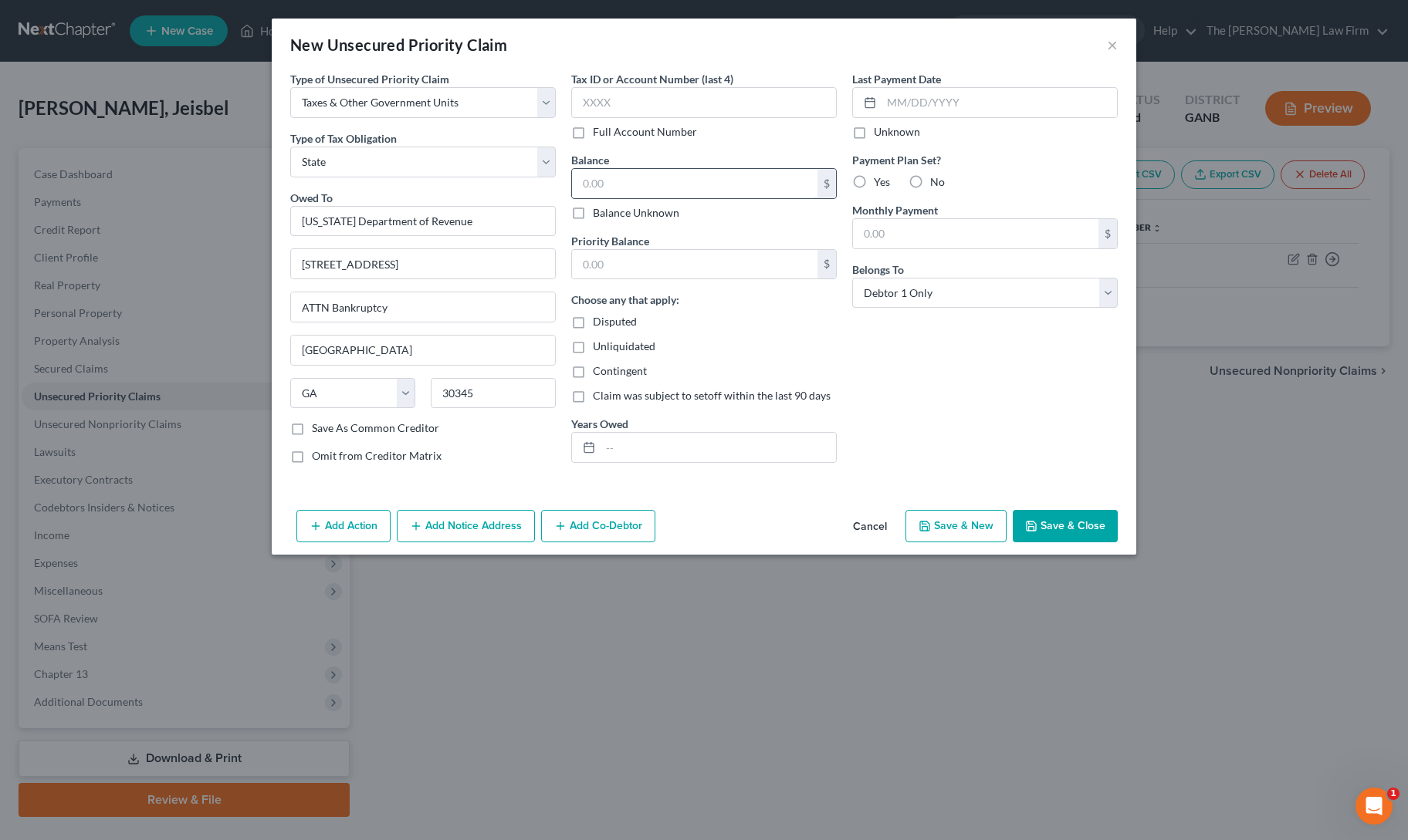
click at [605, 187] on input "text" at bounding box center [694, 183] width 245 height 29
type input "0"
click at [911, 370] on div "Last Payment Date Unknown Payment Plan Set? Yes No Monthly Payment $ Belongs To…" at bounding box center [985, 273] width 281 height 405
click at [1054, 519] on button "Save & Close" at bounding box center [1064, 525] width 105 height 33
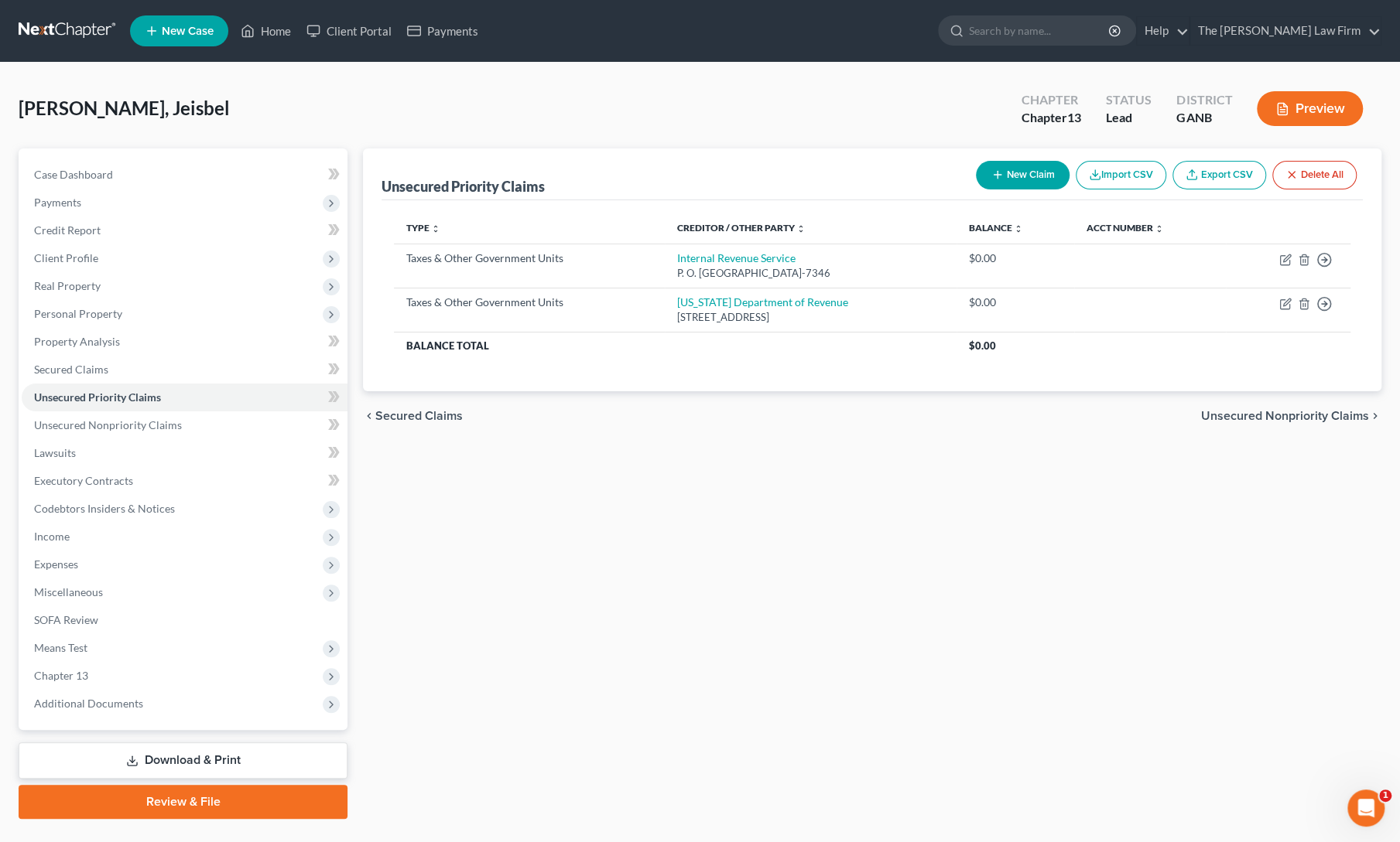
click at [416, 551] on div "Unsecured Priority Claims New Claim Import CSV Export CSV Delete All Type expan…" at bounding box center [871, 484] width 1033 height 670
click at [71, 265] on span "Client Profile" at bounding box center [185, 258] width 326 height 28
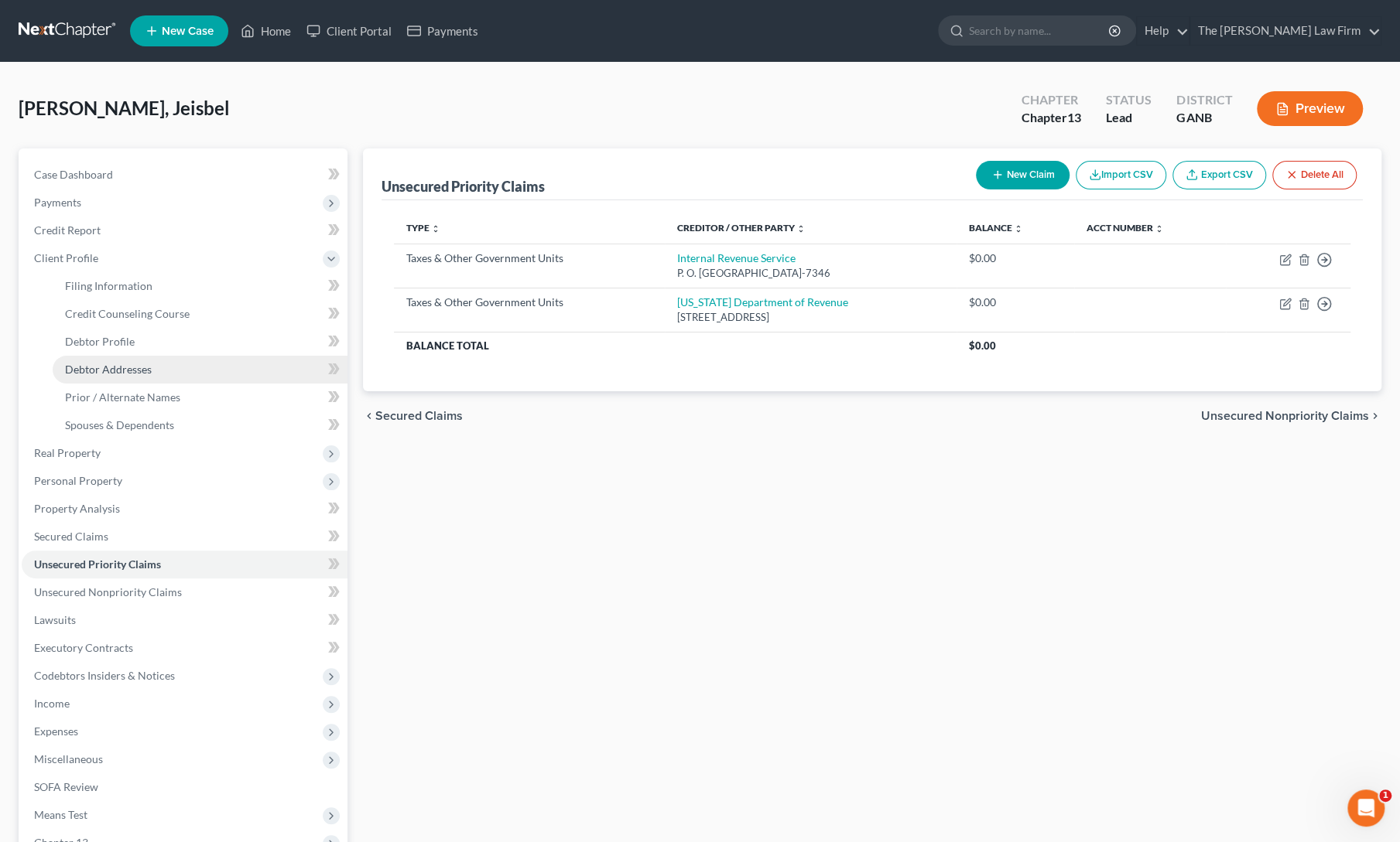
click at [101, 369] on span "Debtor Addresses" at bounding box center [108, 369] width 86 height 13
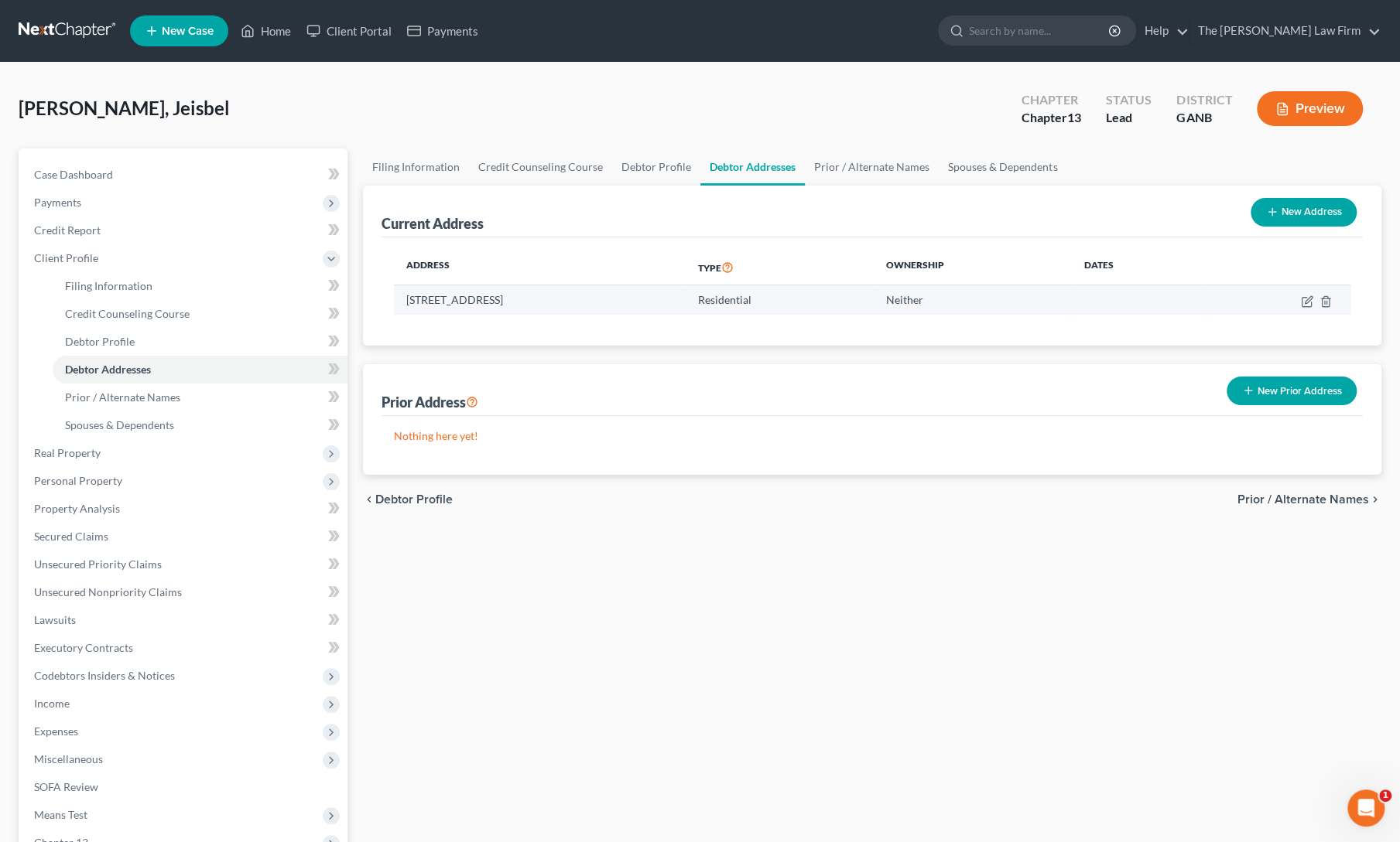
drag, startPoint x: 405, startPoint y: 298, endPoint x: 604, endPoint y: 295, distance: 199.0
click at [604, 295] on td "[STREET_ADDRESS]" at bounding box center [539, 299] width 292 height 29
copy td "[STREET_ADDRESS]"
click at [600, 724] on div "Filing Information Credit Counseling Course Debtor Profile Debtor Addresses Pri…" at bounding box center [871, 567] width 1033 height 838
click at [269, 40] on link "Home" at bounding box center [265, 31] width 66 height 28
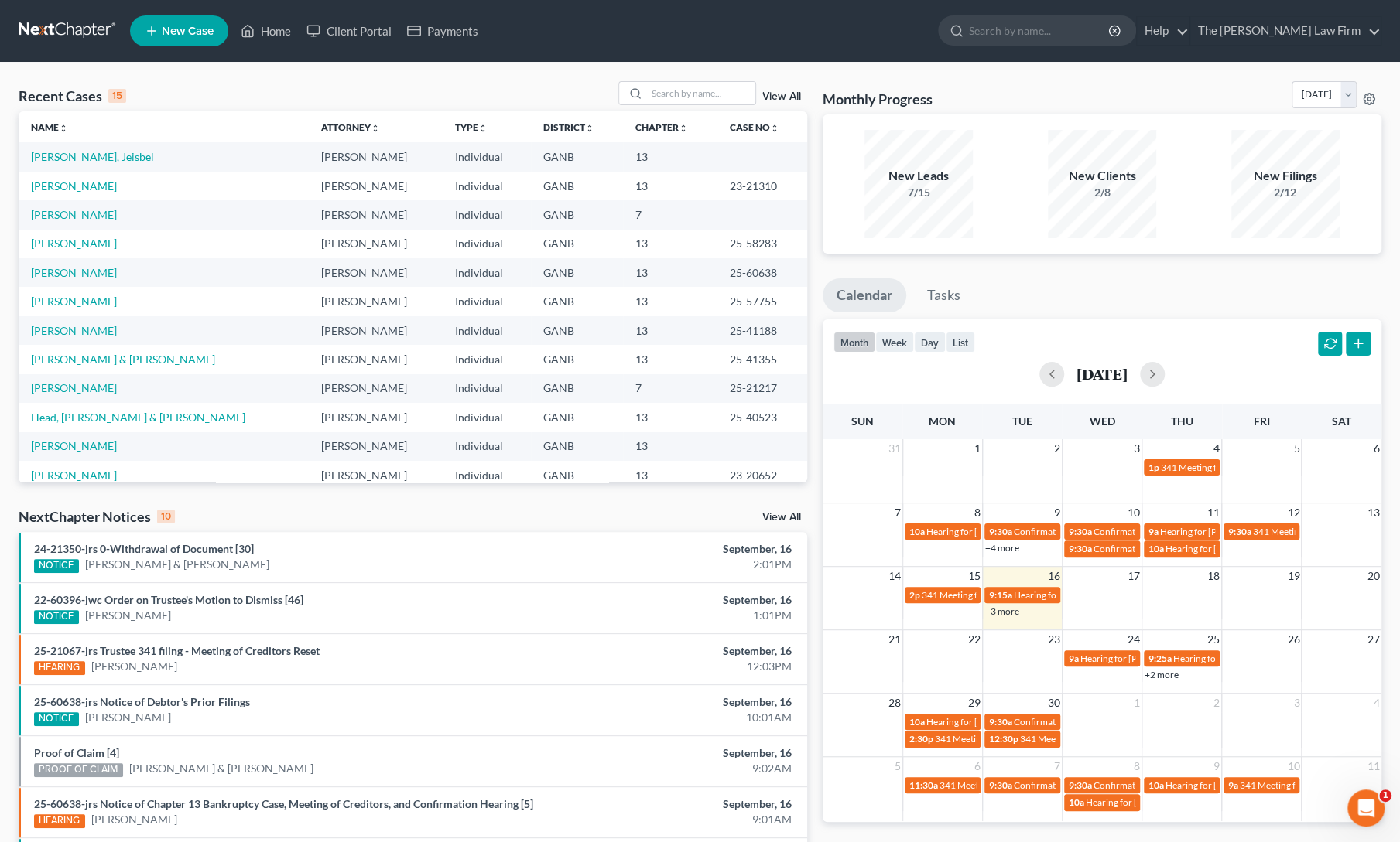
click at [790, 96] on link "View All" at bounding box center [781, 97] width 39 height 11
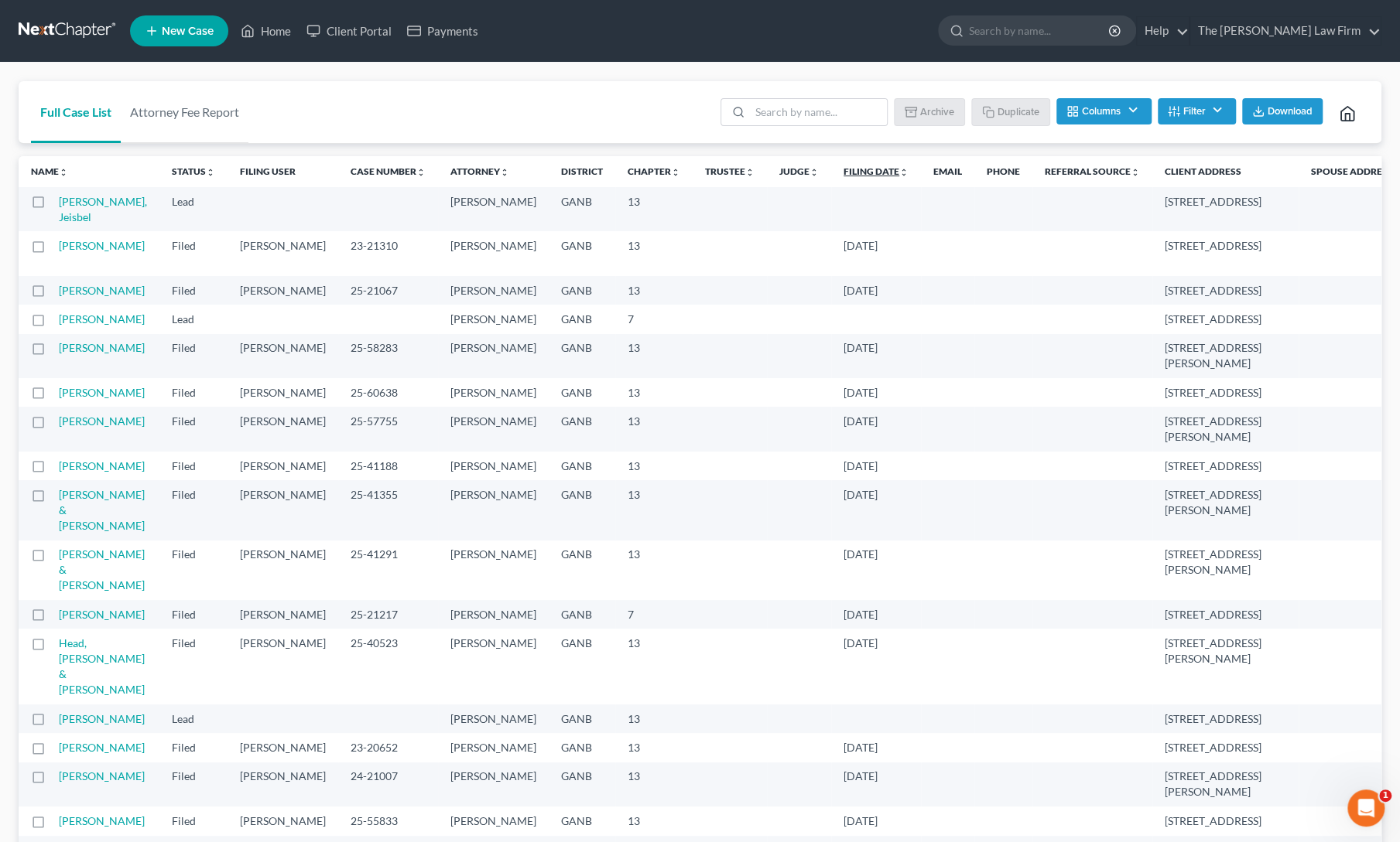
click at [899, 174] on icon "unfold_more" at bounding box center [903, 173] width 10 height 10
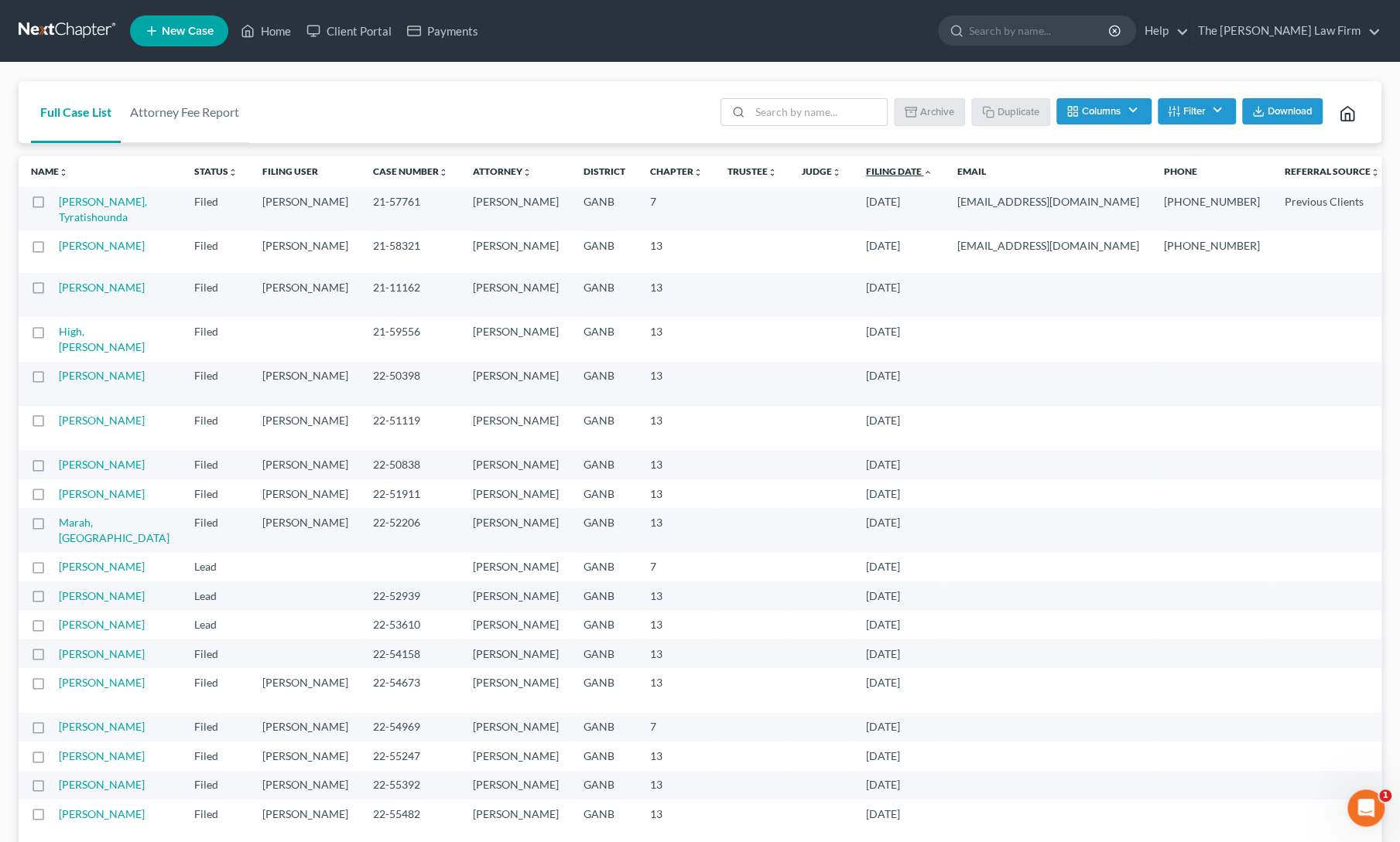
click at [923, 174] on icon "expand_less" at bounding box center [928, 173] width 10 height 10
